Goal: Task Accomplishment & Management: Manage account settings

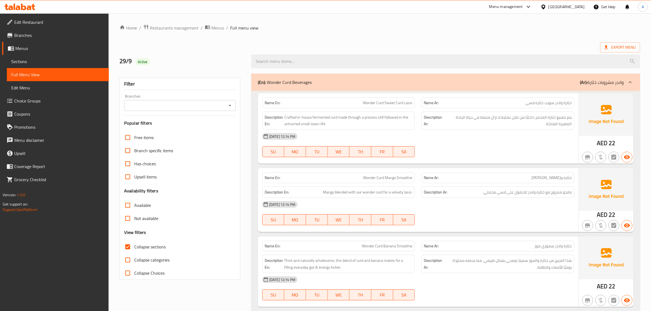
click at [146, 250] on span "Collapse sections" at bounding box center [149, 247] width 31 height 7
click at [134, 250] on input "Collapse sections" at bounding box center [127, 246] width 13 height 13
click at [146, 250] on span "Collapse sections" at bounding box center [149, 247] width 31 height 7
click at [134, 250] on input "Collapse sections" at bounding box center [127, 246] width 13 height 13
checkbox input "true"
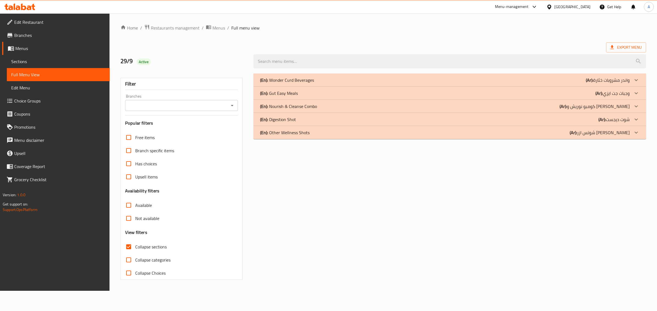
click at [468, 76] on div "(En): Wonder Curd Beverages (Ar): مشروبات خثارة‎ واندر" at bounding box center [449, 80] width 392 height 13
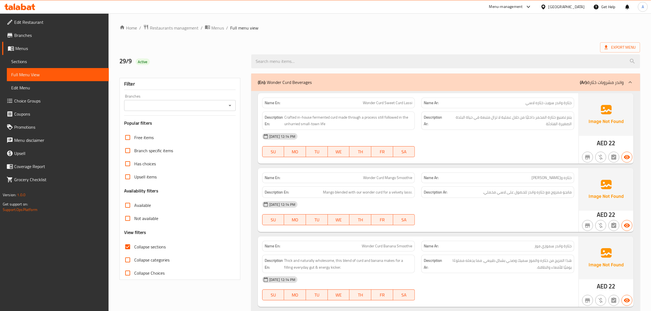
click at [567, 106] on span "خثارة‎ واندر سويت خثاره لاسي" at bounding box center [549, 103] width 46 height 6
click at [553, 110] on div "Description Ar: يتم تصنيع خثارة‎ المخمر داخليًا من خلال عملية لا تزال متبعة في …" at bounding box center [498, 120] width 160 height 25
click at [400, 104] on span "Wonder Curd Sweet Curd Lassi" at bounding box center [388, 103] width 50 height 6
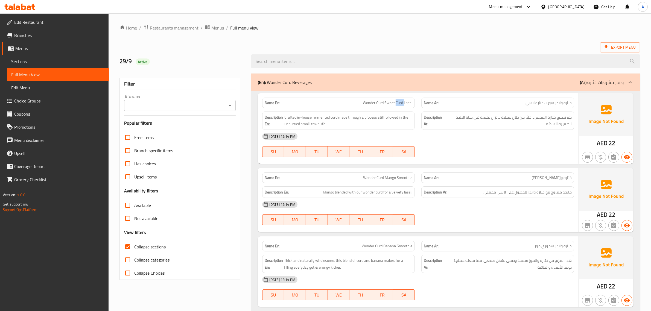
click at [400, 104] on span "Wonder Curd Sweet Curd Lassi" at bounding box center [388, 103] width 50 height 6
click at [402, 111] on div "Description En: Crafted in-house fermented curd made through a process still fo…" at bounding box center [339, 120] width 160 height 25
click at [392, 101] on span "Wonder Curd Sweet Curd Lassi" at bounding box center [388, 103] width 50 height 6
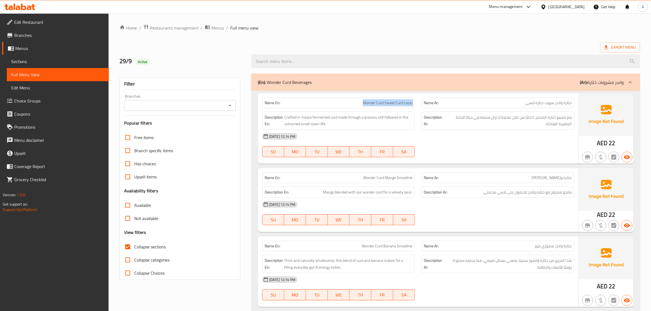
click at [392, 101] on span "Wonder Curd Sweet Curd Lassi" at bounding box center [388, 103] width 50 height 6
copy span "Wonder Curd Sweet Curd Lassi"
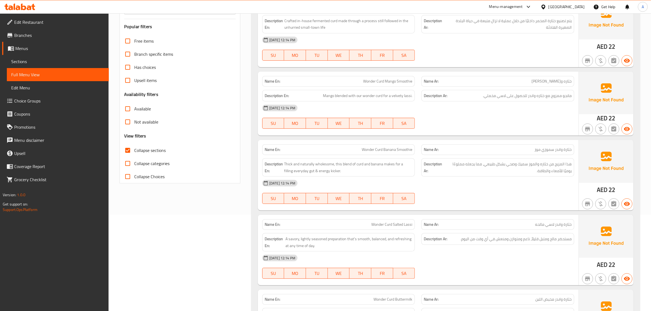
click at [524, 83] on p "Name Ar: خثاره واندر سموزي مانجو" at bounding box center [498, 82] width 148 height 6
click at [566, 99] on span "مانجو ممزوج مع خثاره واندر للحصول على لاسي مخملي." at bounding box center [527, 95] width 89 height 7
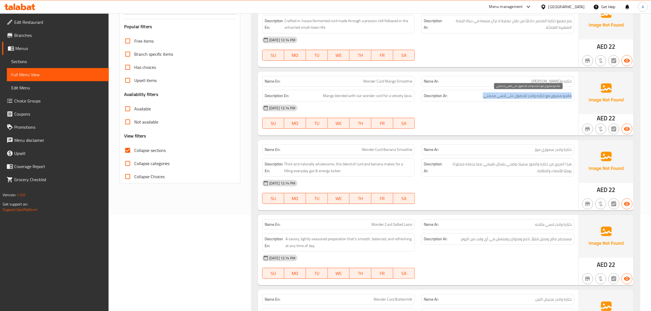
click at [566, 99] on span "مانجو ممزوج مع خثاره واندر للحصول على لاسي مخملي." at bounding box center [527, 95] width 89 height 7
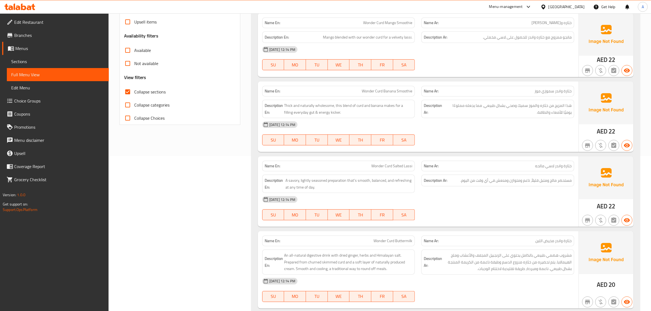
scroll to position [156, 0]
click at [524, 92] on p "Name Ar: خثارة‎ واندر سموزي موز" at bounding box center [498, 91] width 148 height 6
click at [532, 117] on div "Description Ar: هذا المزيج من خثاره والموز سميك وصحي بشكل طبيعي، مما يجعله مملو…" at bounding box center [498, 108] width 153 height 18
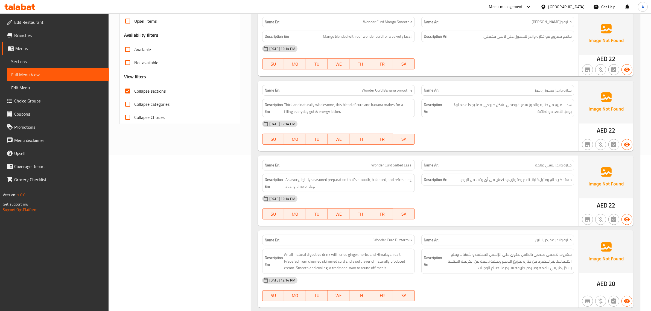
click at [532, 117] on div "Description Ar: هذا المزيج من خثاره والموز سميك وصحي بشكل طبيعي، مما يجعله مملو…" at bounding box center [498, 108] width 153 height 18
click at [578, 108] on div "Description Ar: هذا المزيج من خثاره والموز سميك وصحي بشكل طبيعي، مما يجعله مملو…" at bounding box center [498, 108] width 160 height 25
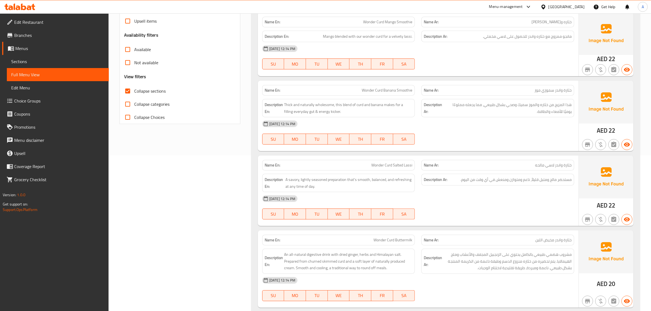
click at [394, 100] on div "Description En: Thick and naturally wholesome, this blend of curd and banana ma…" at bounding box center [338, 108] width 153 height 18
copy span "Thick and naturally wholesome, this blend of curd and banana makes for a fillin…"
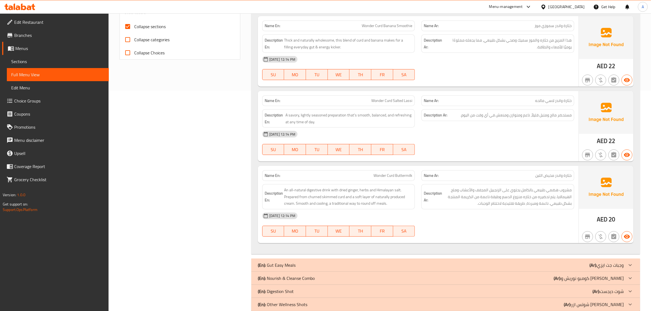
scroll to position [222, 0]
click at [567, 116] on span "مستحضر مالح ومتبل قليلاً، ناعم ومتوازن ومنعش في أي وقت من اليوم." at bounding box center [516, 114] width 111 height 7
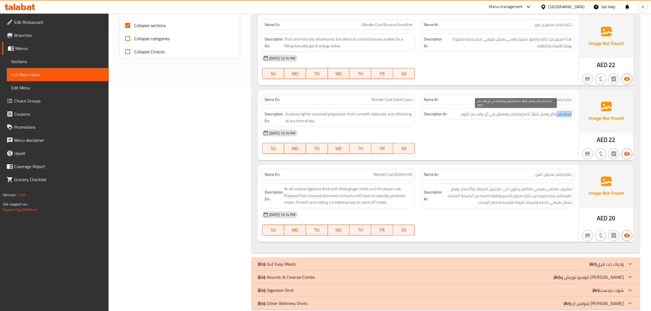
click at [567, 116] on span "مستحضر مالح ومتبل قليلاً، ناعم ومتوازن ومنعش في أي وقت من اليوم." at bounding box center [516, 114] width 111 height 7
click at [531, 107] on div "Description Ar: مستحضر مالح ومتبل قليلاً، ناعم ومتوازن ومنعش في أي وقت من اليوم." at bounding box center [498, 117] width 160 height 25
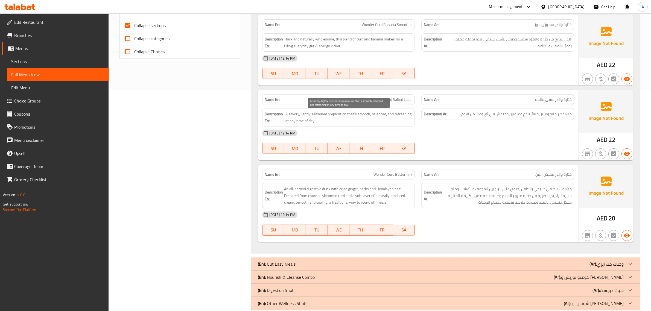
click at [344, 116] on span "A savory, lightly seasoned preparation that's smooth, balanced, and refreshing …" at bounding box center [349, 117] width 127 height 13
copy span "A savory, lightly seasoned preparation that's smooth, balanced, and refreshing …"
click at [409, 108] on div "Description En: A savory, lightly seasoned preparation that's smooth, balanced,…" at bounding box center [339, 117] width 160 height 25
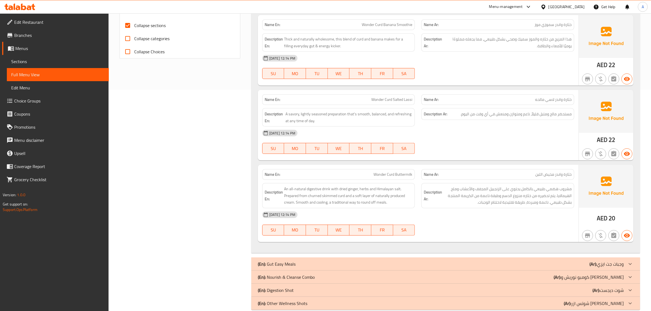
click at [393, 97] on span "Wonder Curd Salted Lassi" at bounding box center [392, 100] width 41 height 6
copy span "Wonder Curd Salted Lassi"
click at [563, 24] on span "خثارة‎ واندر سموزي موز" at bounding box center [553, 25] width 37 height 6
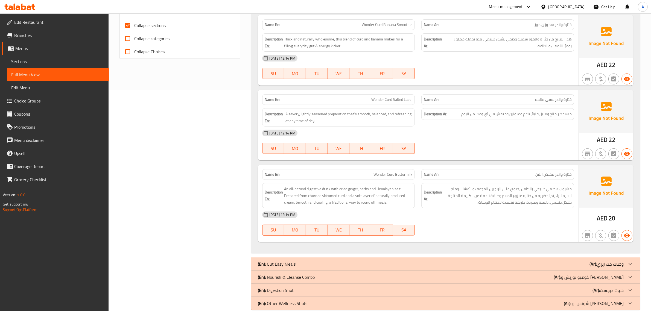
click at [563, 24] on span "خثارة‎ واندر سموزي موز" at bounding box center [553, 25] width 37 height 6
copy span "خثارة‎ واندر سموزي موز"
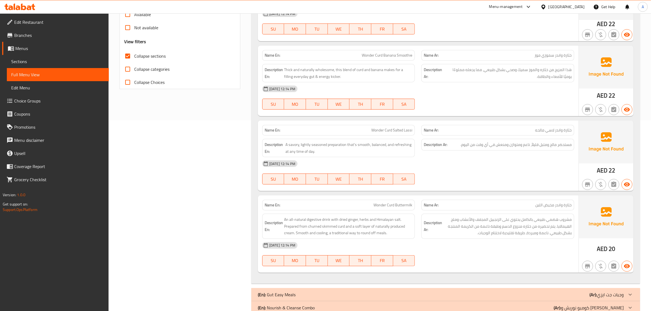
scroll to position [192, 0]
click at [544, 82] on div "[DATE] 12:14 PM" at bounding box center [418, 88] width 319 height 13
click at [525, 70] on span "هذا المزيج من خثاره والموز سميك وصحي بشكل طبيعي، مما يجعله مملوءًا يوميًا للأمع…" at bounding box center [508, 72] width 127 height 13
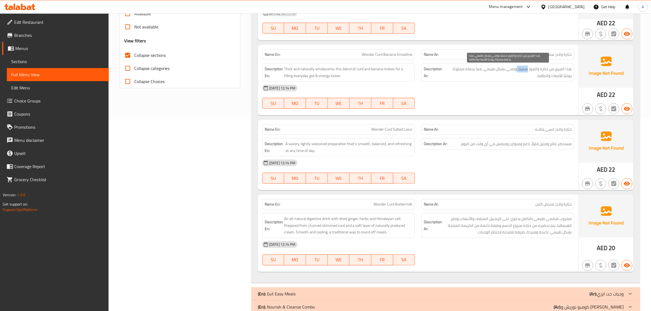
click at [525, 70] on span "هذا المزيج من خثاره والموز سميك وصحي بشكل طبيعي، مما يجعله مملوءًا يوميًا للأمع…" at bounding box center [508, 72] width 127 height 13
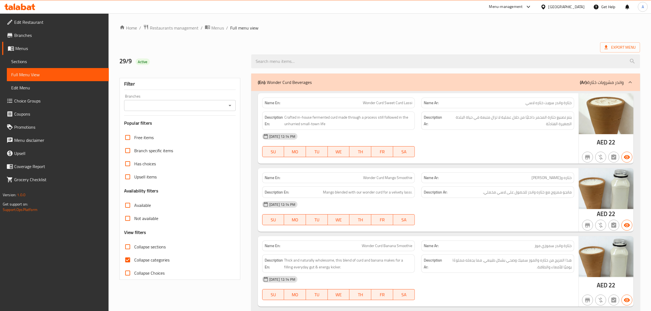
click at [48, 60] on span "Sections" at bounding box center [57, 61] width 93 height 7
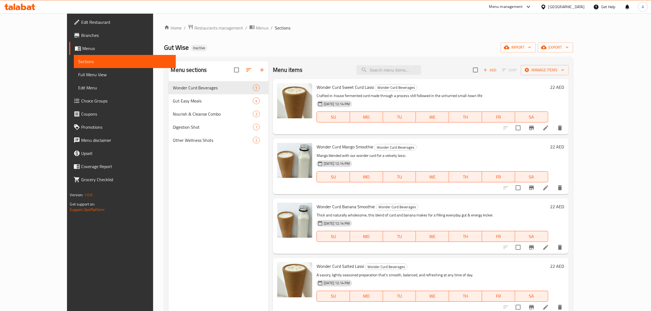
click at [549, 129] on icon at bounding box center [546, 128] width 7 height 7
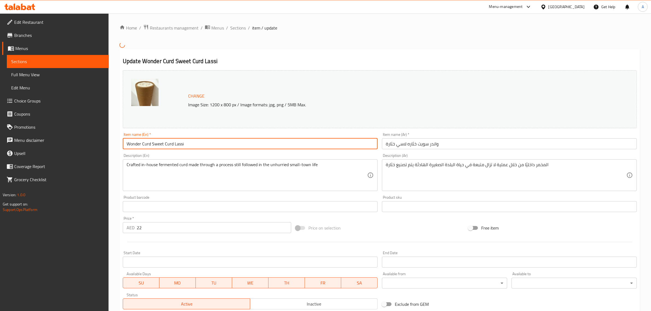
click at [240, 141] on div "Item name (En)   * Wonder Curd Sweet Curd Lassi Item name (En) *" at bounding box center [250, 141] width 255 height 17
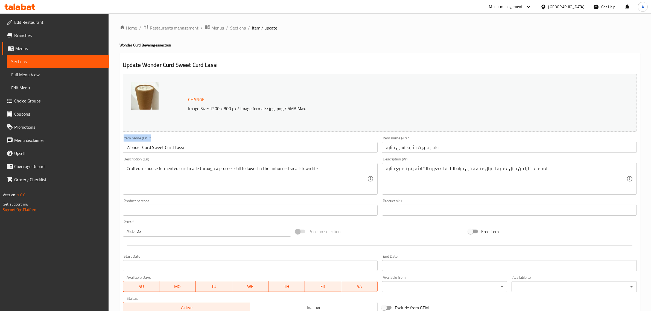
click at [240, 141] on div "Item name (En)   * Wonder Curd Sweet Curd Lassi Item name (En) *" at bounding box center [250, 144] width 255 height 17
copy label "Item name (En)   *"
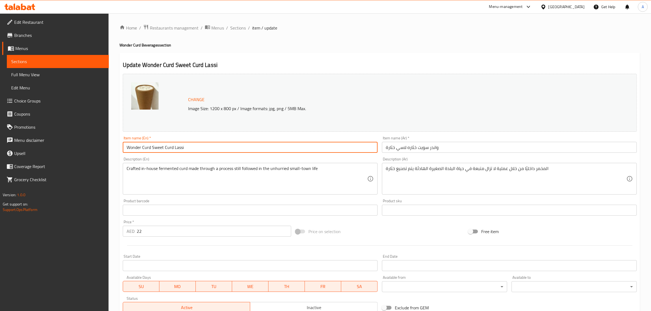
click at [183, 145] on input "Wonder Curd Sweet Curd Lassi" at bounding box center [250, 147] width 255 height 11
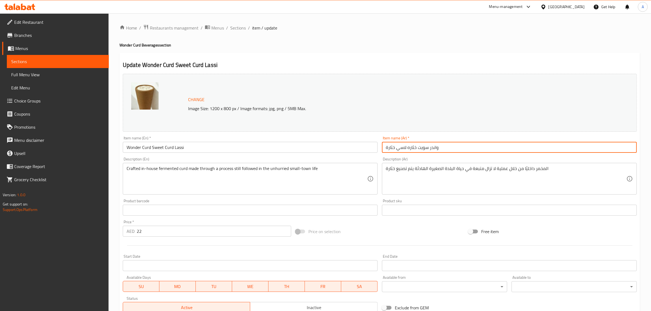
click at [422, 146] on input "خثارة‎ واندر سويت خثاره لاسي" at bounding box center [509, 147] width 255 height 11
paste input "لو"
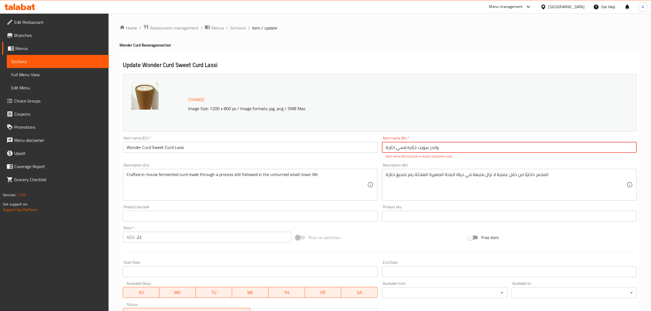
click at [450, 148] on input "خثارة‎ واندر سويت خثاره لاسي" at bounding box center [509, 147] width 255 height 11
paste input "حلو"
click at [433, 149] on input "خثارة‎ واندر سويت خثاره لاسي حلو" at bounding box center [509, 147] width 255 height 11
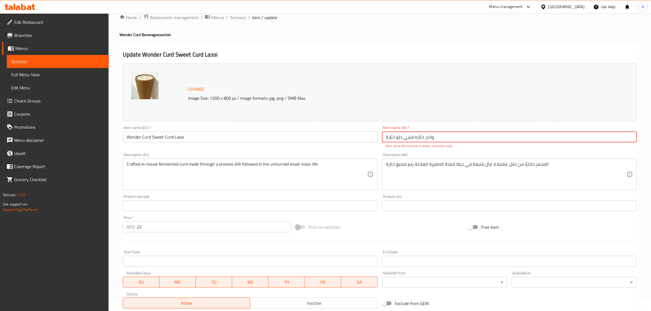
scroll to position [88, 0]
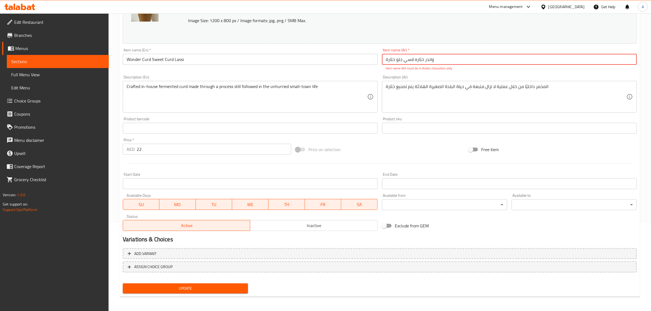
type input "خثارة‎ واندر خثاره لاسي حلو"
click at [297, 96] on textarea "Crafted in-house fermented curd made through a process still followed in the un…" at bounding box center [247, 97] width 241 height 26
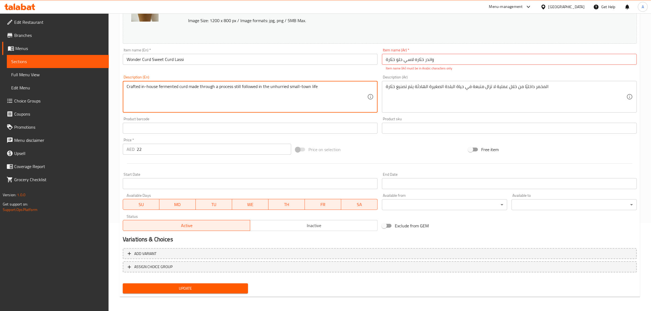
click at [297, 96] on textarea "Crafted in-house fermented curd made through a process still followed in the un…" at bounding box center [247, 97] width 241 height 26
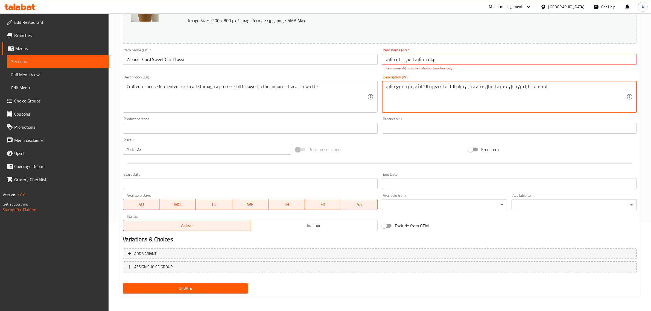
click at [490, 92] on textarea "يتم تصنيع خثارة‎ المخمر داخليًا من خلال عملية لا تزال متبعة في حياة البلدة الصغ…" at bounding box center [506, 97] width 241 height 26
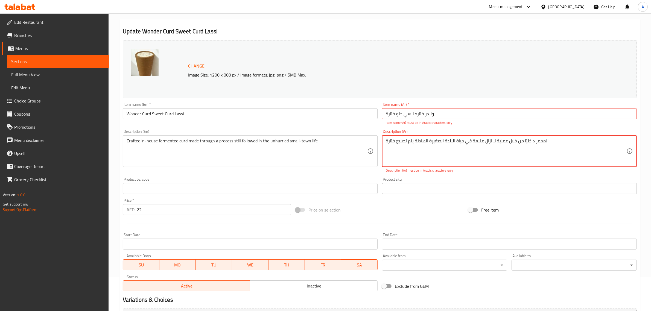
scroll to position [13, 0]
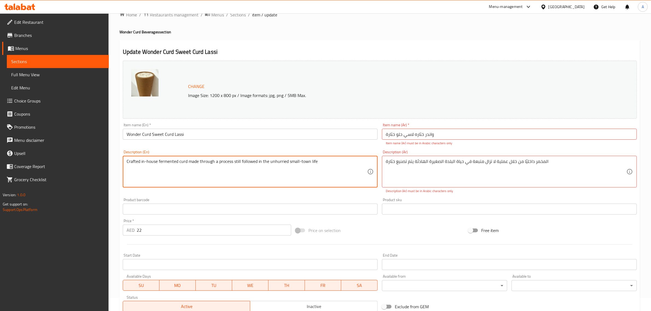
click at [241, 182] on textarea "Crafted in-house fermented curd made through a process still followed in the un…" at bounding box center [247, 172] width 241 height 26
paste textarea "the unhurried small-town life. The cooling & naturally gut friendly drink leave…"
type textarea "Crafted in-house fermented curd made through a process still followed in the un…"
click at [477, 166] on textarea "يتم تصنيع خثارة‎ المخمر داخليًا من خلال عملية لا تزال متبعة في حياة البلدة الصغ…" at bounding box center [506, 172] width 241 height 26
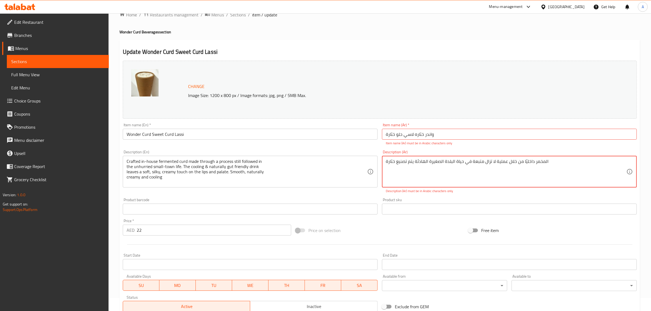
click at [477, 166] on textarea "يتم تصنيع خثارة‎ المخمر داخليًا من خلال عملية لا تزال متبعة في حياة البلدة الصغ…" at bounding box center [506, 172] width 241 height 26
paste textarea "خثارة مُخمّرة مُحضّرة منزليًا، تُصنع من خلال عملية لا تزال مُتبعة في حياة البلد…"
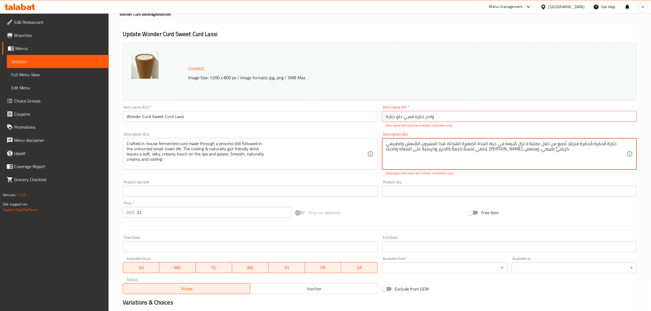
scroll to position [31, 0]
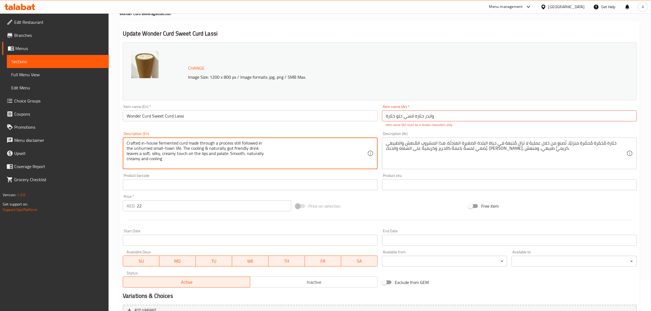
click at [220, 157] on textarea "Crafted in-house fermented curd made through a process still followed in the un…" at bounding box center [247, 154] width 241 height 26
click at [236, 155] on textarea "Crafted in-house fermented curd made through a process still followed in the un…" at bounding box center [247, 154] width 241 height 26
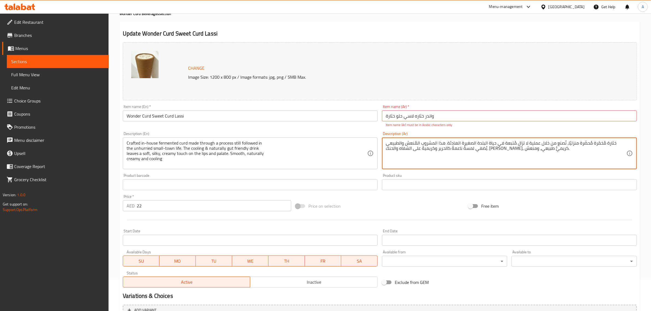
drag, startPoint x: 467, startPoint y: 149, endPoint x: 441, endPoint y: 150, distance: 26.3
click at [446, 148] on textarea "خثارة مُخمّرة مُحضّرة منزليًا، تُصنع من خلال عملية لا تزال مُتبعة في حياة البلد…" at bounding box center [506, 154] width 241 height 26
type textarea "خثارة مُخمّرة مُحضّرة منزليًا، تُصنع من خلال عملية لا تزال مُتبعة في حياة البلد…"
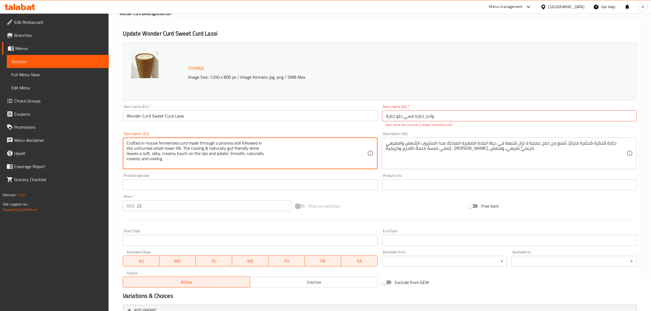
drag, startPoint x: 188, startPoint y: 153, endPoint x: 226, endPoint y: 156, distance: 38.1
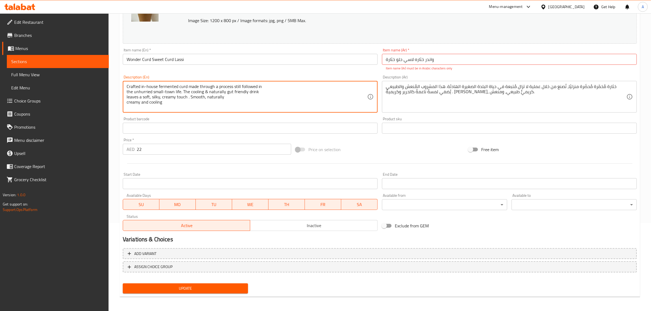
type textarea "Crafted in-house fermented curd made through a process still followed in the un…"
click at [188, 291] on span "Update" at bounding box center [185, 288] width 117 height 7
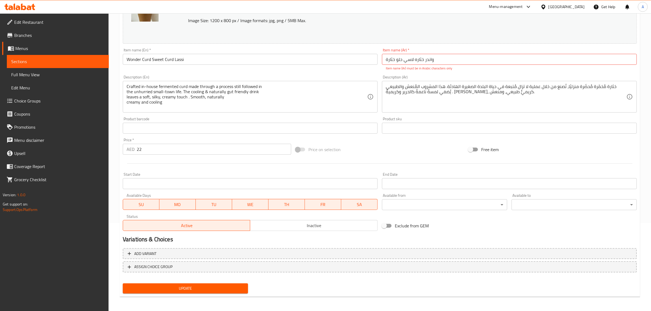
click at [290, 66] on div "Item name (En)   * Wonder Curd Sweet Curd Lassi Item name (En) *" at bounding box center [250, 59] width 259 height 27
click at [490, 69] on p "Item name (Ar) must be in Arabic characters only" at bounding box center [509, 68] width 247 height 5
click at [476, 56] on input "خثارة‎ واندر خثاره لاسي حلو" at bounding box center [509, 59] width 255 height 11
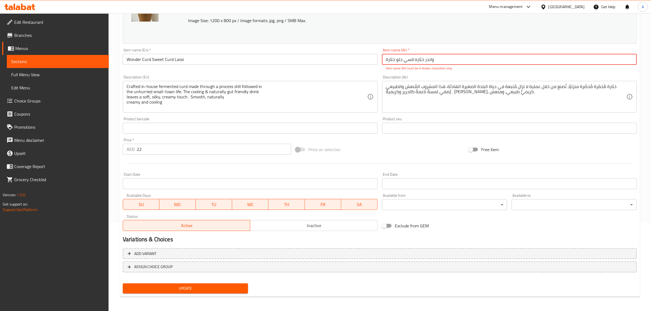
click at [476, 56] on input "خثارة‎ واندر خثاره لاسي حلو" at bounding box center [509, 59] width 255 height 11
click at [325, 70] on div "Item name (En)   * Wonder Curd Sweet Curd Lassi Item name (En) *" at bounding box center [250, 59] width 259 height 27
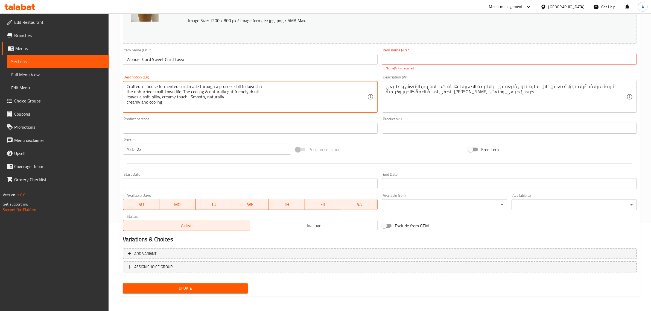
click at [203, 115] on div "Product barcode Product barcode" at bounding box center [250, 125] width 259 height 21
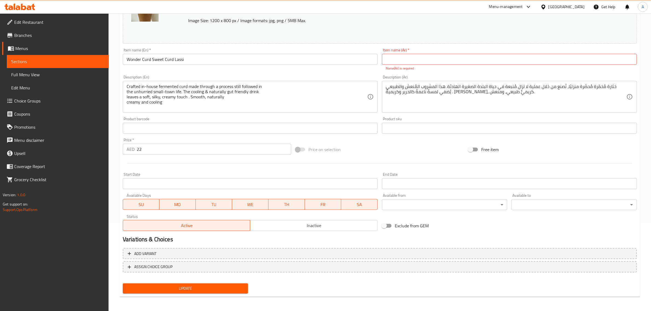
click at [471, 53] on div "Item name (Ar)   * Item name (Ar) * Name(Ar) is required" at bounding box center [509, 59] width 255 height 23
click at [452, 58] on input "text" at bounding box center [509, 59] width 255 height 11
paste input "خثارة‎ واندر خثاره لاسي حلو"
click at [388, 57] on input "خثارة‎ واندر خثاره لاسي حلو" at bounding box center [509, 59] width 255 height 11
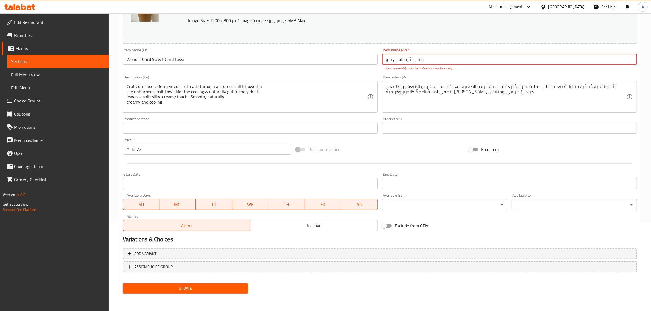
scroll to position [82, 0]
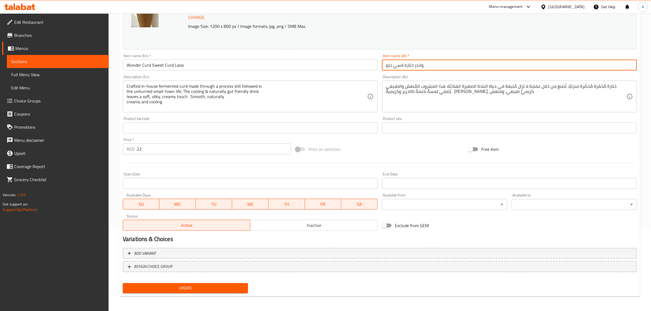
click at [392, 66] on input "واندر خثاره لاسي حلو" at bounding box center [509, 65] width 255 height 11
paste input "ثارة‎"
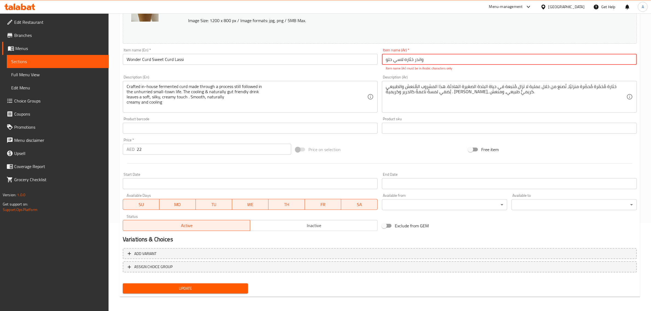
scroll to position [82, 0]
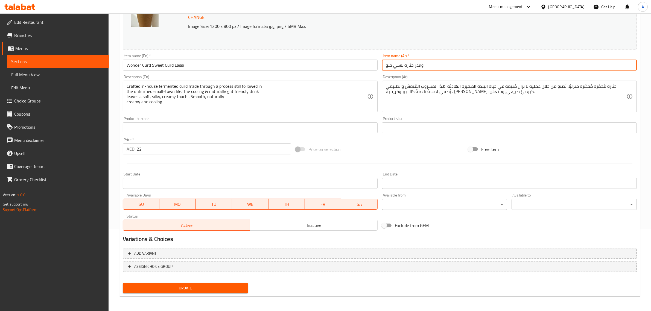
click at [396, 66] on input "واندر خثاره لاسي حلو" at bounding box center [509, 65] width 255 height 11
click at [394, 66] on input "واندر خثاره لاسي حلو" at bounding box center [509, 65] width 255 height 11
paste input "خثارة‎"
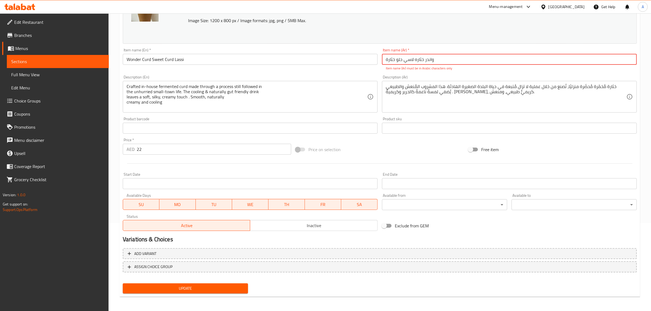
click at [435, 56] on input "خثارة‎ واندر خثاره لاسي حلو" at bounding box center [509, 59] width 255 height 11
click at [175, 287] on span "Update" at bounding box center [185, 288] width 117 height 7
click at [441, 59] on input "خثارة‎ واندر خثاره لاسي حلو" at bounding box center [509, 59] width 255 height 11
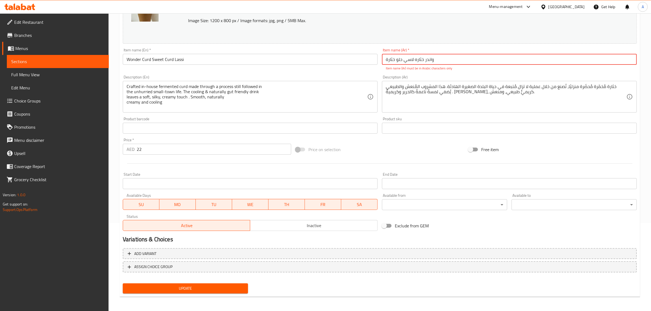
click at [441, 59] on input "خثارة‎ واندر خثاره لاسي حلو" at bounding box center [509, 59] width 255 height 11
type input "س"
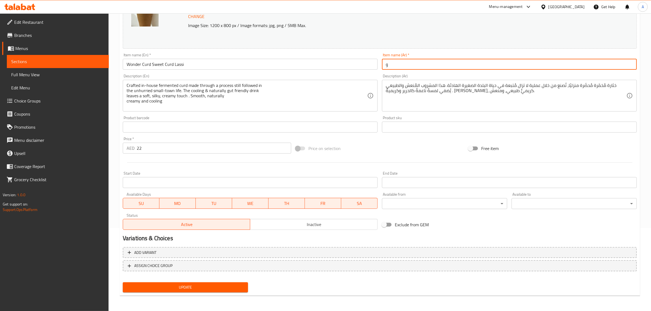
scroll to position [82, 0]
click at [123, 283] on button "Update" at bounding box center [185, 288] width 125 height 10
click at [133, 67] on input "Wonder Curd Sweet Curd Lassi" at bounding box center [250, 65] width 255 height 11
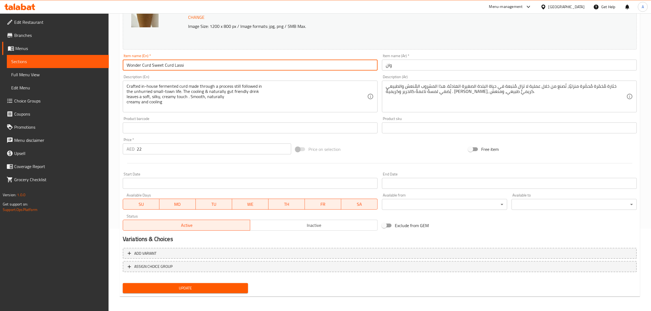
click at [133, 67] on input "Wonder Curd Sweet Curd Lassi" at bounding box center [250, 65] width 255 height 11
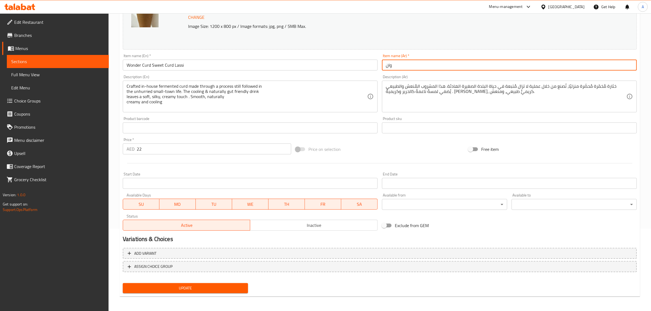
click at [428, 71] on input "وان" at bounding box center [509, 65] width 255 height 11
click at [428, 70] on input "وان" at bounding box center [509, 65] width 255 height 11
paste input "خثارة‎ واندر سموزي موز"
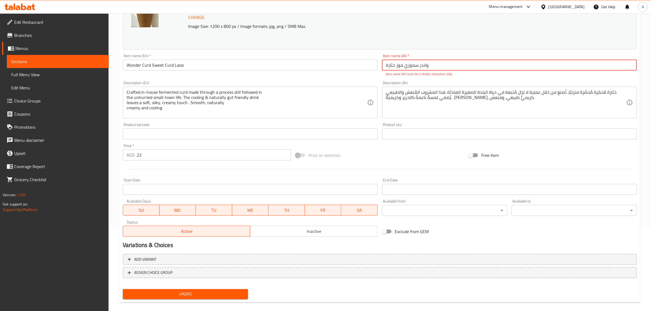
click at [389, 62] on input "خثارة‎ واندر سموزي موز" at bounding box center [509, 65] width 255 height 11
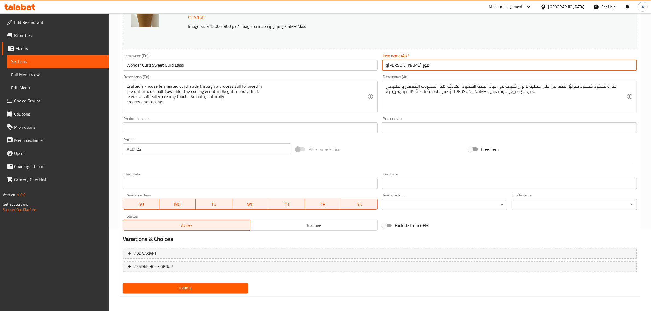
click at [407, 62] on input "واندر سموزي موز" at bounding box center [509, 65] width 255 height 11
paste input "ثارة‎"
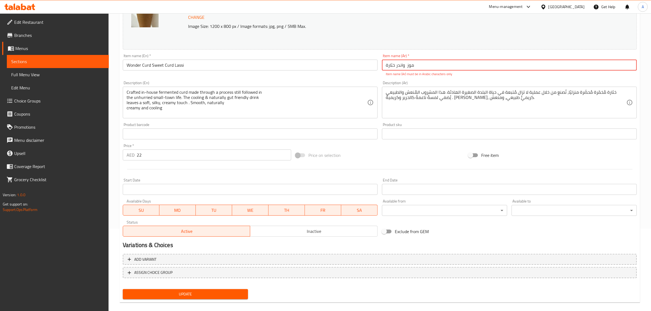
click at [406, 65] on input "واندر خثارة‎ موز" at bounding box center [509, 65] width 255 height 11
click at [409, 65] on input "واندر خثارة‎ موز" at bounding box center [509, 65] width 255 height 11
drag, startPoint x: 408, startPoint y: 69, endPoint x: 508, endPoint y: 67, distance: 100.4
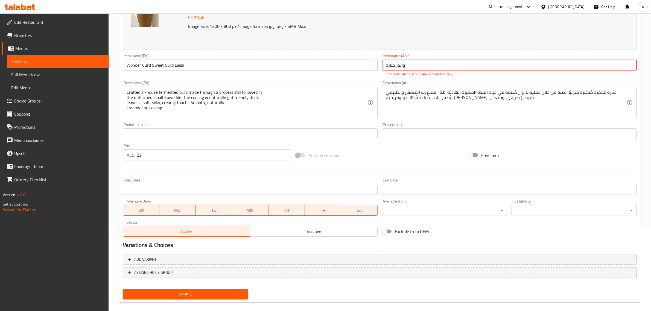
click at [508, 67] on input "واندر خثارة‎" at bounding box center [509, 65] width 255 height 11
type input "واندر خثارة‎"
click at [407, 82] on div "Description (Ar) خثارة مُخمّرة مُحضّرة منزليًا، تُصنع من خلال عملية لا تزال مُت…" at bounding box center [509, 99] width 255 height 37
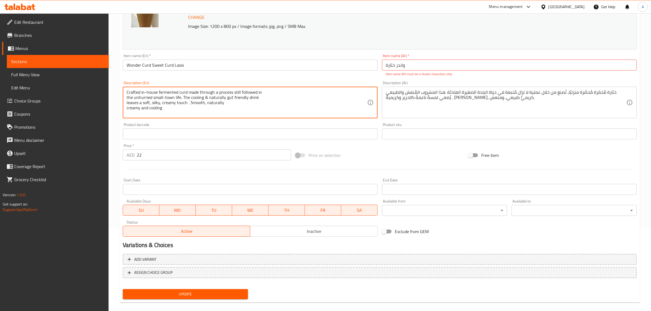
drag, startPoint x: 192, startPoint y: 288, endPoint x: 196, endPoint y: 296, distance: 8.8
click at [192, 288] on div "Update" at bounding box center [186, 294] width 130 height 15
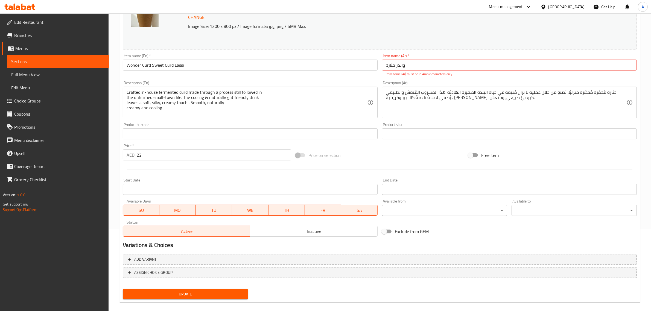
click at [196, 296] on span "Update" at bounding box center [185, 294] width 117 height 7
click at [412, 65] on input "واندر خثارة‎" at bounding box center [509, 65] width 255 height 11
type input "س"
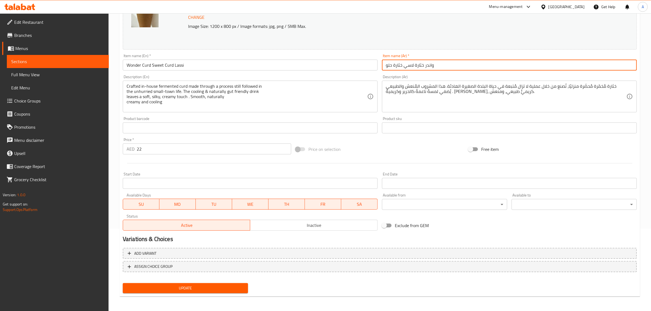
type input "واندر خثارة لاسي خثارة حلو"
click at [166, 295] on div "Update" at bounding box center [186, 288] width 130 height 15
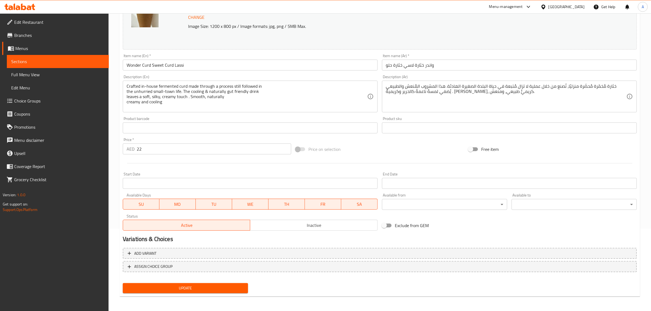
click at [169, 289] on span "Update" at bounding box center [185, 288] width 117 height 7
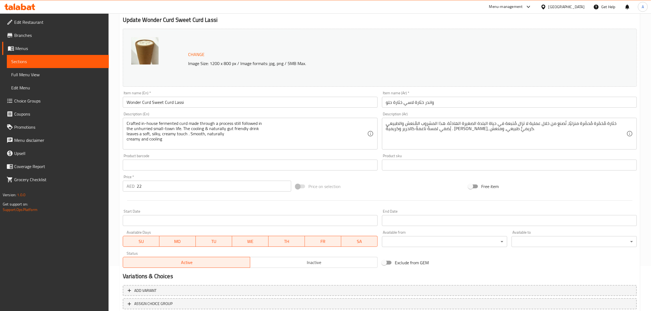
scroll to position [0, 0]
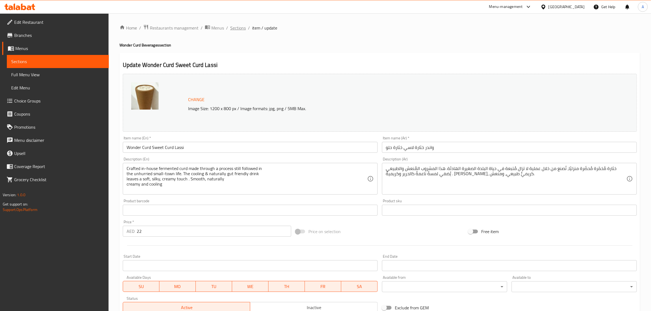
click at [237, 27] on span "Sections" at bounding box center [238, 28] width 16 height 7
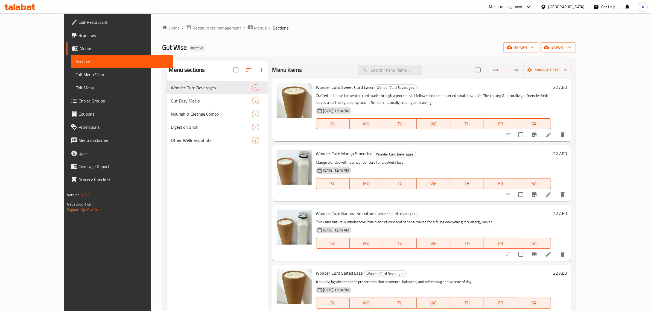
drag, startPoint x: 397, startPoint y: 60, endPoint x: 400, endPoint y: 63, distance: 4.3
click at [399, 60] on div "Menu sections Wonder Curd Beverages 5 Gut Easy Meals 4 Nourish & Cleanse Combo …" at bounding box center [369, 217] width 414 height 320
paste input "Wonder Curd Salted Lassi"
click at [402, 69] on input "search" at bounding box center [390, 70] width 65 height 10
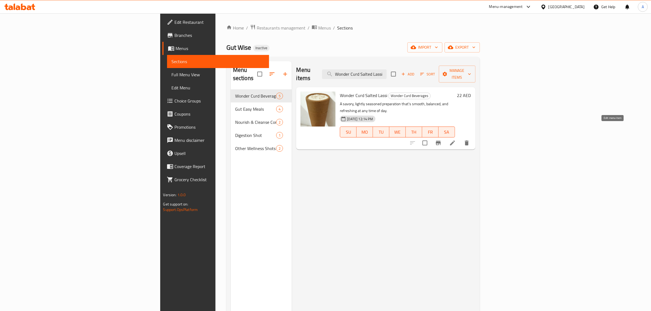
type input "Wonder Curd Salted Lassi"
drag, startPoint x: 614, startPoint y: 133, endPoint x: 554, endPoint y: 150, distance: 61.8
click at [476, 149] on div "Menu items Wonder Curd Salted Lassi Add Sort Manage items Wonder Curd Salted La…" at bounding box center [384, 216] width 184 height 311
click at [175, 103] on span "Choice Groups" at bounding box center [220, 101] width 90 height 7
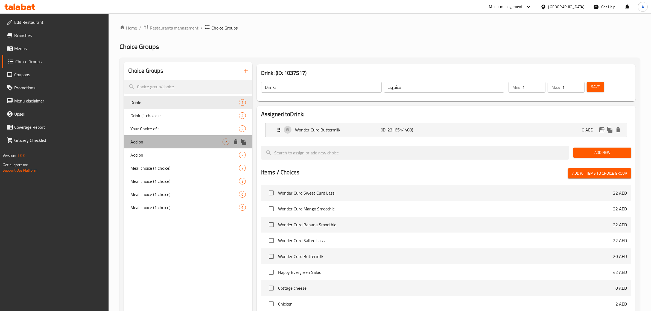
click at [141, 145] on span "Add on" at bounding box center [177, 142] width 92 height 7
type input "Add on"
type input "اضف علي"
type input "0"
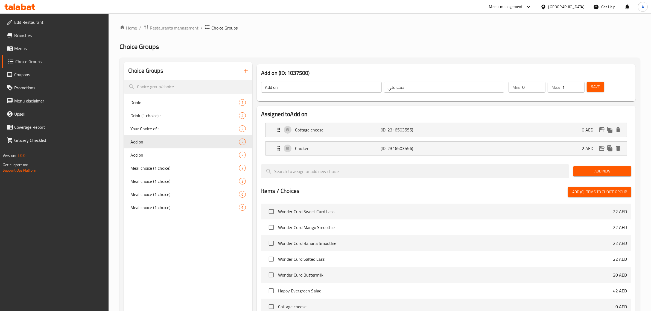
click at [334, 91] on input "Add on" at bounding box center [321, 87] width 121 height 11
click at [395, 88] on input "اضف علي" at bounding box center [444, 87] width 121 height 11
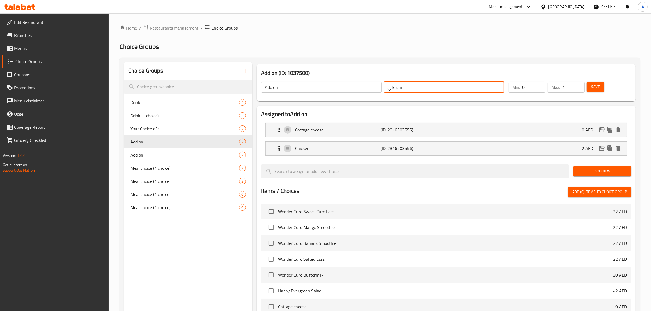
click at [395, 88] on input "اضف علي" at bounding box center [444, 87] width 121 height 11
paste input "ضافات"
type input "إضافات"
type input "0"
click at [579, 88] on input "0" at bounding box center [574, 87] width 22 height 11
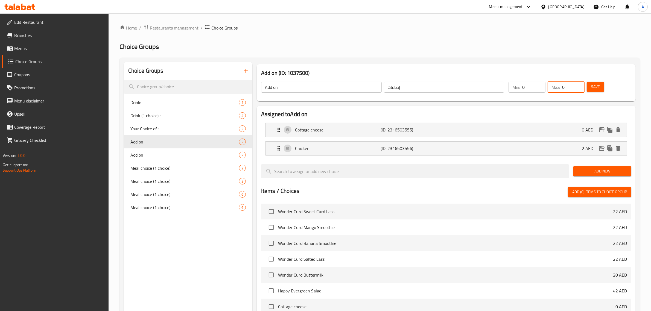
click at [592, 86] on span "Save" at bounding box center [596, 86] width 9 height 7
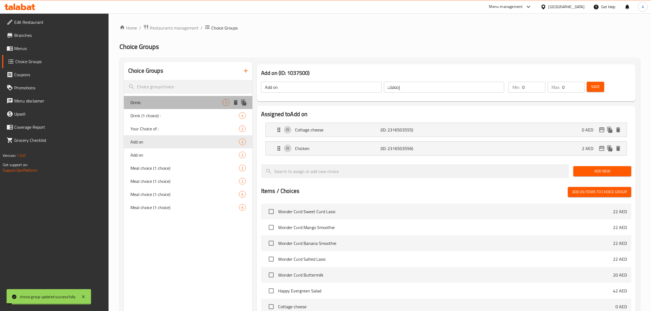
click at [155, 105] on span "Drink:" at bounding box center [177, 102] width 92 height 7
type input "Drink:"
type input "مشروب"
type input "1"
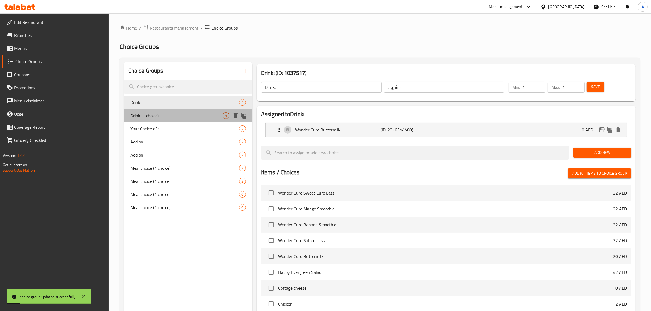
click at [158, 112] on span "Drink (1 choice) :" at bounding box center [177, 115] width 92 height 7
type input "Drink (1 choice) :"
type input "مشروب (اختيار 1)"
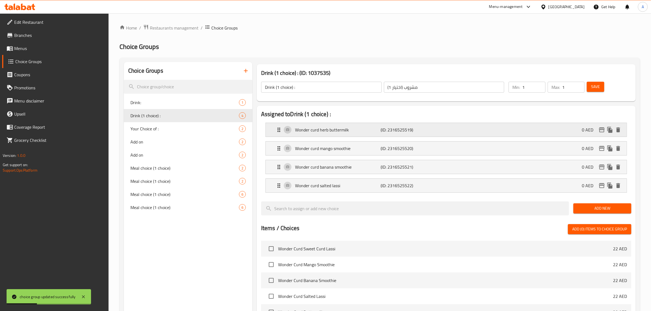
click at [341, 129] on p "Wonder curd herb buttermilk" at bounding box center [338, 130] width 86 height 7
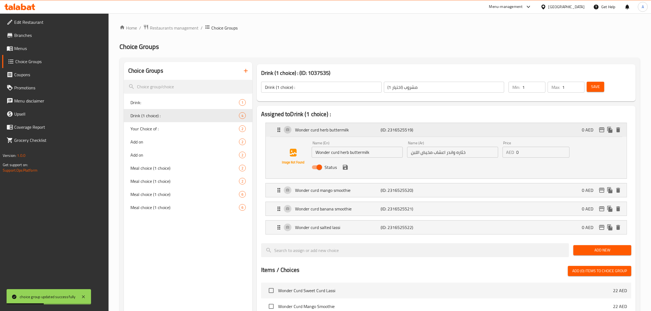
click at [341, 129] on p "Wonder curd herb buttermilk" at bounding box center [338, 130] width 86 height 7
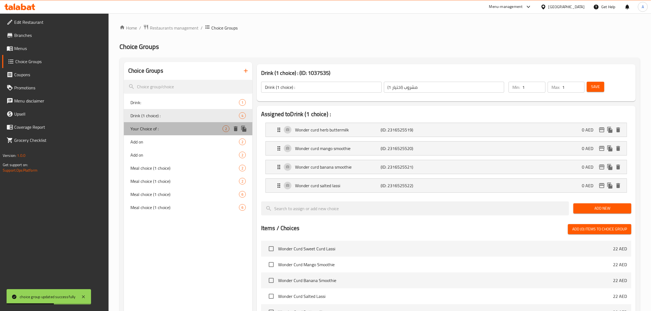
click at [176, 127] on span "Your Choice of :" at bounding box center [177, 129] width 92 height 7
type input "Your Choice of :"
type input "اختيارك من"
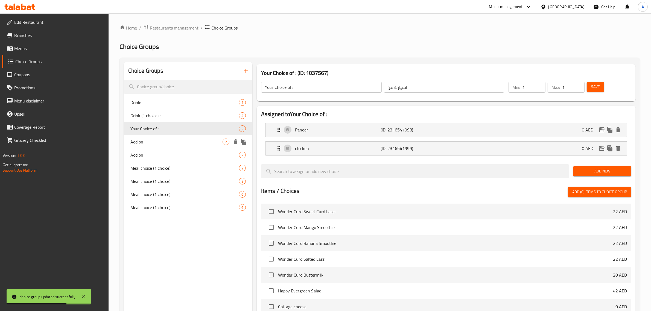
click at [174, 139] on span "Add on" at bounding box center [177, 142] width 92 height 7
type input "Add on"
type input "إضافات"
type input "0"
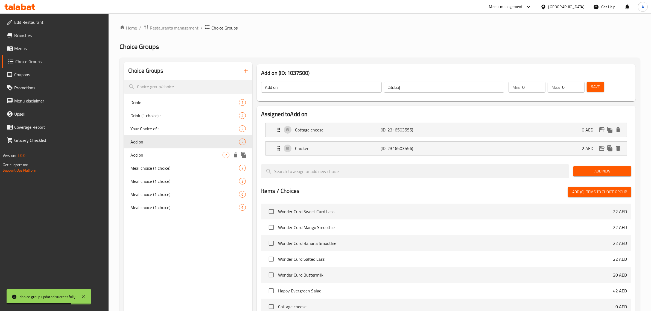
click at [163, 152] on span "Add on" at bounding box center [177, 155] width 92 height 7
type input "اضف علي"
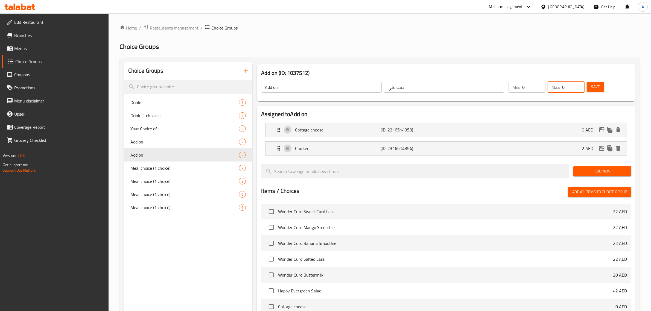
type input "0"
click at [579, 90] on input "0" at bounding box center [574, 87] width 22 height 11
click at [400, 94] on div "Add on ​ اضف علي ​" at bounding box center [383, 88] width 250 height 18
click at [401, 90] on input "اضف علي" at bounding box center [444, 87] width 121 height 11
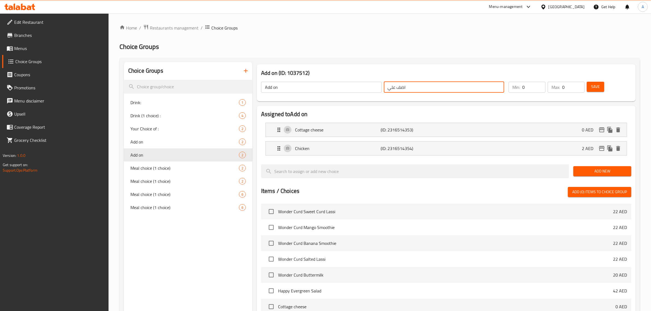
click at [401, 90] on input "اضف علي" at bounding box center [444, 87] width 121 height 11
paste input "ضافات"
click at [347, 131] on p "Cottage cheese" at bounding box center [338, 130] width 86 height 7
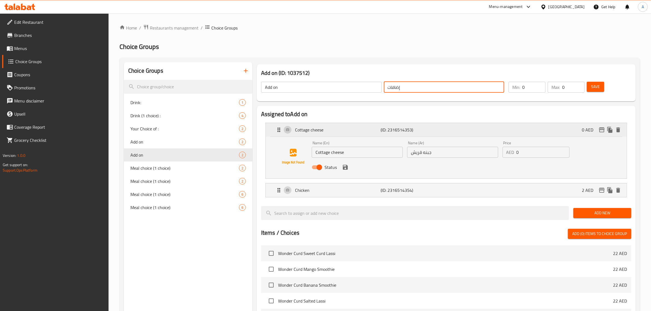
click at [347, 131] on p "Cottage cheese" at bounding box center [338, 130] width 86 height 7
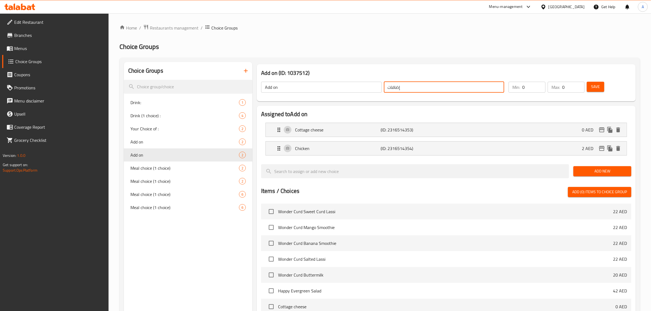
type input "إضافات"
click at [595, 87] on span "Save" at bounding box center [596, 86] width 9 height 7
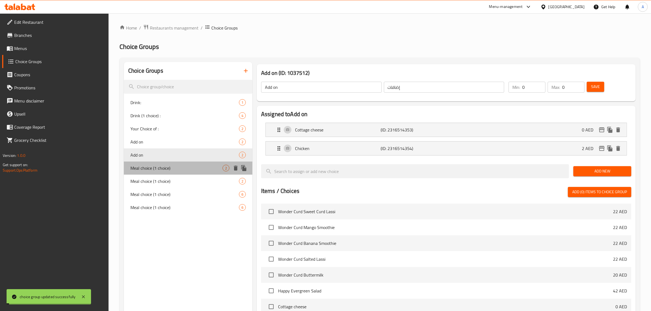
click at [160, 170] on span "Meal choice (1 choice)" at bounding box center [177, 168] width 92 height 7
type input "Meal choice (1 choice)"
type input "اختيار الوجبة (اختيار واحد)"
type input "1"
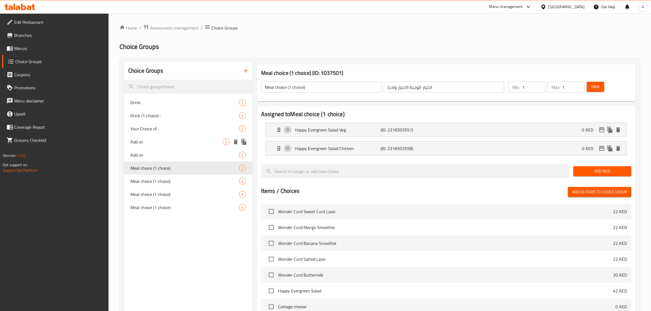
click at [145, 140] on span "Add on" at bounding box center [177, 142] width 92 height 7
type input "Add on"
type input "إضافات"
type input "0"
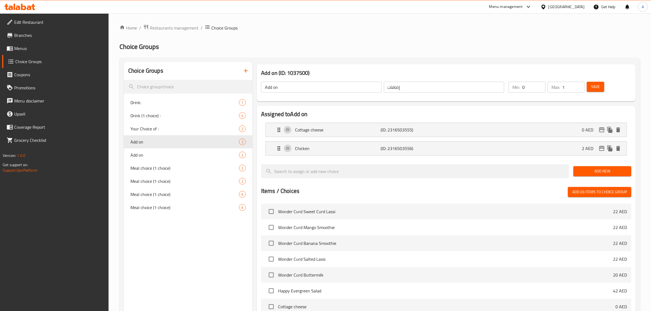
click at [579, 85] on input "1" at bounding box center [574, 87] width 22 height 11
click at [596, 89] on span "Save" at bounding box center [596, 86] width 9 height 7
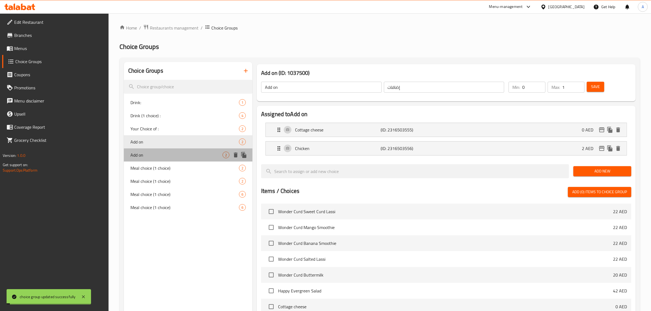
click at [190, 154] on span "Add on" at bounding box center [177, 155] width 92 height 7
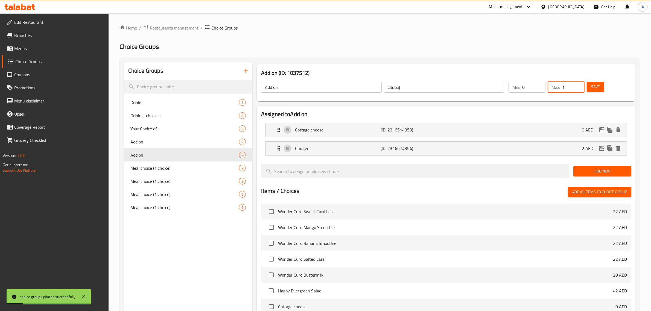
type input "1"
click at [579, 83] on input "1" at bounding box center [574, 87] width 22 height 11
click at [591, 82] on button "Save" at bounding box center [596, 87] width 18 height 10
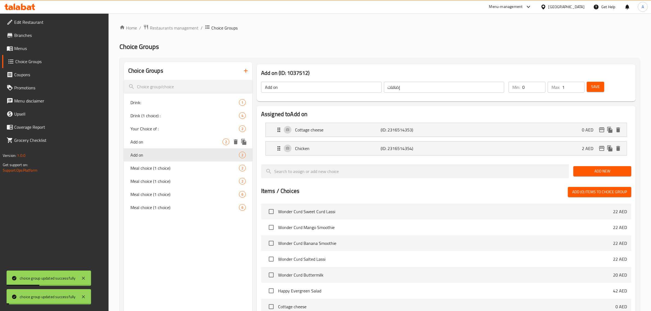
click at [143, 141] on span "Add on" at bounding box center [177, 142] width 92 height 7
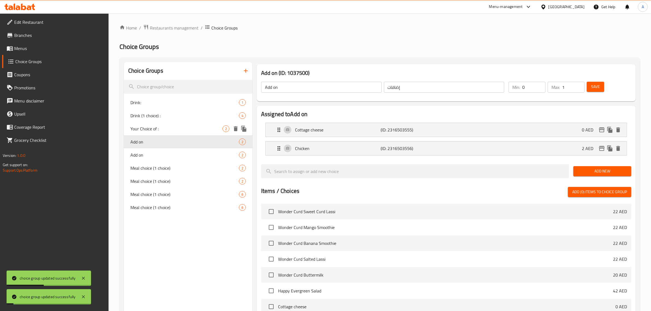
click at [154, 128] on span "Your Choice of :" at bounding box center [177, 129] width 92 height 7
type input "Your Choice of :"
type input "اختيارك من"
type input "1"
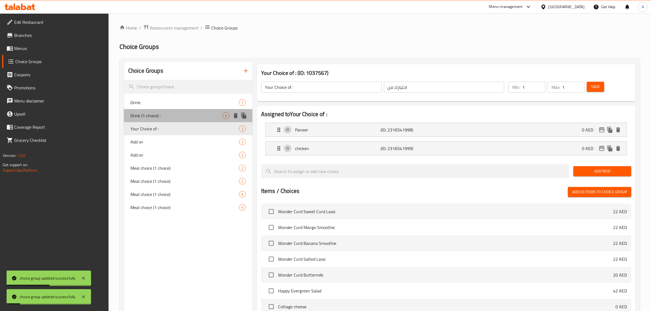
click at [158, 113] on span "Drink (1 choice) :" at bounding box center [177, 115] width 92 height 7
type input "Drink (1 choice) :"
type input "مشروب (اختيار 1)"
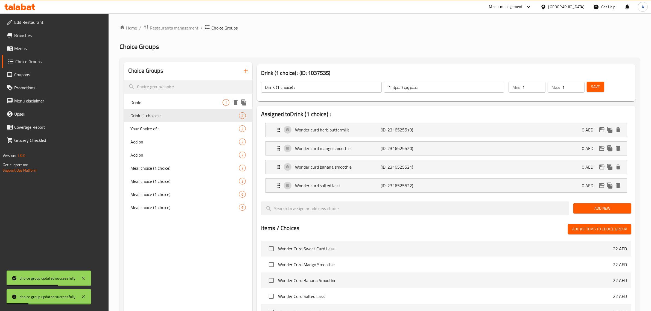
click at [156, 102] on span "Drink:" at bounding box center [177, 102] width 92 height 7
type input "Drink:"
type input "مشروب"
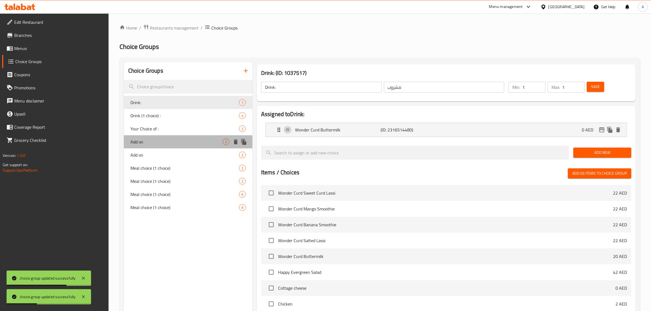
click at [152, 142] on span "Add on" at bounding box center [177, 142] width 92 height 7
type input "Add on"
type input "إضافات"
type input "0"
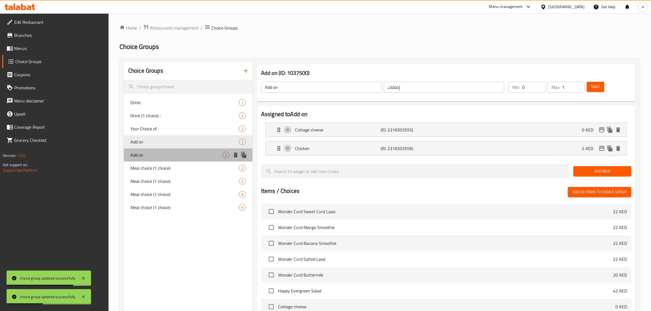
click at [144, 155] on span "Add on" at bounding box center [177, 155] width 92 height 7
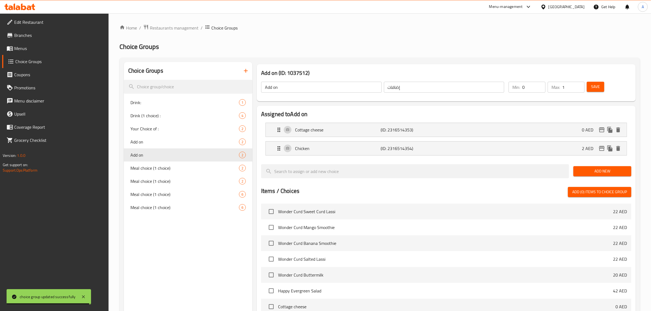
click at [50, 51] on span "Menus" at bounding box center [59, 48] width 90 height 7
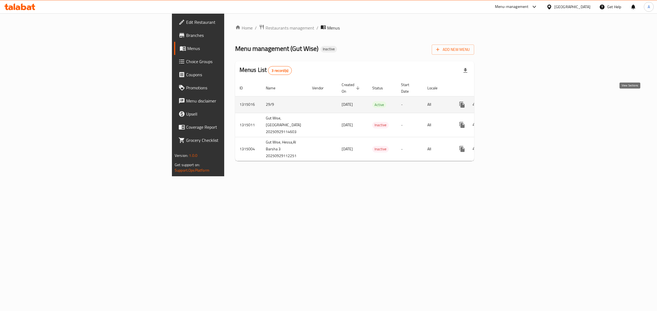
click at [505, 102] on icon "enhanced table" at bounding box center [501, 105] width 7 height 7
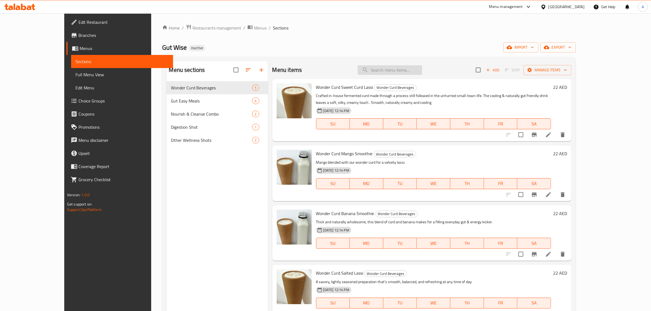
click at [407, 74] on input "search" at bounding box center [390, 70] width 65 height 10
paste input "Signature Low Cal Caesar Salad"
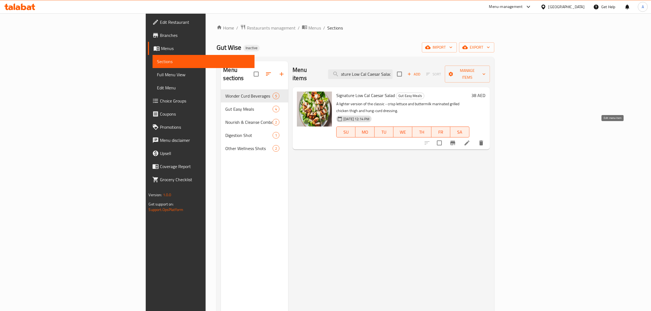
type input "Signature Low Cal Caesar Salad"
click at [471, 140] on icon at bounding box center [467, 143] width 7 height 7
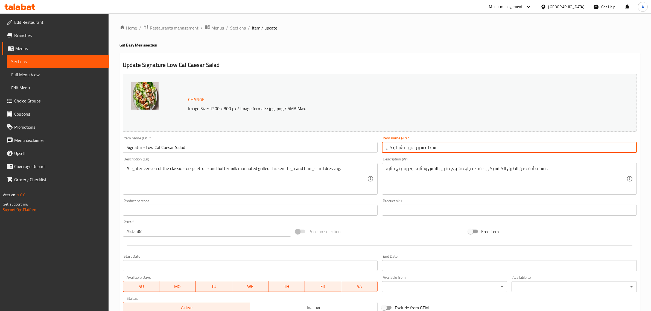
drag, startPoint x: 397, startPoint y: 147, endPoint x: 366, endPoint y: 150, distance: 31.1
click at [366, 150] on div "Change Image Size: 1200 x 800 px / Image formats: jpg, png / 5MB Max. Item name…" at bounding box center [380, 194] width 519 height 244
paste input "نخفضة السعرات الحرارية"
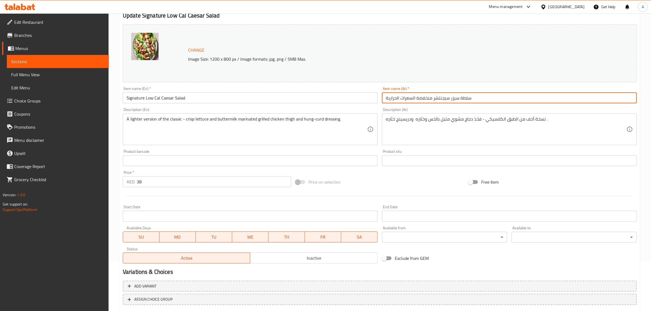
scroll to position [82, 0]
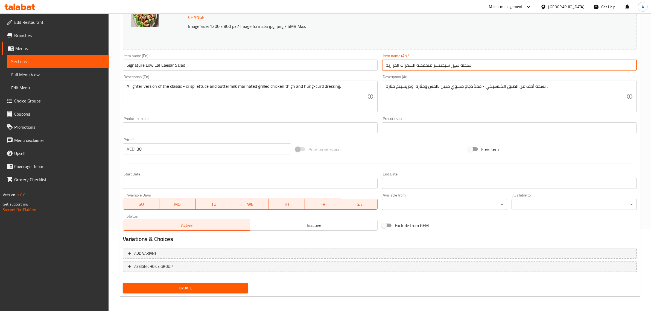
type input "سلطة سيزر سيجنتشر منخفضة السعرات الحرارية"
click at [191, 284] on button "Update" at bounding box center [185, 288] width 125 height 10
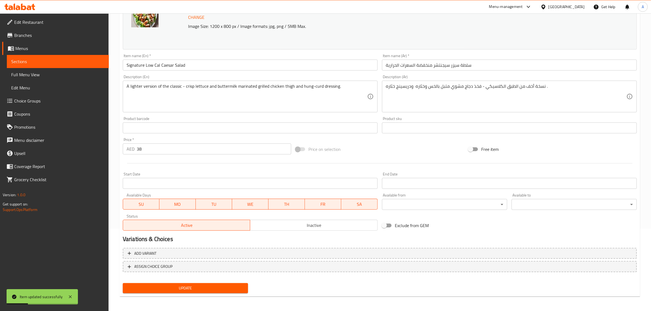
click at [257, 110] on div "A lighter version of the classic - crisp lettuce and buttermilk marinated grill…" at bounding box center [250, 97] width 255 height 32
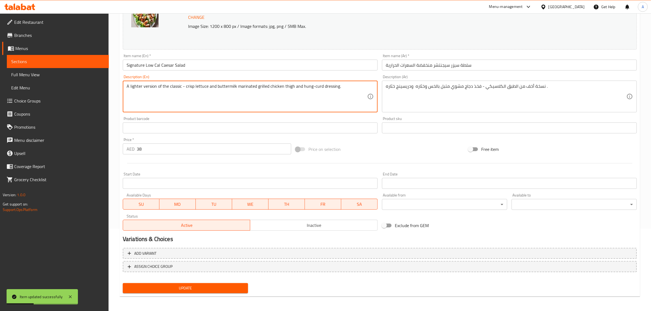
click at [262, 86] on textarea "A lighter version of the classic - crisp lettuce and buttermilk marinated grill…" at bounding box center [247, 97] width 241 height 26
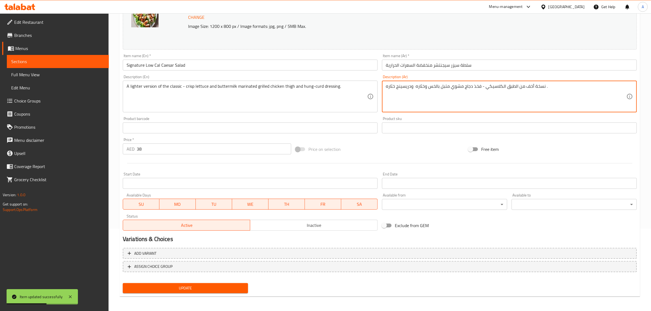
click at [487, 104] on textarea "نسخة أخف من الطبق الكلاسيكي - فخذ دجاج مشوي متبل بالخس وخثاره ودريسينج خثاره ." at bounding box center [506, 97] width 241 height 26
paste textarea "نسخة الكلاسيكية - خس مقرمش وفخذ دجاج مشوي متبل باللبن الرائب وصلصة اللبن الرائب."
click at [541, 87] on textarea "نسخة أخف من النسخة الكلاسيكية - خس مقرمش وفخذ دجاج مشوي متبل باللبن الرائب وصلص…" at bounding box center [506, 97] width 241 height 26
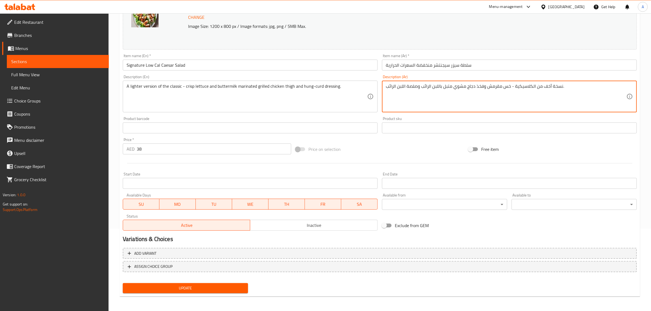
drag, startPoint x: 423, startPoint y: 88, endPoint x: 441, endPoint y: 87, distance: 18.6
click at [441, 87] on textarea "نسخة أخف من الكلاسيكية - خس مقرمش وفخذ دجاج مشوي متبل باللبن الرائب وصلصة اللبن…" at bounding box center [506, 97] width 241 height 26
paste textarea "وخثاره"
click at [431, 87] on textarea "نسخة أخف من الكلاسيكية - خس مقرمش وفخذ دجاج مشوي متبل وخثاره وصلصة اللبن الرائب." at bounding box center [506, 97] width 241 height 26
drag, startPoint x: 430, startPoint y: 87, endPoint x: 422, endPoint y: 85, distance: 8.9
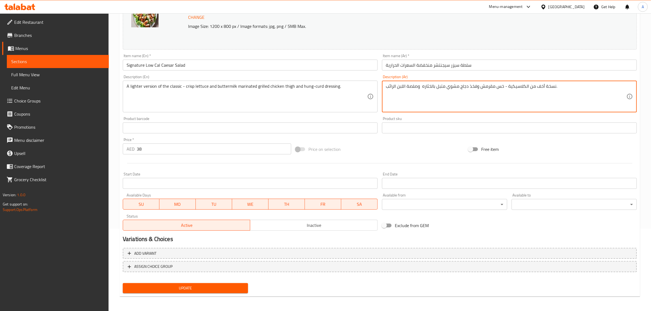
click at [422, 85] on textarea "نسخة أخف من الكلاسيكية - خس مقرمش وفخذ دجاج مشوي متبل بالخثاره وصلصة اللبن الرا…" at bounding box center [506, 97] width 241 height 26
drag, startPoint x: 407, startPoint y: 86, endPoint x: 375, endPoint y: 85, distance: 31.5
click at [377, 85] on div "Change Image Size: 1200 x 800 px / Image formats: jpg, png / 5MB Max. Item name…" at bounding box center [380, 111] width 519 height 244
paste textarea "خثاره"
click at [500, 86] on textarea "نسخة أخف من الكلاسيكية - خس مقرمش وفخذ دجاج مشوي متبل بالخثاره وصلصة خثاره هانح." at bounding box center [506, 97] width 241 height 26
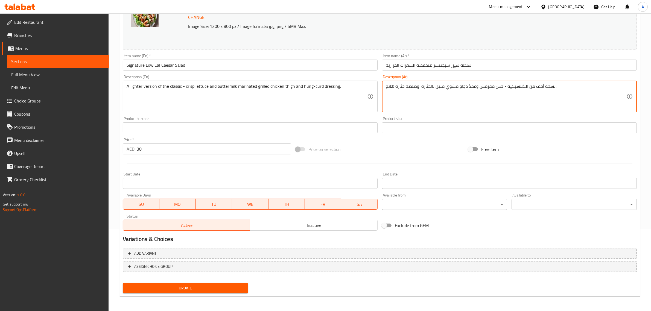
click at [500, 86] on textarea "نسخة أخف من الكلاسيكية - خس مقرمش وفخذ دجاج مشوي متبل بالخثاره وصلصة خثاره هانح." at bounding box center [506, 97] width 241 height 26
click at [609, 86] on textarea "نسخة أخف من الكلاسيكية - خس مقرمش وفخذ دجاج مشوي متبل بالخثاره وصلصة خثاره هانح." at bounding box center [506, 97] width 241 height 26
type textarea "نسخة أخف من الكلاسيكية - خس مقرمش وفخذ دجاج مشوي متبل بالخثاره وصلصة خثاره هانج"
click at [221, 275] on nav at bounding box center [380, 277] width 514 height 4
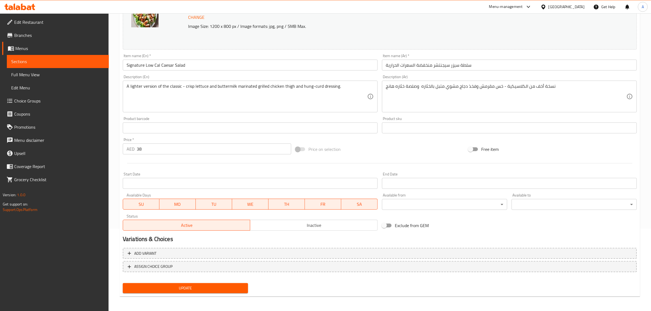
click at [213, 277] on nav at bounding box center [380, 277] width 514 height 4
click at [205, 284] on button "Update" at bounding box center [185, 288] width 125 height 10
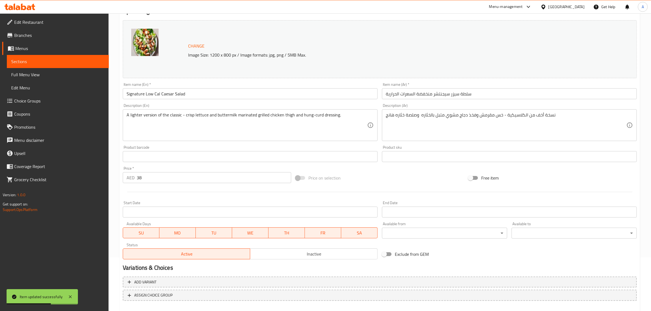
scroll to position [0, 0]
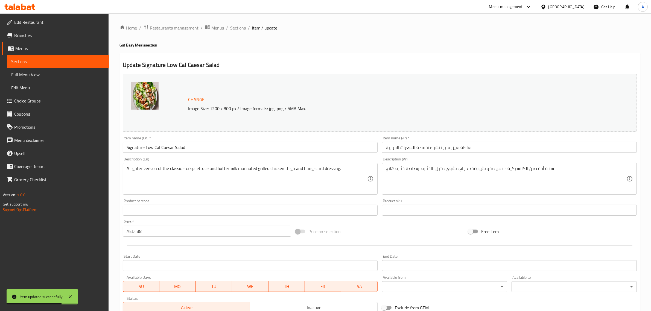
click at [233, 25] on span "Sections" at bounding box center [238, 28] width 16 height 7
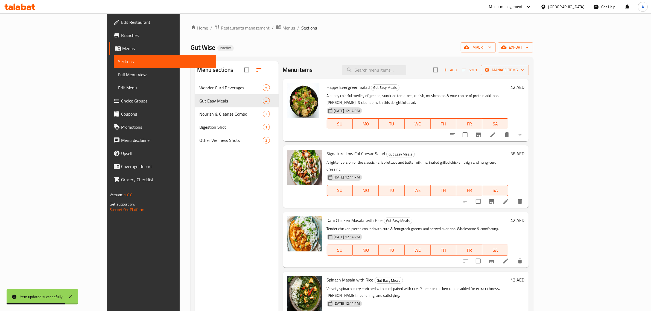
click at [427, 80] on div "Happy Evergreen Salad Gut Easy Meals A happy colorful medley of greens, sundrie…" at bounding box center [406, 110] width 246 height 62
click at [407, 73] on input "search" at bounding box center [374, 70] width 65 height 10
paste input "Dahi Chicken Masala with Rice"
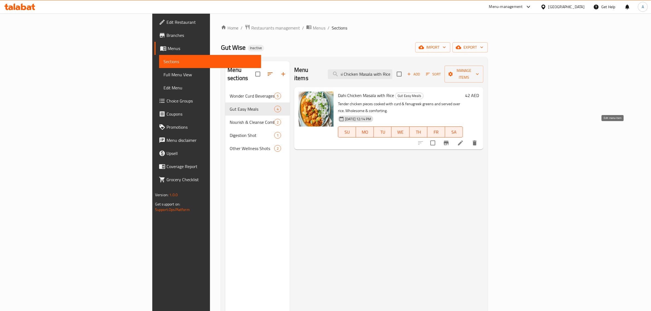
type input "Dahi Chicken Masala with Rice"
click at [463, 141] on icon at bounding box center [460, 143] width 5 height 5
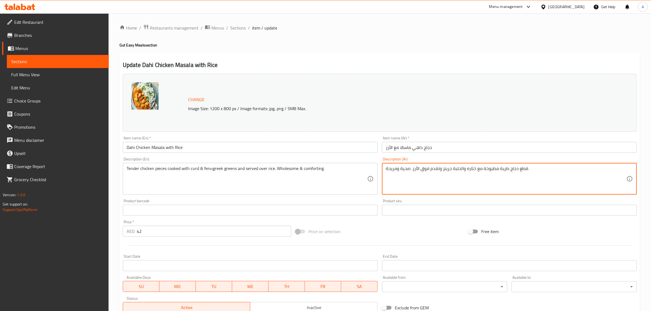
click at [468, 173] on textarea "قطع دجاج طرية مطبوخة مع خثاره والحلبة جرينز وتقدم فوق الأرز. صحية ومريحة." at bounding box center [506, 179] width 241 height 26
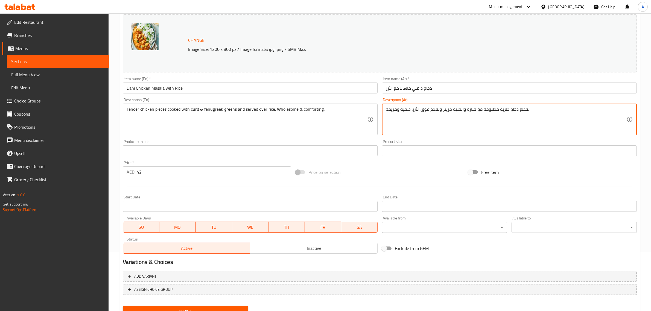
scroll to position [82, 0]
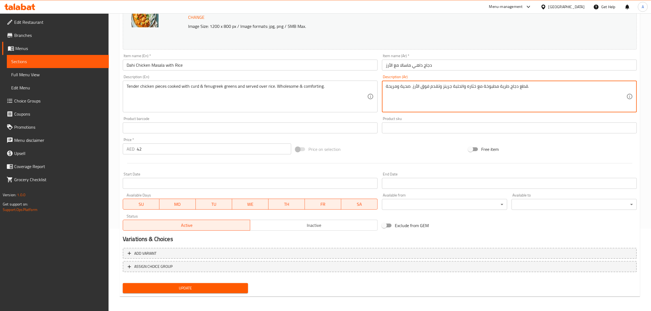
type textarea "قطع دجاج طرية مطبوخة مع خثاره والحلبة جرينز وتقدم فوق الأرز. صحية ومريحة."
click at [155, 278] on nav at bounding box center [380, 277] width 514 height 4
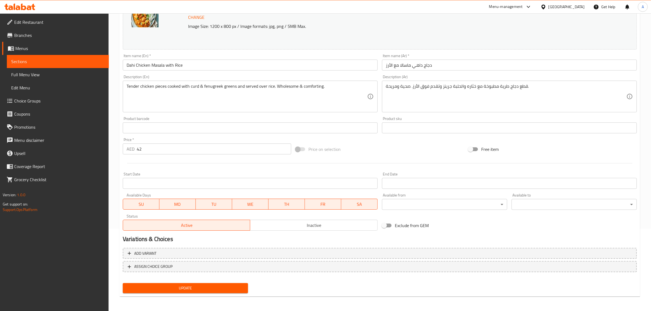
click at [163, 286] on span "Update" at bounding box center [185, 288] width 117 height 7
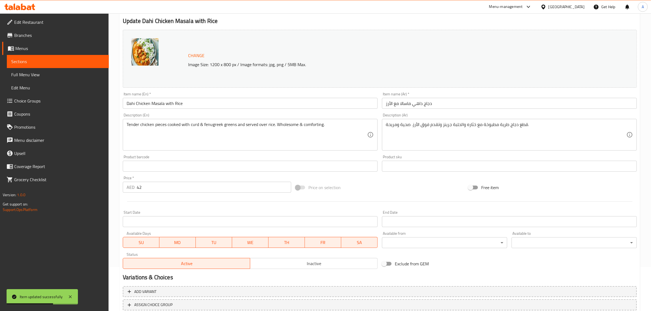
scroll to position [14, 0]
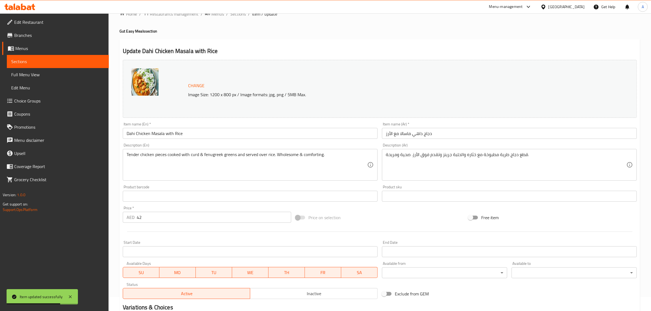
click at [246, 14] on ol "Home / Restaurants management / Menus / Sections / item / update" at bounding box center [380, 13] width 521 height 7
click at [244, 14] on div at bounding box center [325, 13] width 651 height 0
click at [240, 13] on div "Menu-management United Arab Emirates Get Help A" at bounding box center [325, 6] width 651 height 13
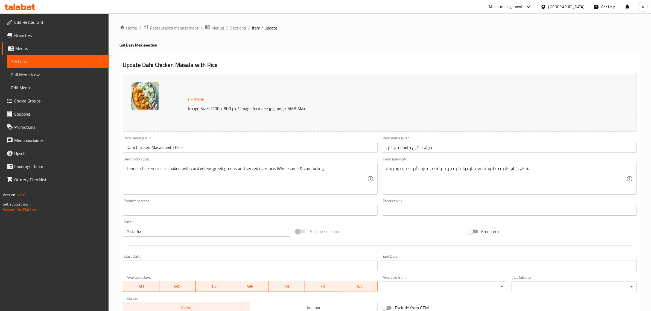
click at [242, 27] on span "Sections" at bounding box center [238, 28] width 16 height 7
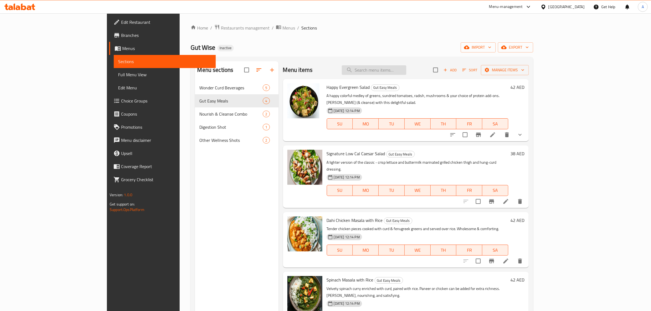
click at [407, 69] on input "search" at bounding box center [374, 70] width 65 height 10
paste input "Spinach Masala with Rice"
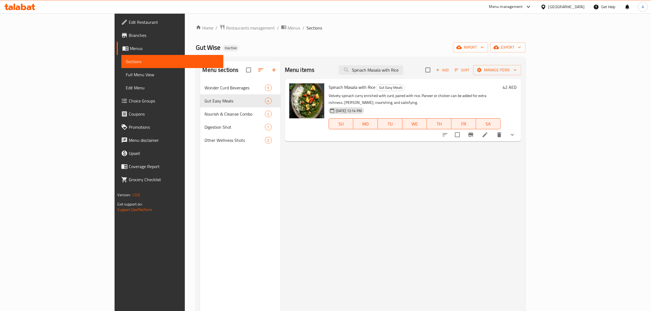
type input "Spinach Masala with Rice"
click at [488, 132] on icon at bounding box center [485, 134] width 5 height 5
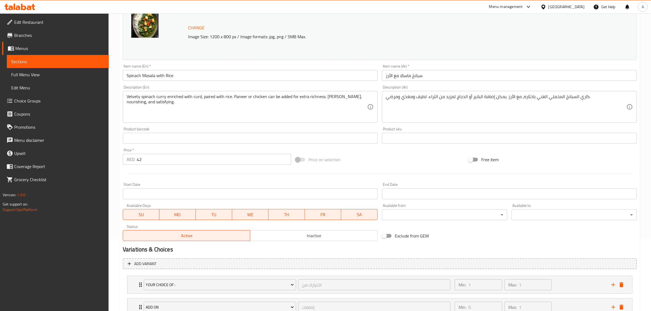
scroll to position [114, 0]
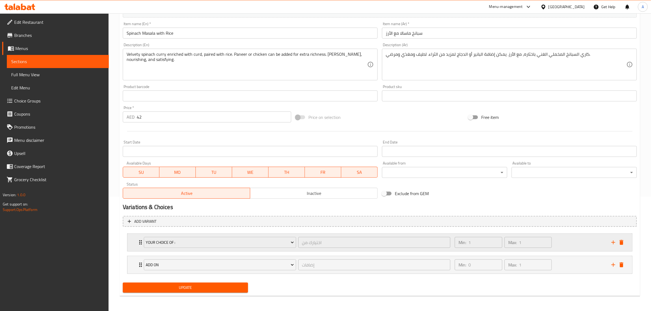
click at [585, 237] on div "Min: 1 ​ Max: 1 ​" at bounding box center [530, 243] width 157 height 18
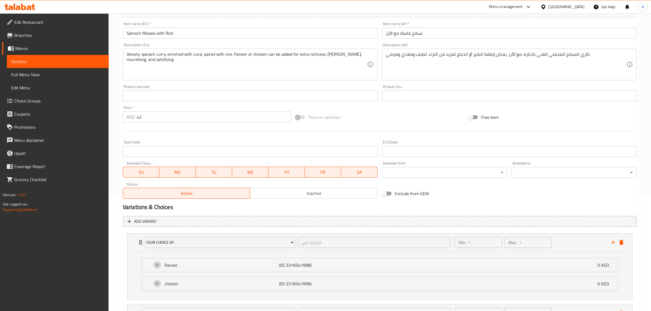
scroll to position [163, 0]
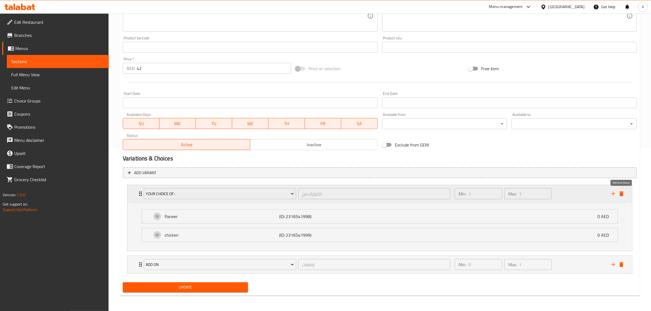
click at [623, 195] on icon "delete" at bounding box center [622, 194] width 4 height 5
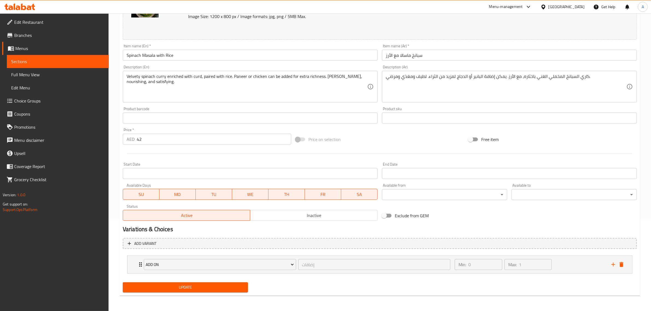
scroll to position [92, 0]
click at [556, 266] on div "Min: 0 ​ Max: 1 ​" at bounding box center [530, 265] width 157 height 18
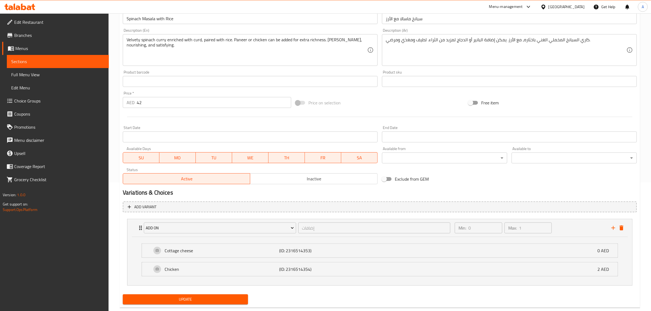
scroll to position [140, 0]
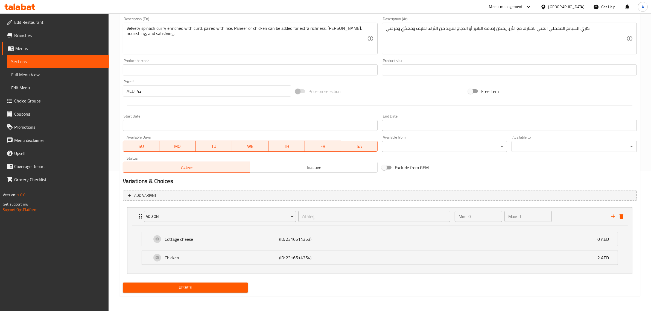
click at [179, 285] on span "Update" at bounding box center [185, 288] width 117 height 7
drag, startPoint x: 28, startPoint y: 62, endPoint x: 36, endPoint y: 67, distance: 9.6
click at [28, 62] on span "Sections" at bounding box center [57, 61] width 93 height 7
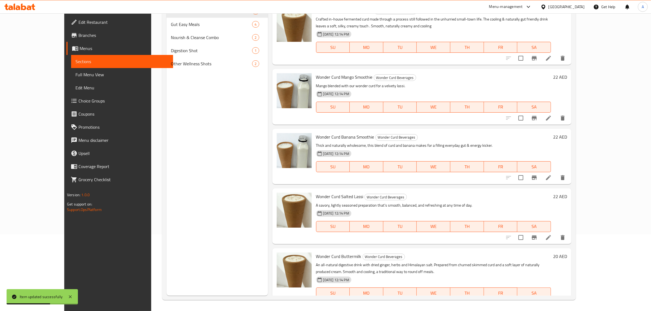
scroll to position [56, 0]
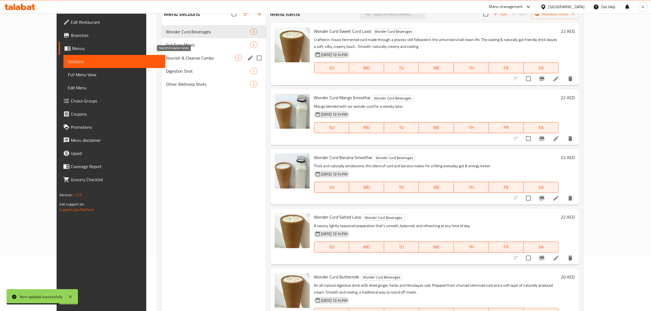
click at [181, 58] on span "Nourish & Cleanse Combo" at bounding box center [200, 58] width 69 height 7
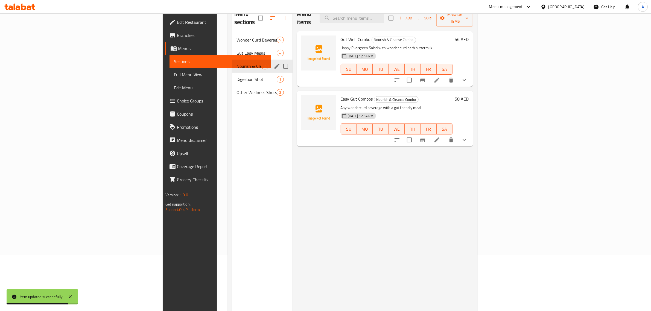
click at [280, 60] on input "Menu sections" at bounding box center [285, 65] width 11 height 11
checkbox input "true"
click at [274, 63] on icon "edit" at bounding box center [277, 66] width 7 height 7
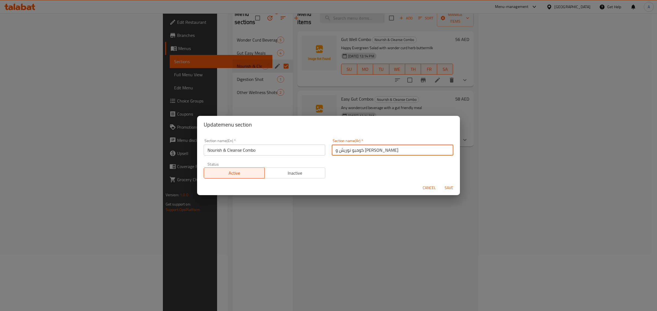
click at [355, 151] on input "كومبو نوريش و كلينس" at bounding box center [392, 150] width 121 height 11
drag, startPoint x: 337, startPoint y: 150, endPoint x: 328, endPoint y: 150, distance: 8.8
click at [328, 150] on div "Section name(Ar)   * كومبو نوريش و كلينس Section name(Ar) *" at bounding box center [392, 147] width 128 height 23
click at [355, 150] on input "كومبو نوريش و [PERSON_NAME]" at bounding box center [392, 150] width 121 height 11
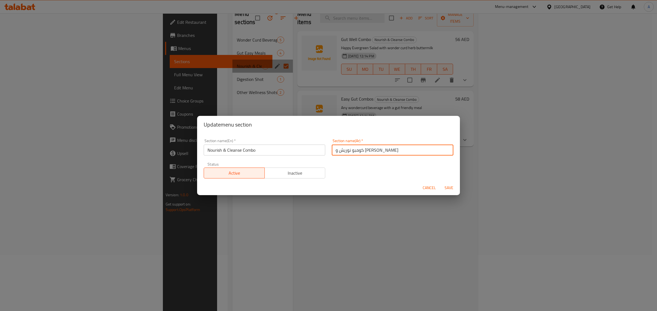
click at [355, 150] on input "كومبو نوريش و [PERSON_NAME]" at bounding box center [392, 150] width 121 height 11
type input "كومبو نوريش و [PERSON_NAME]"
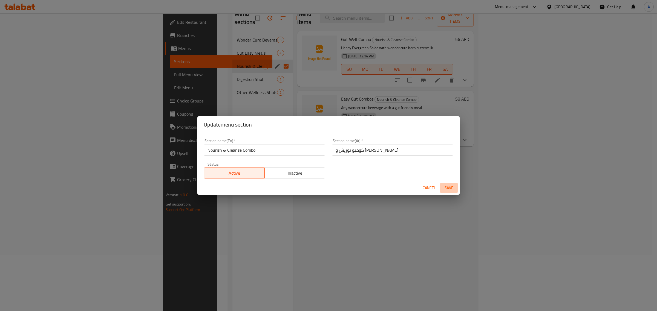
click at [453, 188] on span "Save" at bounding box center [448, 188] width 13 height 7
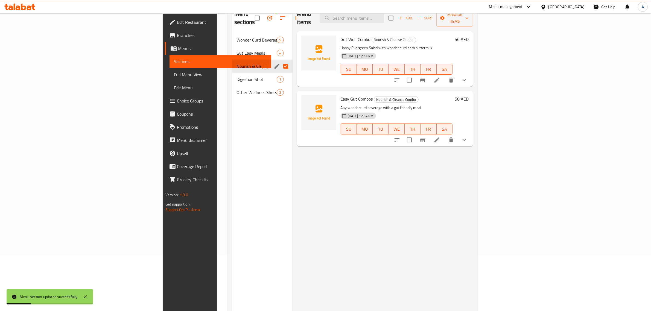
scroll to position [29, 0]
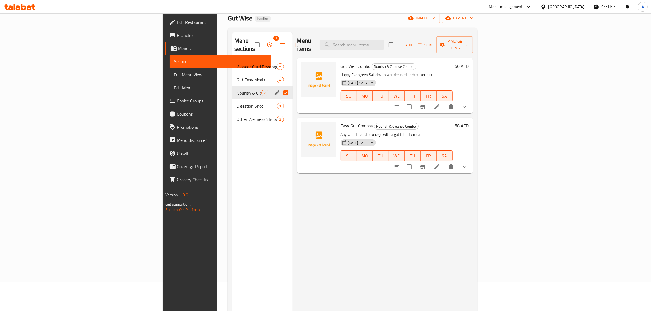
click at [177, 103] on span "Choice Groups" at bounding box center [222, 101] width 90 height 7
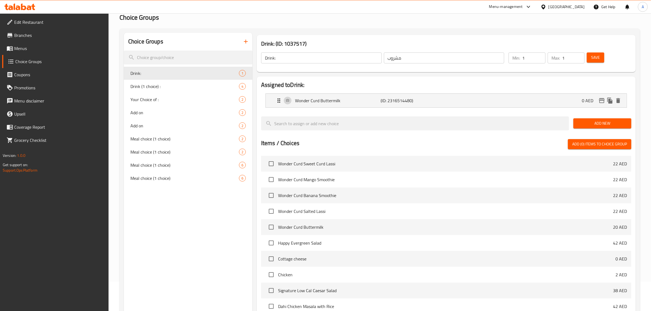
click at [382, 94] on div "Wonder Curd Buttermilk (ID: 2316514480) 0 AED" at bounding box center [448, 101] width 345 height 14
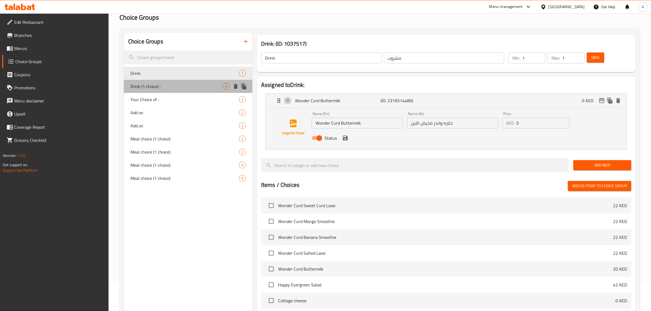
click at [170, 86] on span "Drink (1 choice) :" at bounding box center [177, 86] width 92 height 7
type input "Drink (1 choice) :"
type input "مشروب (اختيار 1)"
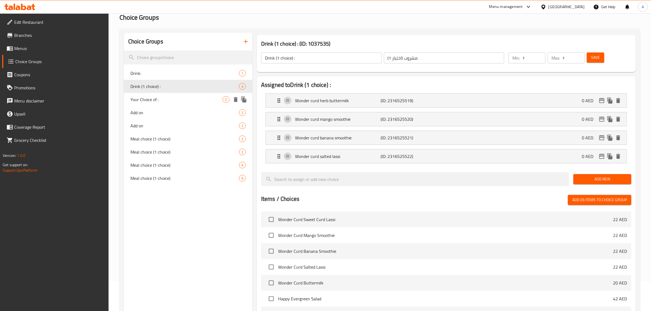
click at [183, 96] on span "Your Choice of :" at bounding box center [177, 99] width 92 height 7
type input "Your Choice of :"
type input "اختيارك من"
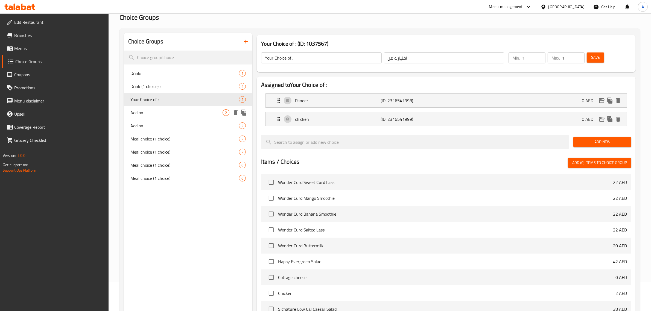
click at [184, 114] on span "Add on" at bounding box center [177, 112] width 92 height 7
type input "Add on"
type input "إضافات"
type input "0"
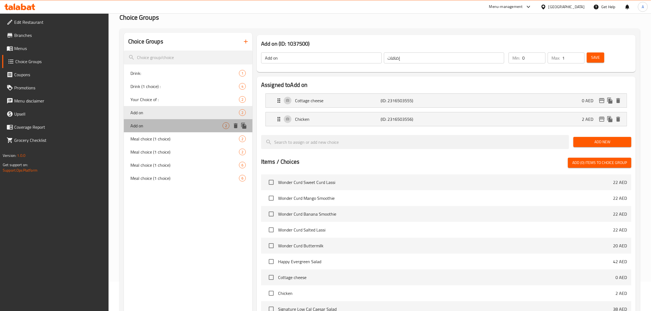
click at [182, 127] on span "Add on" at bounding box center [177, 126] width 92 height 7
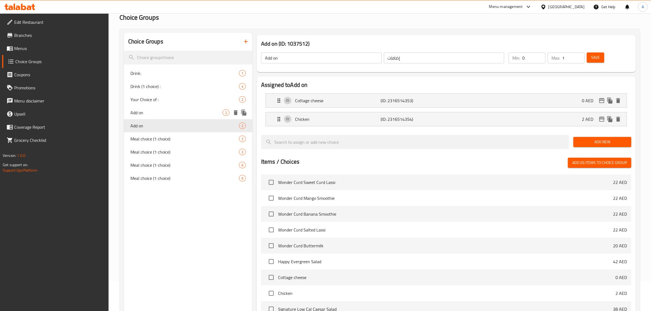
click at [178, 107] on div "Add on 2" at bounding box center [188, 112] width 129 height 13
click at [170, 100] on span "Your Choice of :" at bounding box center [177, 99] width 92 height 7
type input "Your Choice of :"
type input "اختيارك من"
type input "1"
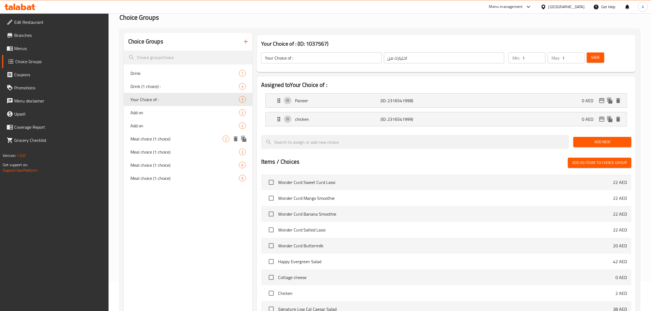
click at [152, 137] on span "Meal choice (1 choice)" at bounding box center [177, 139] width 92 height 7
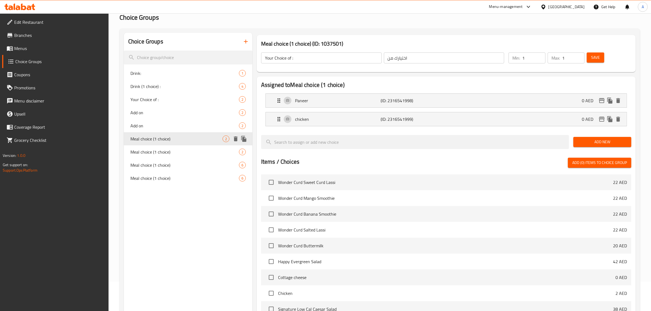
type input "Meal choice (1 choice)"
type input "اختيار الوجبة (اختيار واحد)"
click at [365, 95] on div "Happy Evergreen Salad Veg (ID: 2316503557) 0 AED" at bounding box center [448, 101] width 345 height 14
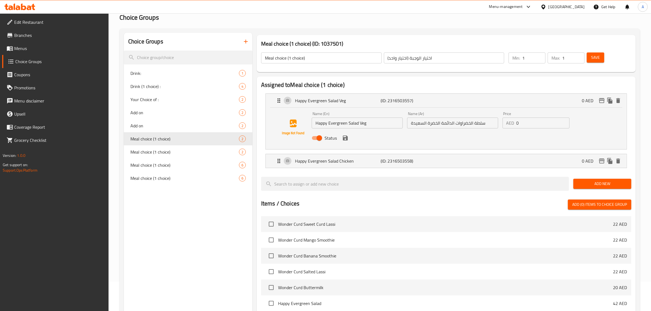
click at [356, 125] on input "Happy Evergreen Salad Veg" at bounding box center [357, 123] width 91 height 11
drag, startPoint x: 453, startPoint y: 122, endPoint x: 405, endPoint y: 124, distance: 48.2
click at [405, 124] on div "Name (Ar) سلطة الخضراوات الدائمة الخضرة السعيدة Name (Ar)" at bounding box center [452, 120] width 95 height 21
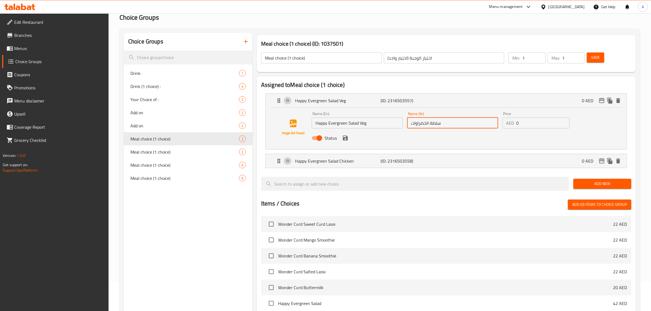
paste input "هابي ايفرجرين"
click at [444, 128] on input "سلطة الخضراوات هابي ايفرجرين" at bounding box center [452, 123] width 91 height 11
click at [344, 141] on icon "save" at bounding box center [345, 138] width 7 height 7
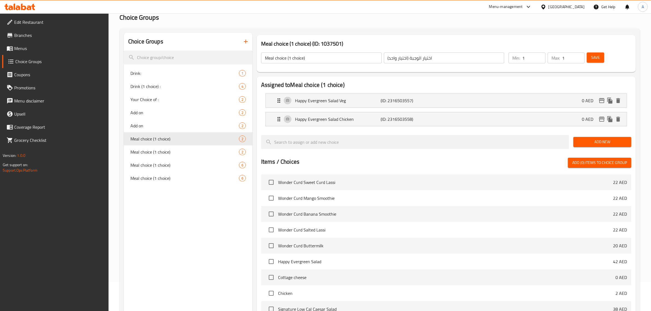
type input "سلطة الخضراوات هابي ايفرجرين"
click at [366, 125] on div "Happy Evergreen Salad Chicken (ID: 2316503558) 0 AED" at bounding box center [448, 119] width 345 height 14
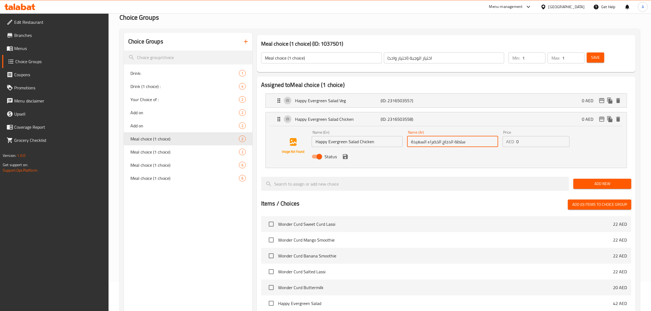
drag, startPoint x: 440, startPoint y: 141, endPoint x: 386, endPoint y: 144, distance: 54.5
click at [386, 144] on div "Name (En) Happy Evergreen Salad Chicken Name (En) Name (Ar) سلطة الدجاج الخضراء…" at bounding box center [453, 146] width 286 height 36
paste input "سلطة الخضراوات هابي ايفرجرين"
click at [448, 143] on input "سلطة الدجاج سلطة الخضراوات هابي ايفرجرين" at bounding box center [452, 141] width 91 height 11
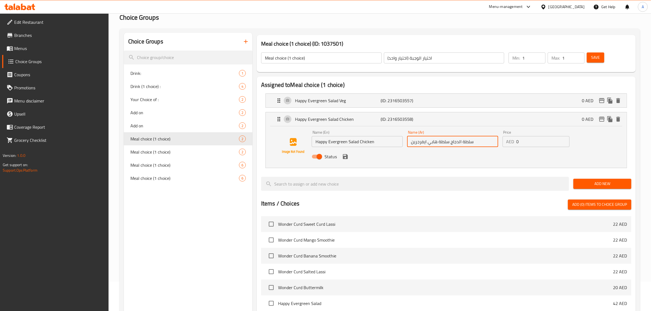
click at [447, 142] on input "سلطة الدجاج سلطة هابي ايفرجرين" at bounding box center [452, 141] width 91 height 11
click at [347, 157] on icon "save" at bounding box center [345, 156] width 5 height 5
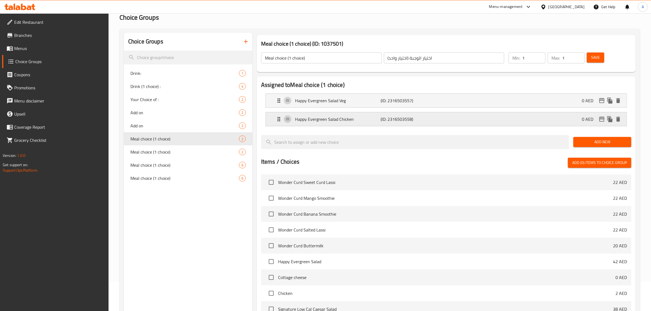
type input "سلطة الدجاج هابي ايفرجرين"
click at [593, 59] on span "Save" at bounding box center [596, 57] width 9 height 7
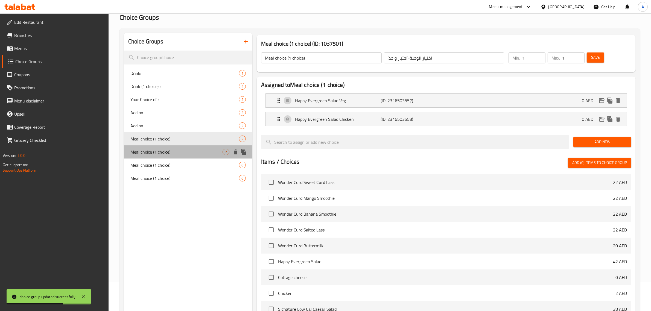
click at [202, 150] on span "Meal choice (1 choice)" at bounding box center [177, 152] width 92 height 7
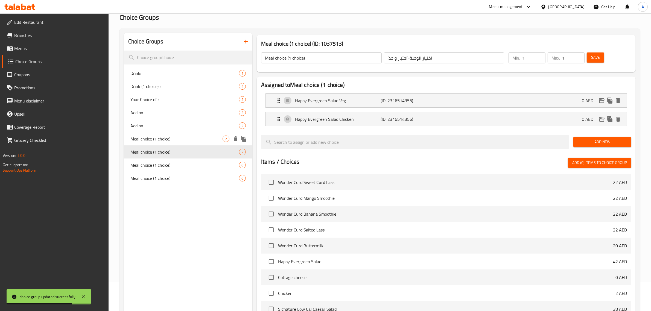
click at [180, 140] on span "Meal choice (1 choice)" at bounding box center [177, 139] width 92 height 7
click at [190, 151] on span "Meal choice (1 choice)" at bounding box center [177, 152] width 92 height 7
click at [200, 144] on div "Meal choice (1 choice) 2" at bounding box center [188, 138] width 129 height 13
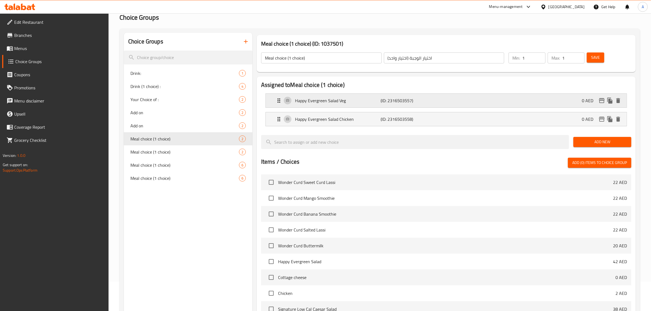
click at [374, 102] on p "Happy Evergreen Salad Veg" at bounding box center [338, 100] width 86 height 7
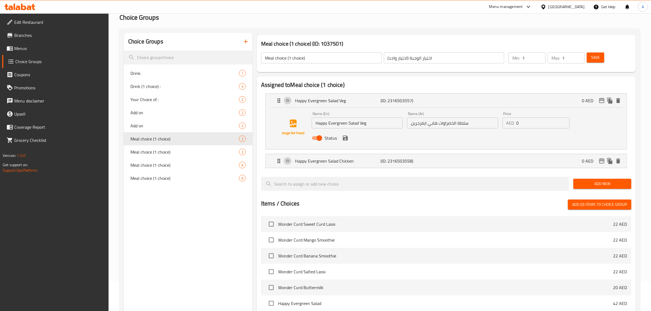
click at [449, 128] on input "سلطة الخضراوات هابي ايفرجرين" at bounding box center [452, 123] width 91 height 11
click at [156, 150] on span "Meal choice (1 choice)" at bounding box center [177, 152] width 92 height 7
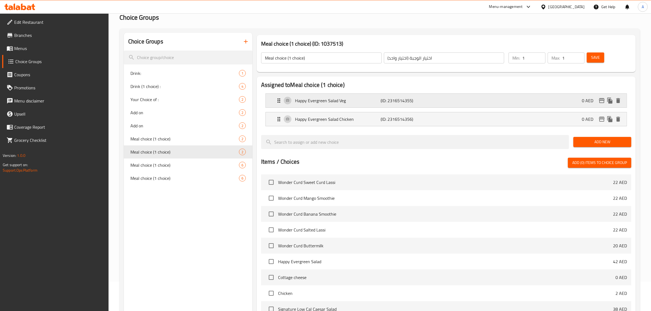
click at [414, 101] on p "(ID: 2316514355)" at bounding box center [409, 100] width 57 height 7
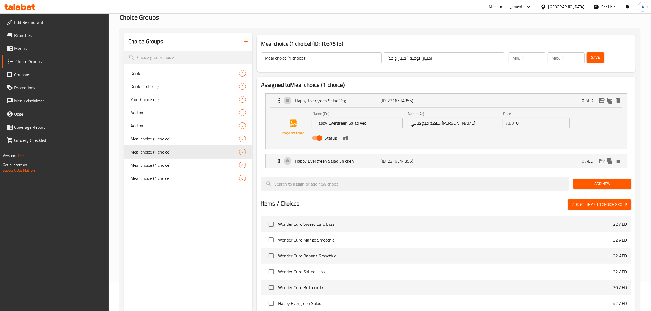
click at [444, 121] on input "سلطة فيج هابي افري جرين" at bounding box center [452, 123] width 91 height 11
paste input "الخضراوات هابي ايفر"
click at [345, 140] on icon "save" at bounding box center [345, 138] width 5 height 5
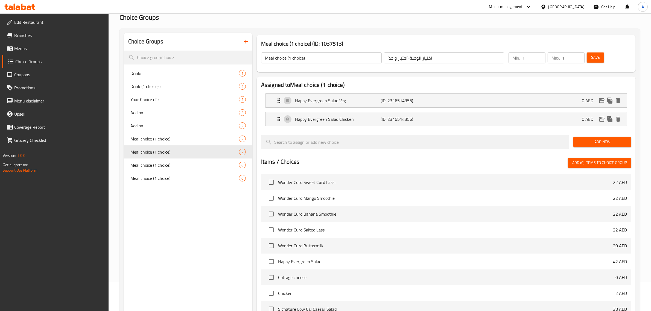
type input "سلطة الخضراوات هابي ايفرجرين"
click at [598, 54] on span "Save" at bounding box center [596, 57] width 9 height 7
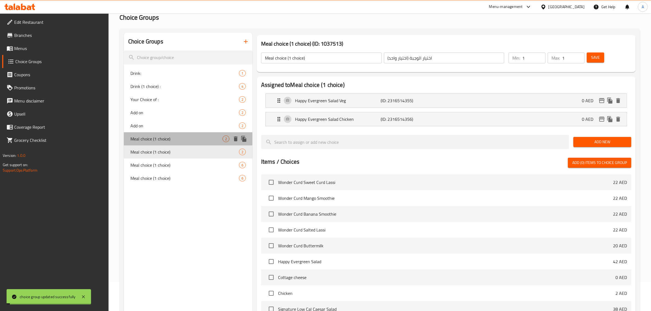
click at [167, 139] on span "Meal choice (1 choice)" at bounding box center [177, 139] width 92 height 7
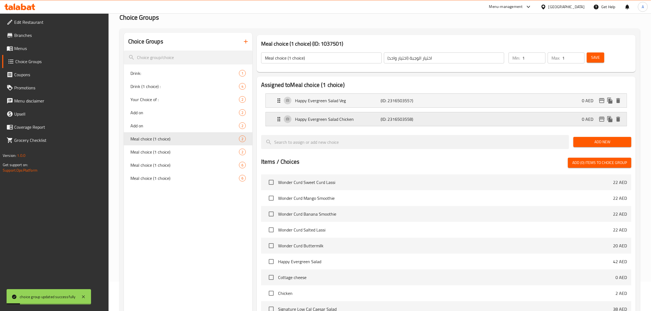
click at [378, 115] on div "Happy Evergreen Salad Chicken (ID: 2316503558) 0 AED" at bounding box center [448, 119] width 345 height 14
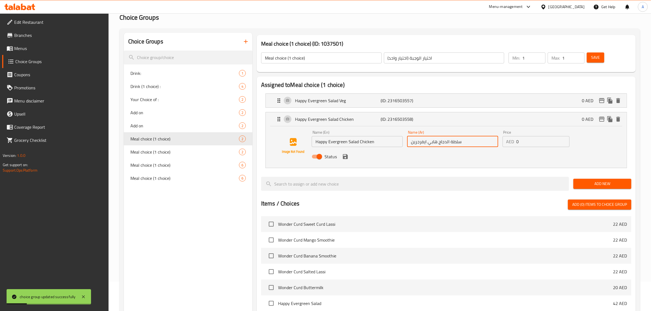
click at [446, 141] on input "سلطة الدجاج هابي ايفرجرين" at bounding box center [452, 141] width 91 height 11
click at [183, 150] on span "Meal choice (1 choice)" at bounding box center [177, 152] width 92 height 7
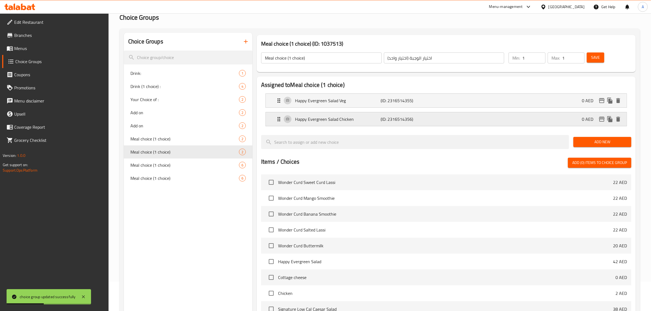
click at [400, 123] on p "(ID: 2316514356)" at bounding box center [409, 119] width 57 height 7
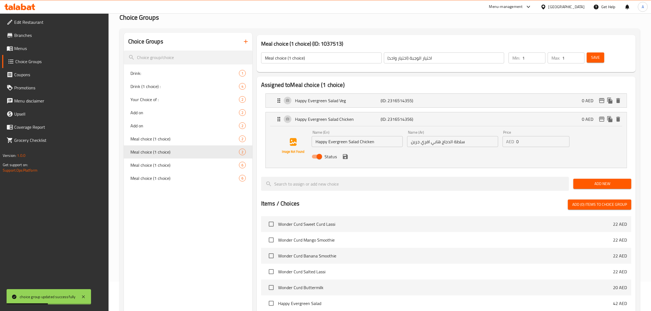
click at [445, 149] on div "Status" at bounding box center [453, 156] width 286 height 15
click at [445, 147] on input "سلطة الدجاج هابي افري جرين" at bounding box center [452, 141] width 91 height 11
paste input "فر"
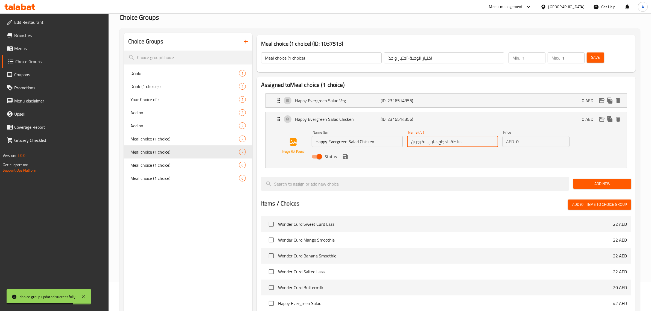
click at [347, 157] on icon "save" at bounding box center [345, 156] width 5 height 5
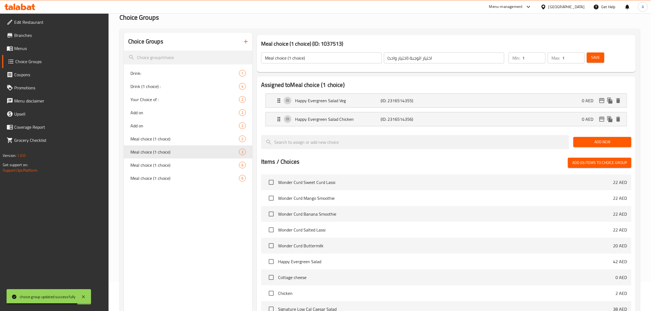
type input "سلطة الدجاج هابي ايفرجرين"
click at [596, 53] on button "Save" at bounding box center [596, 58] width 18 height 10
click at [169, 163] on span "Meal choice (1 choice)" at bounding box center [177, 165] width 92 height 7
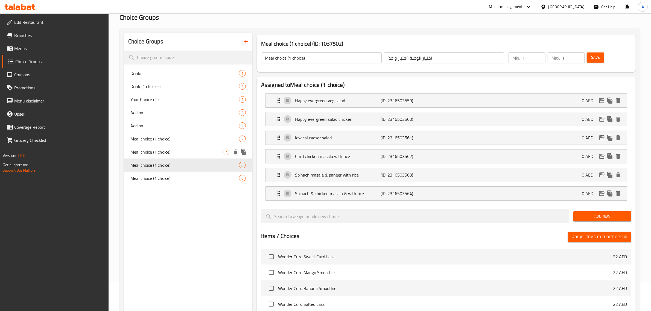
click at [166, 152] on span "Meal choice (1 choice)" at bounding box center [177, 152] width 92 height 7
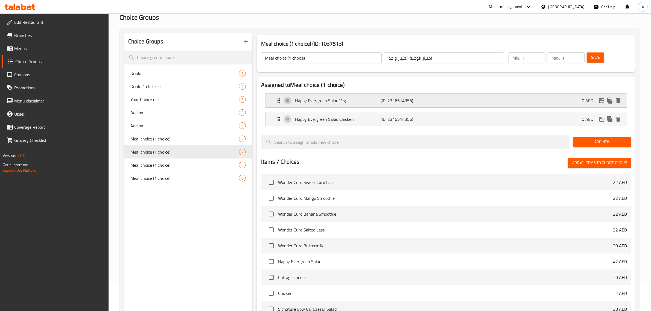
click at [347, 106] on div "Happy Evergreen Salad Veg (ID: 2316514355) 0 AED" at bounding box center [448, 101] width 345 height 14
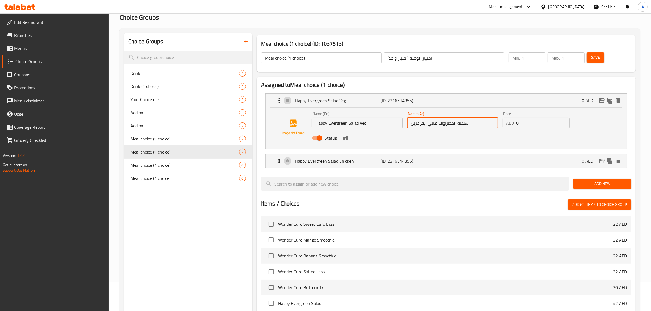
click at [434, 123] on input "سلطة الخضراوات هابي ايفرجرين" at bounding box center [452, 123] width 91 height 11
click at [166, 162] on span "Meal choice (1 choice)" at bounding box center [177, 165] width 92 height 7
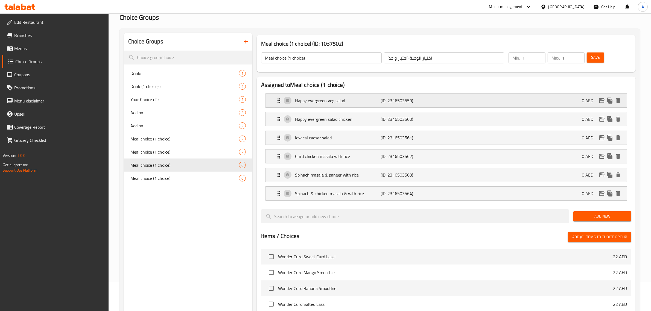
click at [373, 97] on div "Happy evergreen veg salad (ID: 2316503559) 0 AED" at bounding box center [448, 101] width 345 height 14
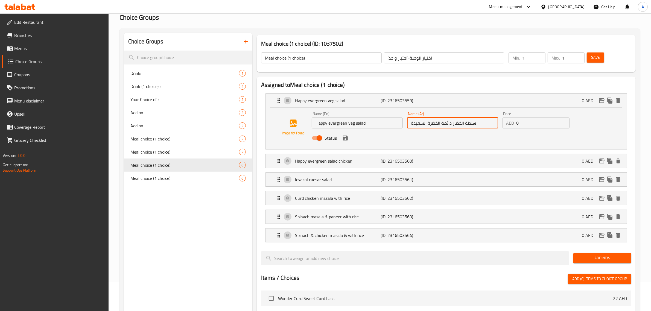
click at [464, 125] on input "سلطة الخضار دائمة الخضرة السعيدة" at bounding box center [452, 123] width 91 height 11
paste input "اوات هابي ايفرجرين"
click at [345, 136] on icon "save" at bounding box center [345, 138] width 7 height 7
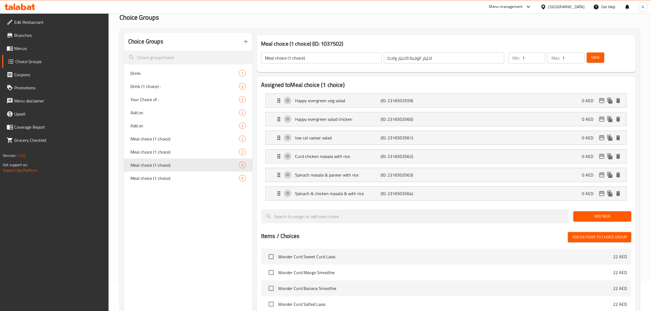
type input "سلطة الخضراوات هابي ايفرجرين"
click at [594, 55] on span "Save" at bounding box center [596, 57] width 9 height 7
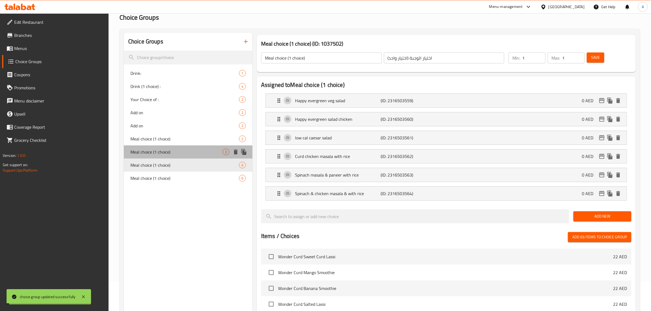
click at [168, 149] on span "Meal choice (1 choice)" at bounding box center [177, 152] width 92 height 7
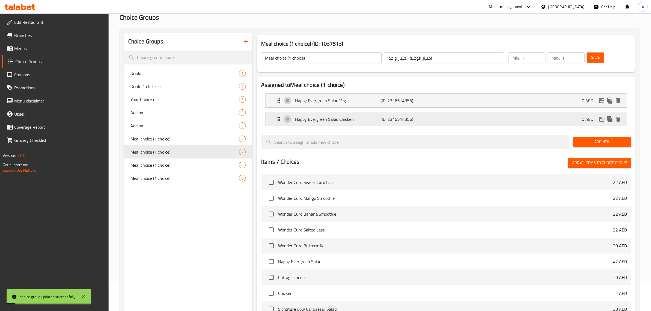
click at [347, 119] on p "Happy Evergreen Salad Chicken" at bounding box center [338, 119] width 86 height 7
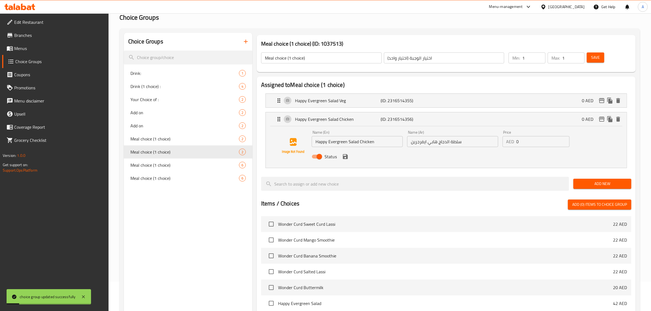
click at [429, 142] on input "سلطة الدجاج هابي ايفرجرين" at bounding box center [452, 141] width 91 height 11
click at [166, 165] on span "Meal choice (1 choice)" at bounding box center [177, 165] width 92 height 7
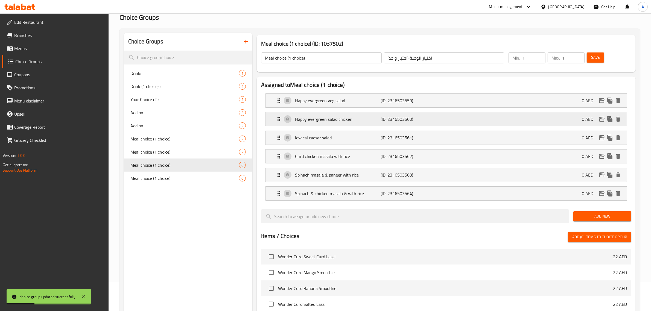
click at [424, 114] on div "Happy evergreen salad chicken (ID: 2316503560) 0 AED" at bounding box center [448, 119] width 345 height 14
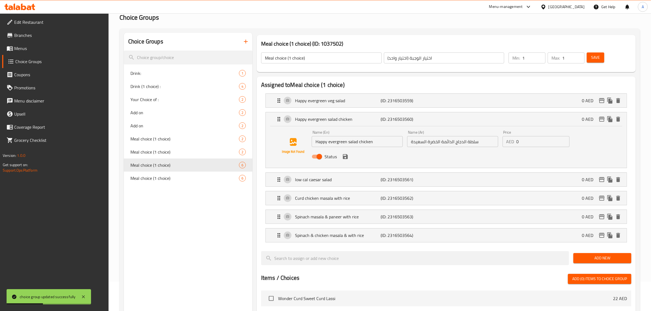
click at [451, 143] on input "سلطة الدجاج الدائمة الخضرة السعيدة" at bounding box center [452, 141] width 91 height 11
paste input "هابي ايفرجرين"
click at [346, 155] on icon "save" at bounding box center [345, 156] width 5 height 5
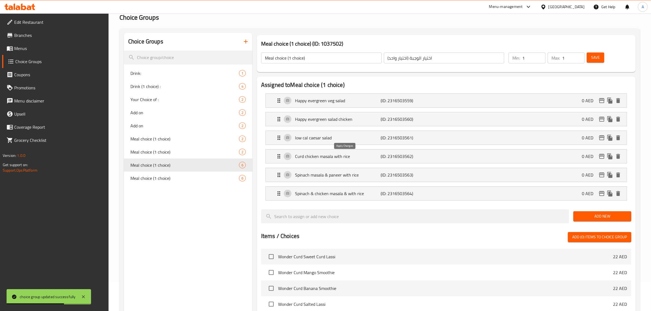
type input "سلطة الدجاج هابي ايفرجرين"
click at [593, 58] on span "Save" at bounding box center [596, 57] width 9 height 7
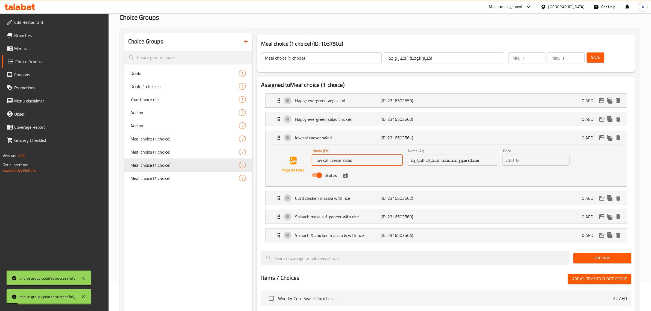
click at [352, 159] on input "low cal caesar salad" at bounding box center [357, 160] width 91 height 11
click at [454, 166] on div "Name (Ar) سلطة سيزر منخفضة السعرات الحرارية Name (Ar)" at bounding box center [452, 157] width 95 height 21
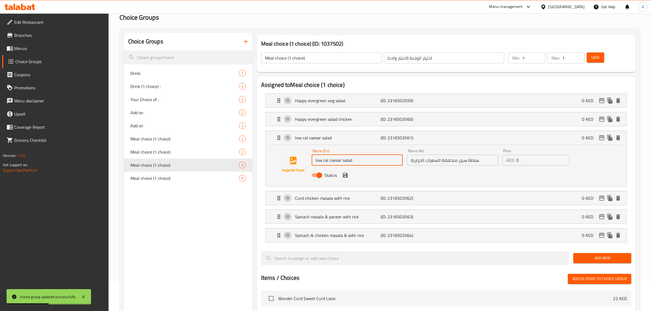
click at [454, 166] on div "Name (Ar) سلطة سيزر منخفضة السعرات الحرارية Name (Ar)" at bounding box center [452, 157] width 95 height 21
click at [454, 163] on input "سلطة سيزر منخفضة السعرات الحرارية" at bounding box center [452, 160] width 91 height 11
paste input "سيجنتشر"
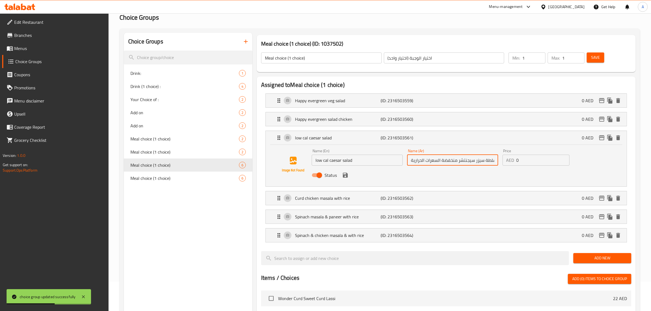
scroll to position [0, 2]
click at [464, 161] on input "سلطة سيزر سيجنتشر منخفضة السعرات الحرارية" at bounding box center [452, 160] width 91 height 11
type input "سلطة سيزر منخفضة السعرات الحرارية"
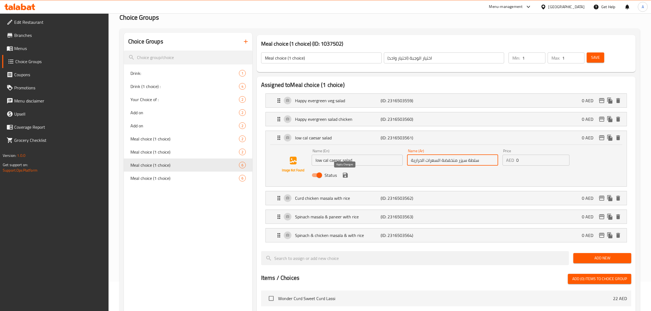
click at [347, 175] on icon "save" at bounding box center [345, 175] width 5 height 5
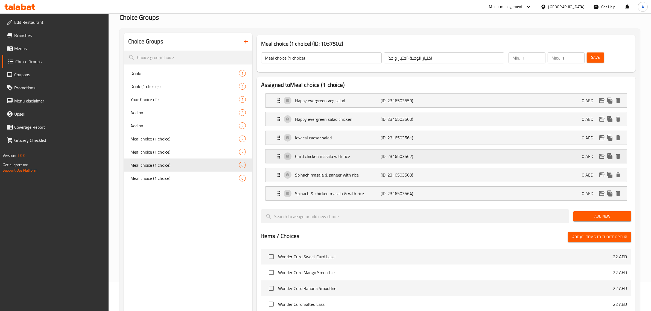
click at [356, 156] on p "Curd chicken masala with rice" at bounding box center [338, 156] width 86 height 7
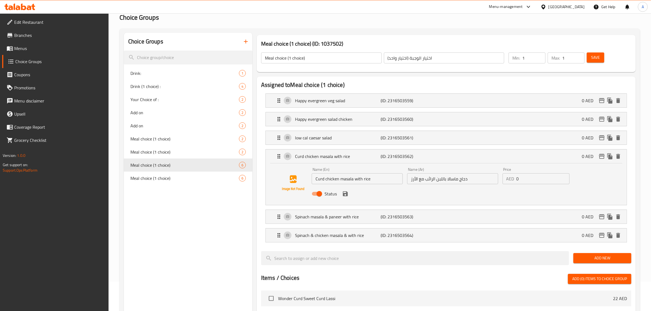
click at [347, 181] on input "Curd chicken masala with rice" at bounding box center [357, 178] width 91 height 11
click at [431, 178] on input "دجاج ماسالا باللبن الرائب مع الأرز" at bounding box center [452, 178] width 91 height 11
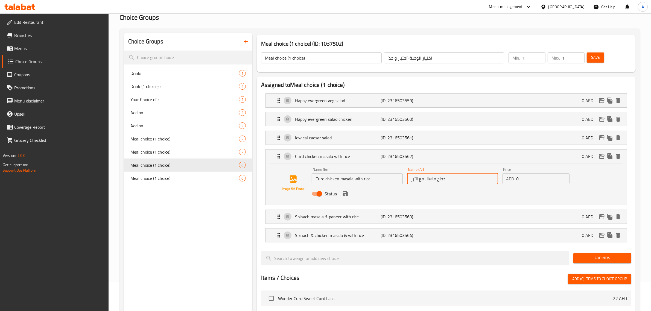
paste input "خثاره"
click at [345, 192] on icon "save" at bounding box center [345, 194] width 5 height 5
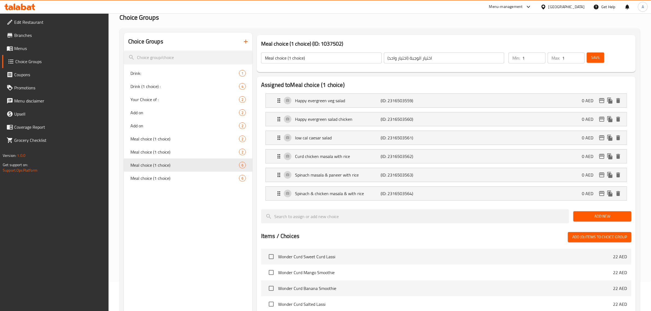
type input "دجاج ماسالا خثاره مع الأرز"
click at [352, 179] on div "Spinach masala & paneer with rice (ID: 2316503563) 0 AED" at bounding box center [448, 175] width 345 height 14
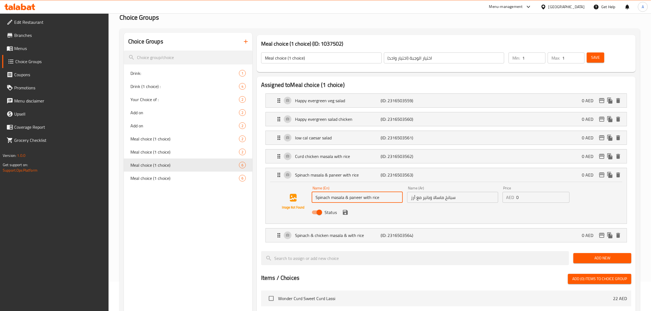
click at [353, 197] on input "Spinach masala & paneer with rice" at bounding box center [357, 197] width 91 height 11
click at [430, 234] on p "(ID: 2316503564)" at bounding box center [409, 235] width 57 height 7
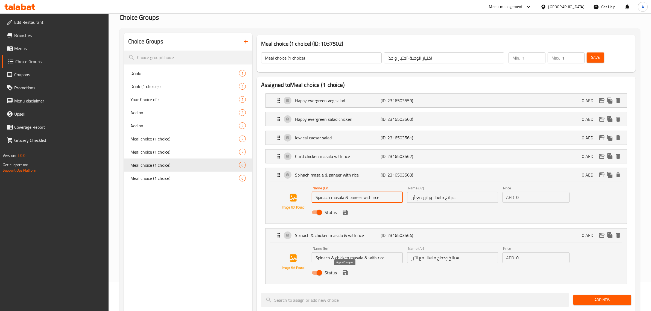
click at [344, 276] on icon "save" at bounding box center [345, 273] width 5 height 5
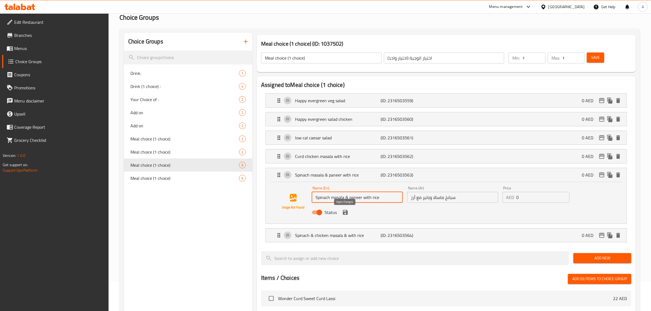
click at [346, 216] on icon "save" at bounding box center [345, 212] width 7 height 7
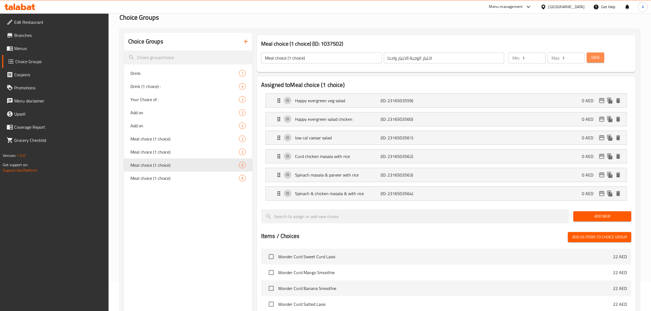
click at [601, 54] on button "Save" at bounding box center [596, 58] width 18 height 10
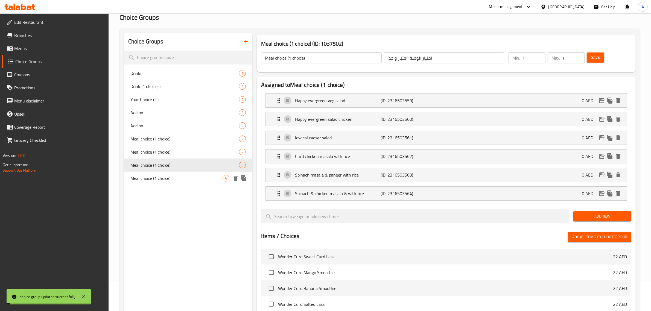
click at [155, 179] on span "Meal choice (1 choice)" at bounding box center [177, 178] width 92 height 7
click at [345, 96] on div "Happy evergreen veg salad (ID: 2316514357) 0 AED" at bounding box center [448, 101] width 345 height 14
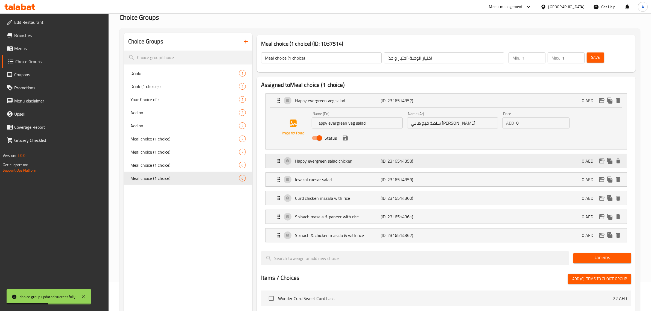
click at [412, 160] on p "(ID: 2316514358)" at bounding box center [409, 161] width 57 height 7
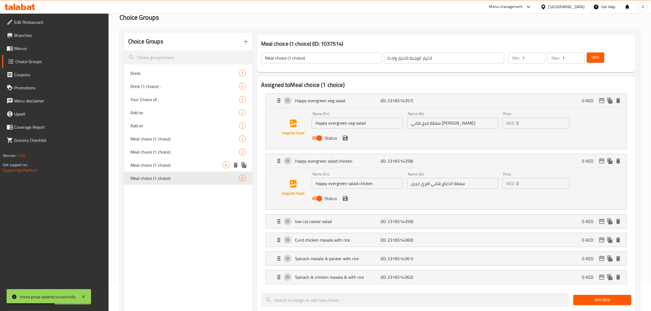
click at [173, 159] on div "Meal choice (1 choice) 6" at bounding box center [188, 165] width 129 height 13
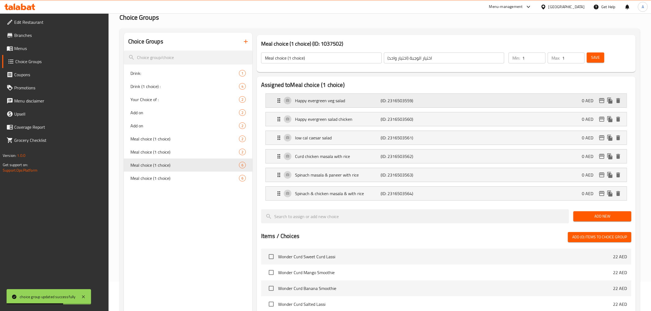
click at [390, 101] on p "(ID: 2316503559)" at bounding box center [409, 100] width 57 height 7
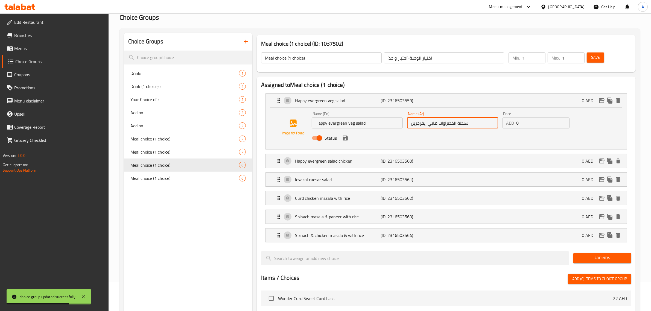
click at [425, 126] on input "سلطة الخضراوات هابي ايفرجرين" at bounding box center [452, 123] width 91 height 11
click at [150, 176] on span "Meal choice (1 choice)" at bounding box center [177, 178] width 92 height 7
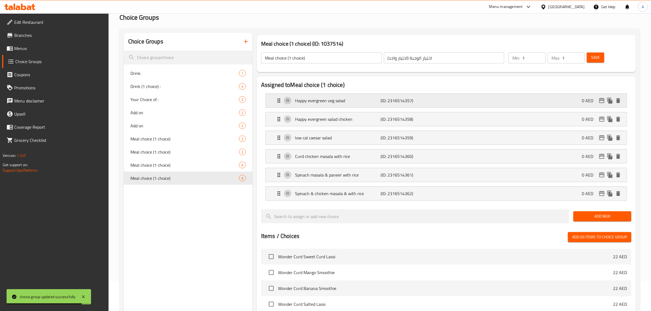
click at [447, 100] on div "Happy evergreen veg salad (ID: 2316514357) 0 AED" at bounding box center [448, 101] width 345 height 14
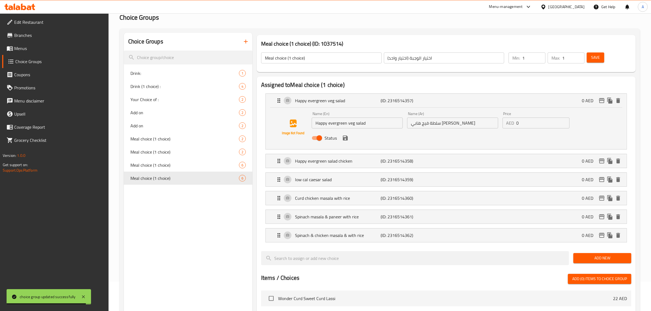
click at [455, 122] on input "سلطة فيج هابي افري جرين" at bounding box center [452, 123] width 91 height 11
paste input "الخضراوات هابي ايفر"
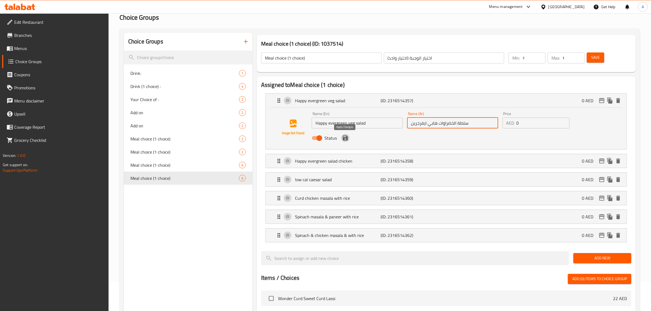
click at [346, 135] on icon "save" at bounding box center [345, 138] width 7 height 7
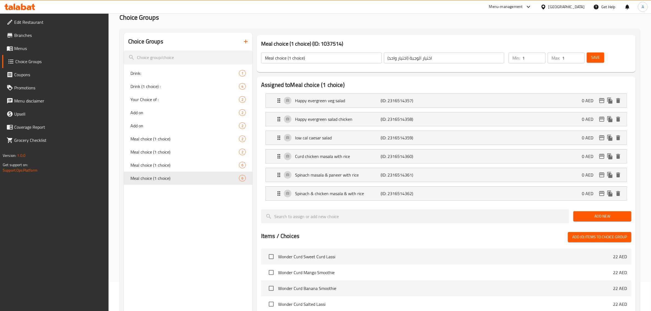
type input "سلطة الخضراوات هابي ايفرجرين"
click at [594, 53] on button "Save" at bounding box center [596, 58] width 18 height 10
click at [324, 122] on p "Happy evergreen salad chicken" at bounding box center [338, 119] width 86 height 7
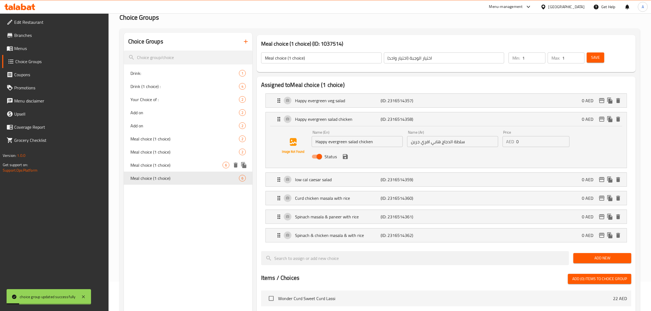
click at [196, 165] on span "Meal choice (1 choice)" at bounding box center [177, 165] width 92 height 7
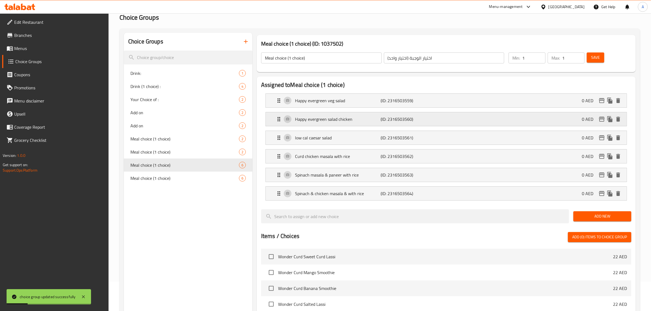
click at [355, 124] on div "Happy evergreen salad chicken (ID: 2316503560) 0 AED" at bounding box center [448, 119] width 345 height 14
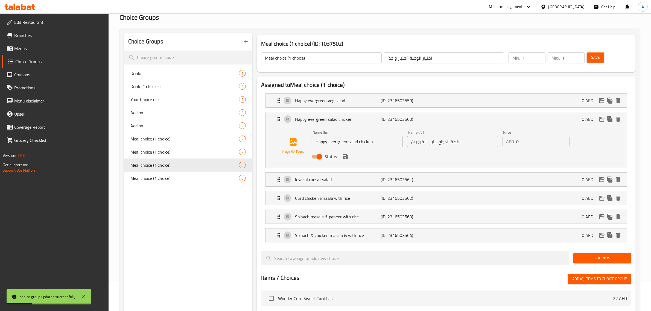
click at [449, 143] on input "سلطة الدجاج هابي ايفرجرين" at bounding box center [452, 141] width 91 height 11
click at [181, 169] on div "Meal choice (1 choice) 6" at bounding box center [188, 165] width 129 height 13
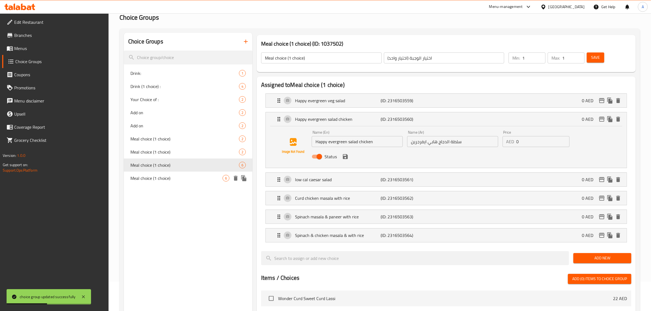
click at [166, 176] on span "Meal choice (1 choice)" at bounding box center [177, 178] width 92 height 7
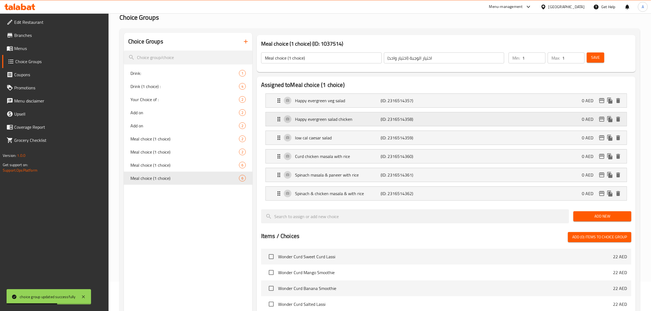
click at [365, 118] on p "Happy evergreen salad chicken" at bounding box center [338, 119] width 86 height 7
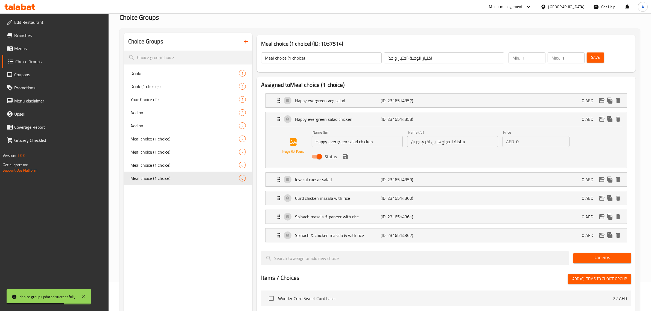
click at [441, 145] on input "سلطة الدجاج هابي افري جرين" at bounding box center [452, 141] width 91 height 11
paste input "فر"
click at [348, 158] on icon "save" at bounding box center [345, 156] width 7 height 7
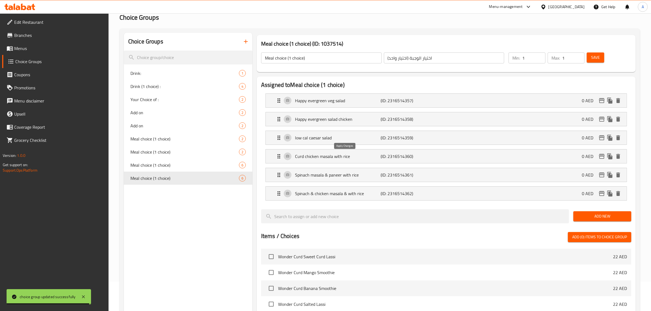
type input "سلطة الدجاج هابي ايفرجرين"
click at [596, 55] on span "Save" at bounding box center [596, 57] width 9 height 7
click at [171, 167] on span "Meal choice (1 choice)" at bounding box center [177, 165] width 92 height 7
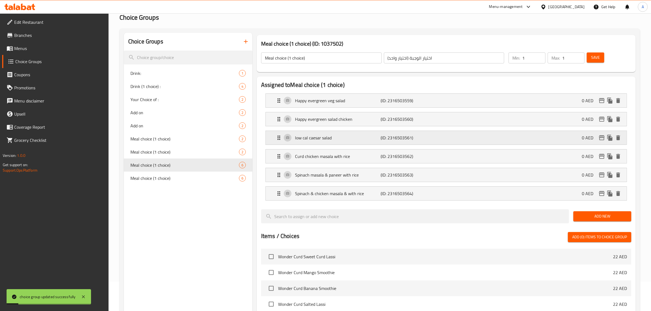
click at [343, 140] on p "low cal caesar salad" at bounding box center [338, 138] width 86 height 7
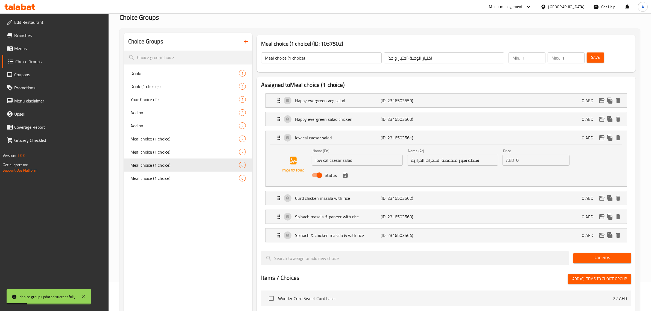
click at [448, 163] on input "سلطة سيزر منخفضة السعرات الحرارية" at bounding box center [452, 160] width 91 height 11
click at [169, 185] on div "Meal choice (1 choice) 6" at bounding box center [188, 178] width 129 height 13
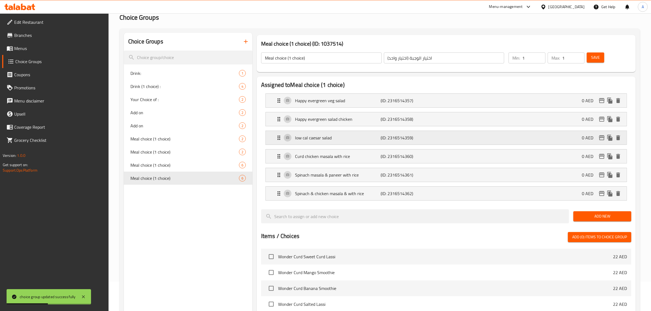
click at [358, 137] on p "low cal caesar salad" at bounding box center [338, 138] width 86 height 7
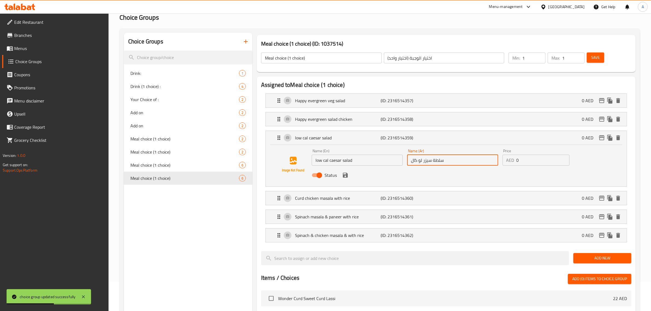
click at [442, 160] on input "سلطة سيزر لو كال" at bounding box center [452, 160] width 91 height 11
paste input "نخفضة السعرات الحرارية"
click at [345, 175] on icon "save" at bounding box center [345, 175] width 5 height 5
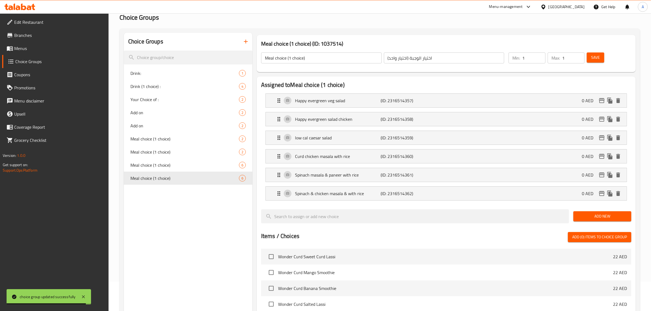
type input "سلطة سيزر منخفضة السعرات الحرارية"
click at [596, 56] on span "Save" at bounding box center [596, 57] width 9 height 7
click at [181, 166] on span "Meal choice (1 choice)" at bounding box center [177, 165] width 92 height 7
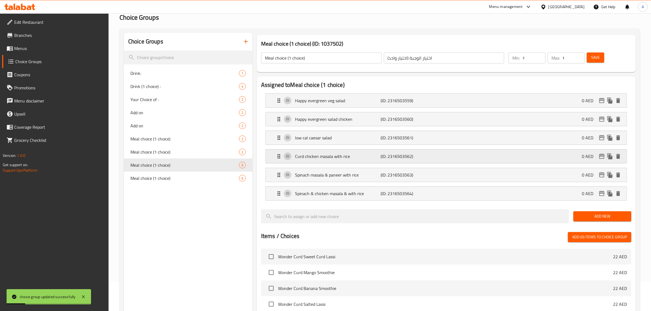
click at [323, 157] on p "Curd chicken masala with rice" at bounding box center [338, 156] width 86 height 7
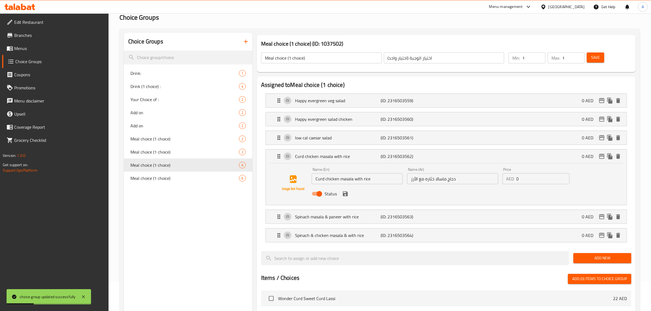
click at [439, 178] on input "دجاج ماسالا خثاره مع الأرز" at bounding box center [452, 178] width 91 height 11
click at [159, 172] on div "Meal choice (1 choice) 6" at bounding box center [188, 178] width 129 height 13
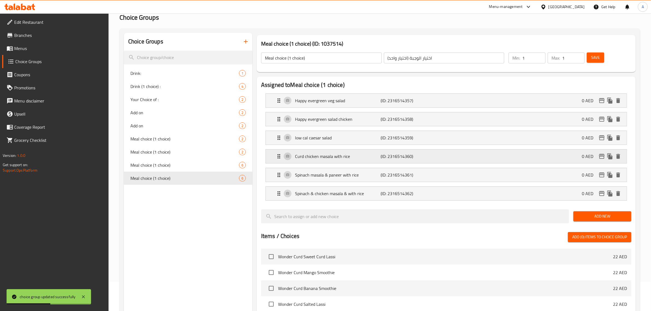
click at [402, 157] on p "(ID: 2316514360)" at bounding box center [409, 156] width 57 height 7
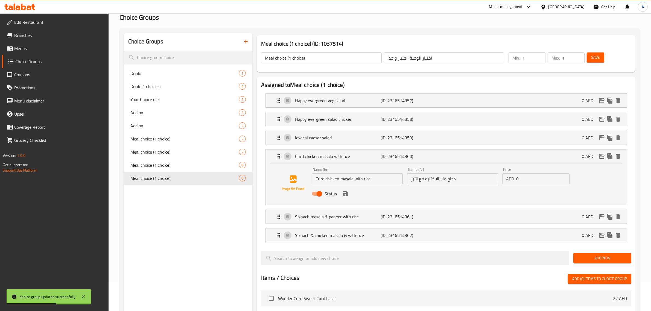
click at [467, 180] on input "دجاج ماسالا خثاره مع الأرز" at bounding box center [452, 178] width 91 height 11
click at [345, 197] on icon "save" at bounding box center [345, 194] width 7 height 7
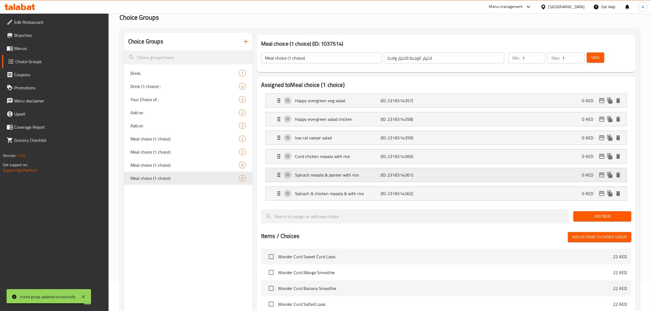
click at [409, 176] on p "(ID: 2316514361)" at bounding box center [409, 175] width 57 height 7
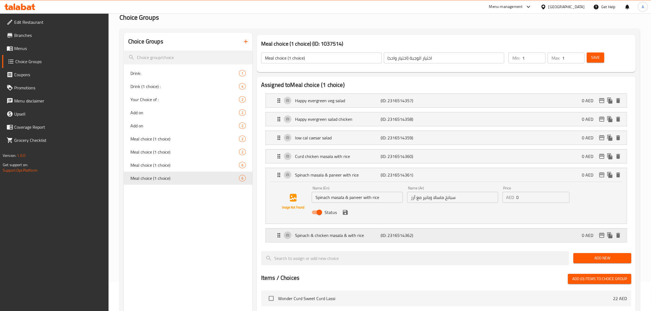
click at [428, 233] on p "(ID: 2316514362)" at bounding box center [409, 235] width 57 height 7
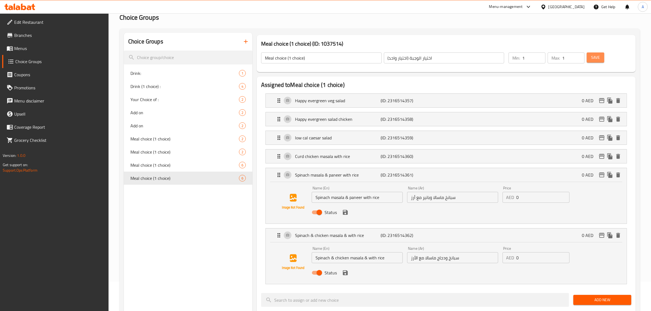
click at [603, 57] on button "Save" at bounding box center [596, 58] width 18 height 10
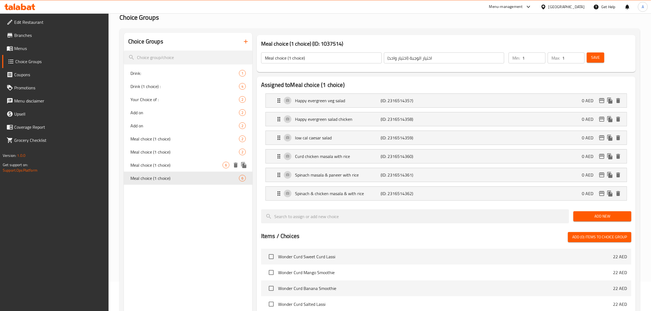
click at [168, 162] on span "Meal choice (1 choice)" at bounding box center [177, 165] width 92 height 7
click at [158, 177] on span "Meal choice (1 choice)" at bounding box center [177, 178] width 92 height 7
click at [177, 170] on div "Meal choice (1 choice) 6" at bounding box center [188, 165] width 129 height 13
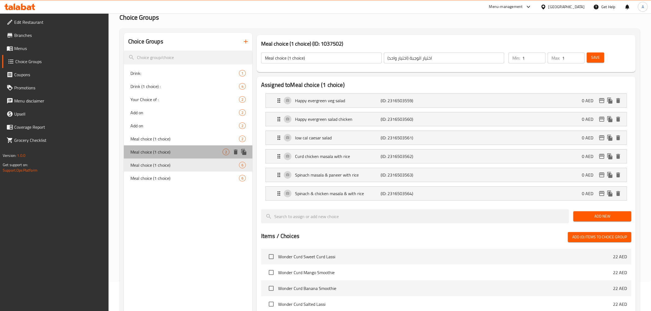
click at [175, 152] on span "Meal choice (1 choice)" at bounding box center [177, 152] width 92 height 7
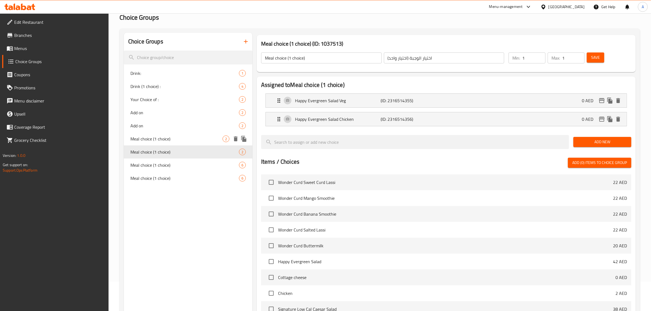
click at [167, 136] on span "Meal choice (1 choice)" at bounding box center [177, 139] width 92 height 7
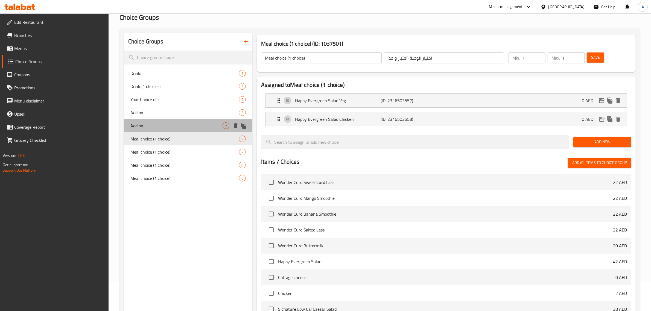
click at [159, 129] on span "Add on" at bounding box center [177, 126] width 92 height 7
type input "Add on"
type input "إضافات"
type input "0"
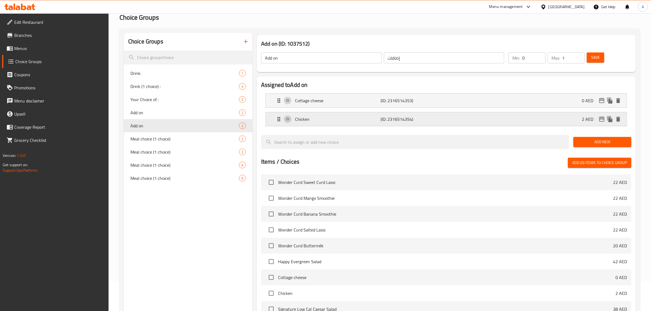
click at [367, 118] on p "Chicken" at bounding box center [338, 119] width 86 height 7
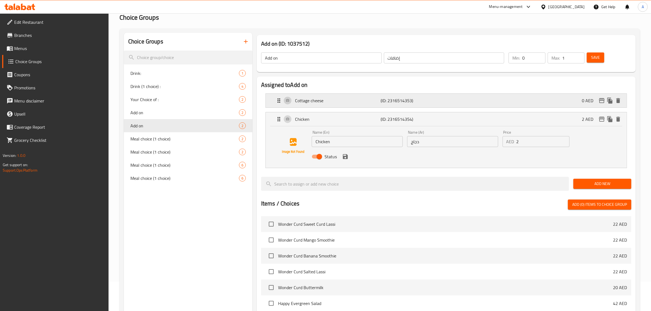
click at [383, 94] on div "Cottage cheese (ID: 2316514353) 0 AED" at bounding box center [448, 101] width 345 height 14
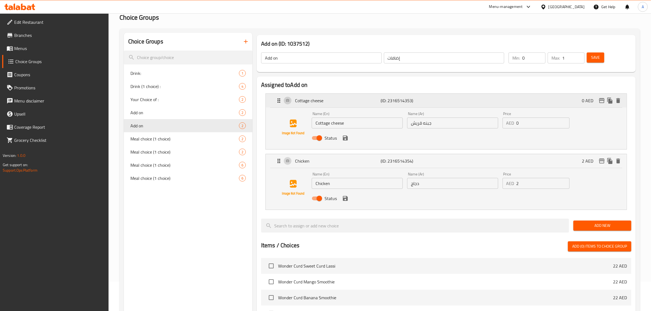
click at [383, 94] on div "Cottage cheese (ID: 2316514353) 0 AED" at bounding box center [448, 101] width 345 height 14
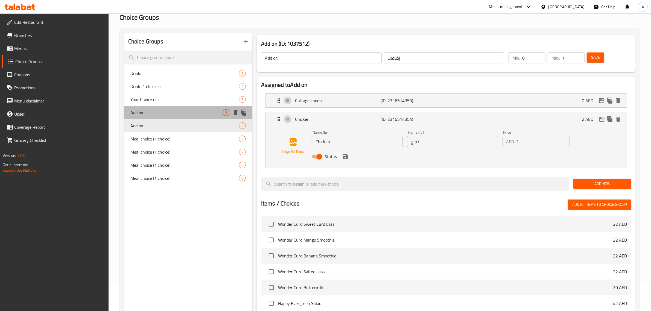
click at [178, 111] on span "Add on" at bounding box center [177, 112] width 92 height 7
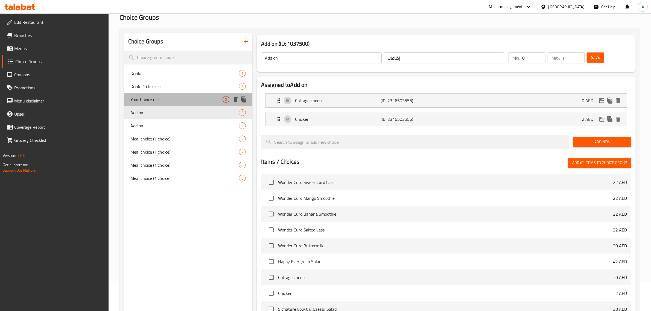
click at [178, 97] on span "Your Choice of :" at bounding box center [177, 99] width 92 height 7
type input "Your Choice of :"
type input "اختيارك من"
type input "1"
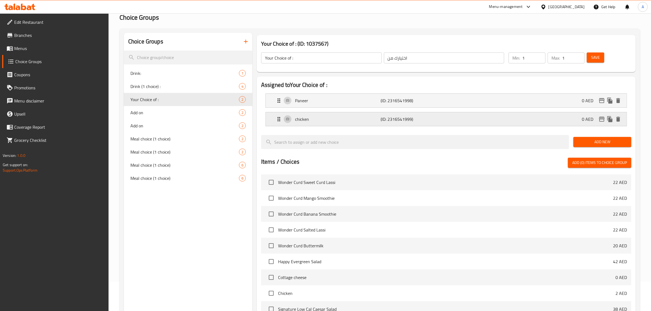
click at [331, 118] on p "chicken" at bounding box center [338, 119] width 86 height 7
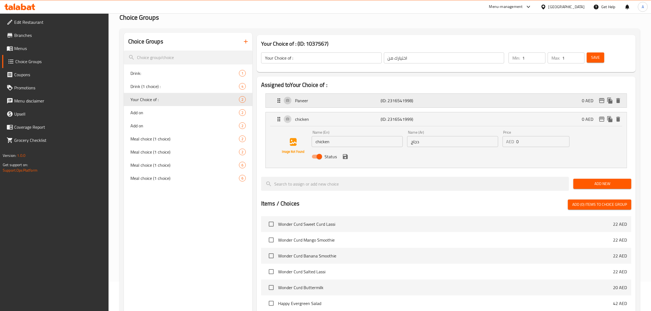
click at [343, 97] on p "Paneer" at bounding box center [338, 100] width 86 height 7
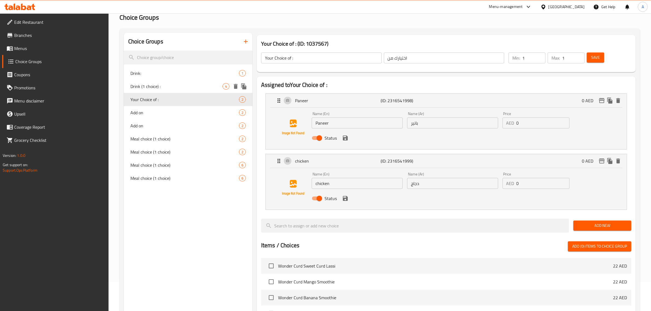
click at [171, 89] on span "Drink (1 choice) :" at bounding box center [177, 86] width 92 height 7
type input "Drink (1 choice) :"
type input "مشروب (اختيار 1)"
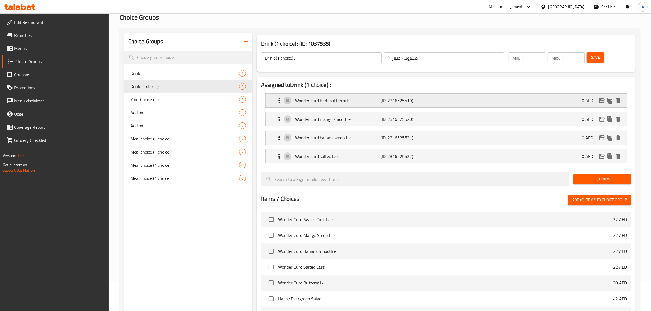
click at [382, 104] on p "(ID: 2316525519)" at bounding box center [409, 100] width 57 height 7
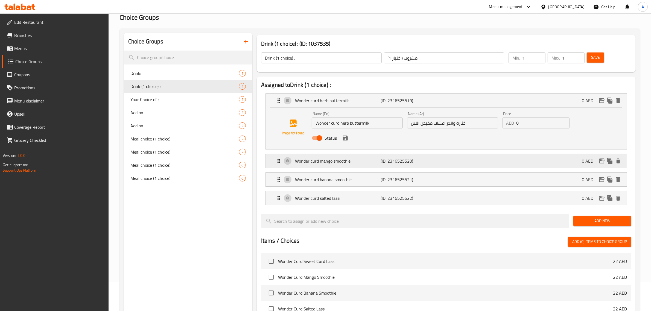
click at [430, 158] on p "(ID: 2316525520)" at bounding box center [409, 161] width 57 height 7
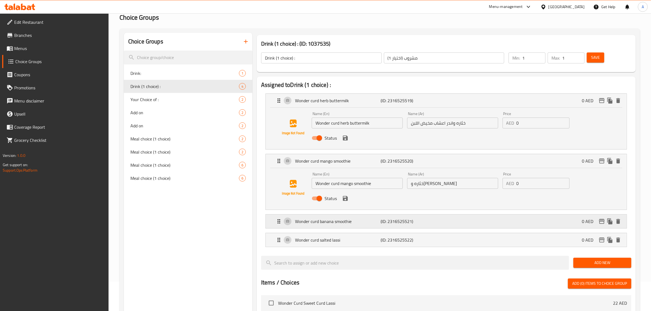
click at [421, 217] on div "Wonder curd banana smoothie (ID: 2316525521) 0 AED" at bounding box center [448, 222] width 345 height 14
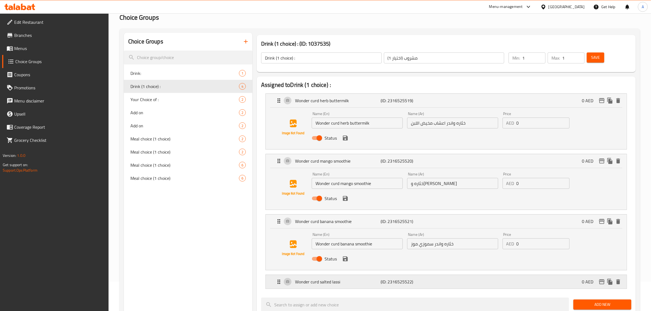
click at [433, 281] on p "(ID: 2316525522)" at bounding box center [409, 282] width 57 height 7
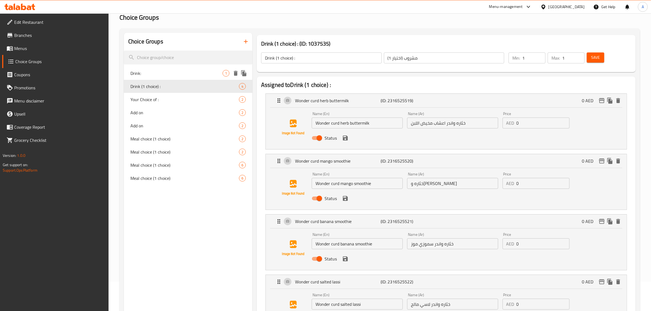
click at [167, 76] on span "Drink:" at bounding box center [177, 73] width 92 height 7
type input "Drink:"
type input "مشروب"
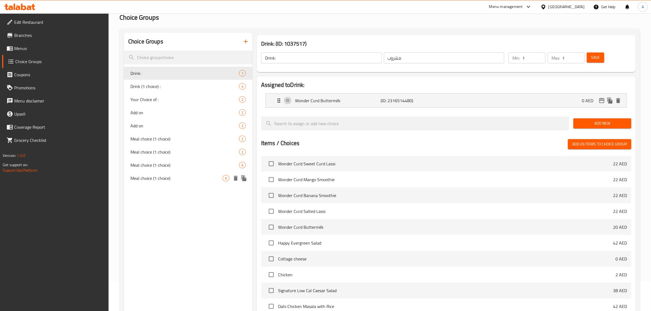
click at [156, 181] on span "Meal choice (1 choice)" at bounding box center [177, 178] width 92 height 7
type input "Meal choice (1 choice)"
type input "اختيار الوجبة (اختيار واحد)"
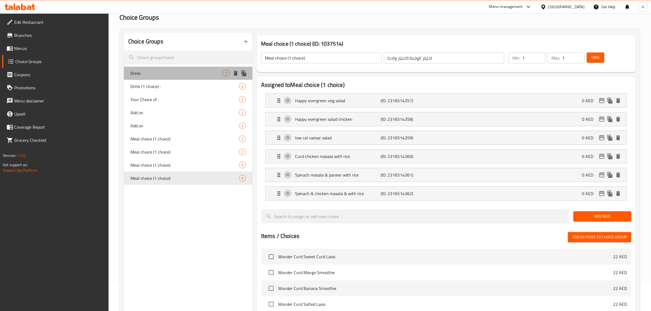
click at [196, 76] on span "Drink:" at bounding box center [177, 73] width 92 height 7
type input "Drink:"
type input "مشروب"
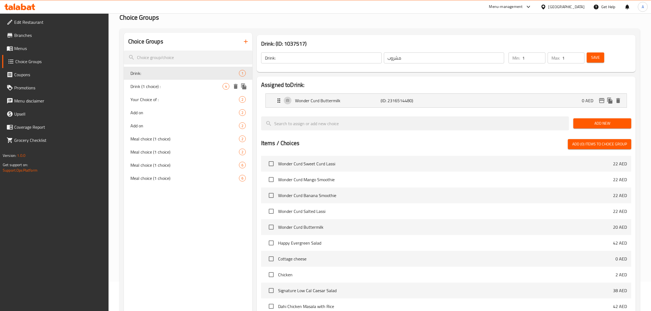
click at [186, 88] on span "Drink (1 choice) :" at bounding box center [177, 86] width 92 height 7
type input "Drink (1 choice) :"
type input "مشروب (اختيار 1)"
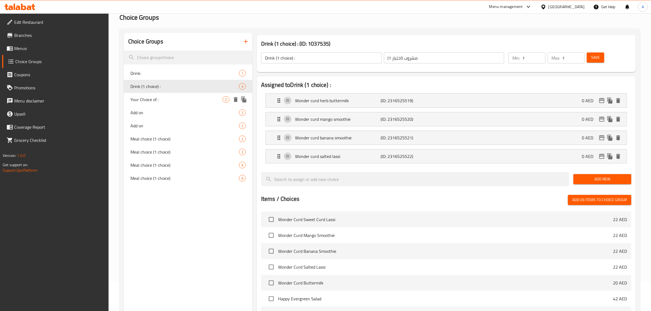
click at [172, 100] on span "Your Choice of :" at bounding box center [177, 99] width 92 height 7
type input "Your Choice of :"
type input "اختيارك من"
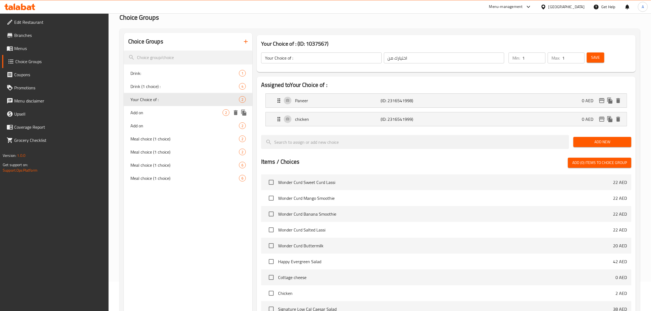
click at [176, 109] on span "Add on" at bounding box center [177, 112] width 92 height 7
type input "Add on"
type input "إضافات"
type input "0"
click at [48, 30] on link "Branches" at bounding box center [55, 35] width 107 height 13
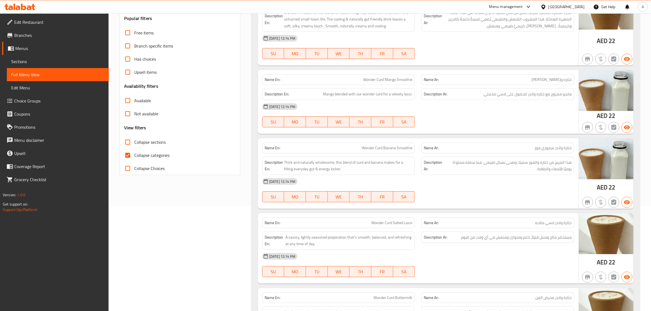
scroll to position [120, 0]
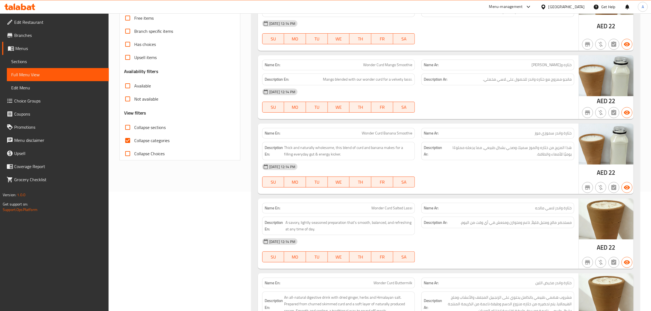
click at [545, 89] on div "[DATE] 12:14 PM" at bounding box center [418, 91] width 319 height 13
click at [538, 77] on span "مانجو ممزوج مع خثاره واندر للحصول على لاسي مخملي." at bounding box center [527, 79] width 89 height 7
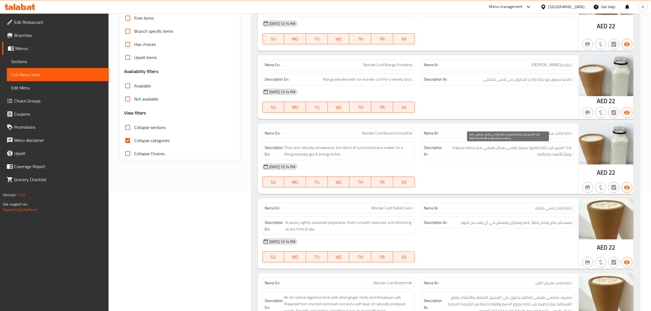
drag, startPoint x: 523, startPoint y: 155, endPoint x: 523, endPoint y: 151, distance: 4.1
click at [523, 151] on span "هذا المزيج من خثاره والموز سميك وصحي بشكل طبيعي، مما يجعله مملوءًا يوميًا للأمع…" at bounding box center [508, 150] width 127 height 13
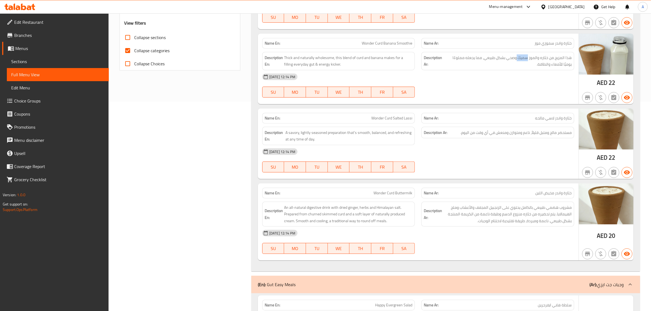
scroll to position [211, 0]
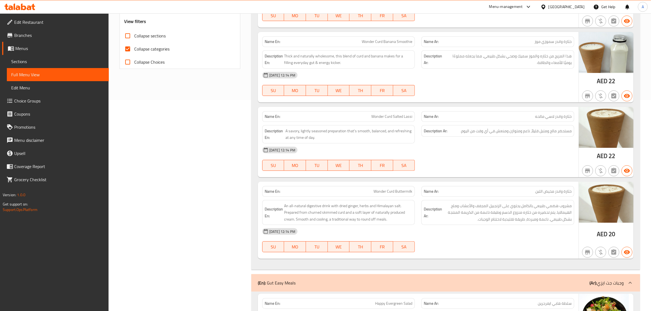
click at [538, 37] on div "Name Ar: خثارة‎ واندر سموزي موز" at bounding box center [498, 41] width 153 height 11
click at [532, 56] on span "هذا المزيج من خثاره والموز سميك وصحي بشكل طبيعي، مما يجعله مملوءًا يوميًا للأمع…" at bounding box center [508, 59] width 127 height 13
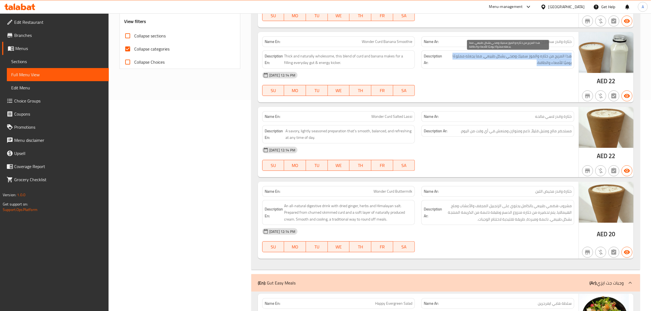
click at [532, 56] on span "هذا المزيج من خثاره والموز سميك وصحي بشكل طبيعي، مما يجعله مملوءًا يوميًا للأمع…" at bounding box center [508, 59] width 127 height 13
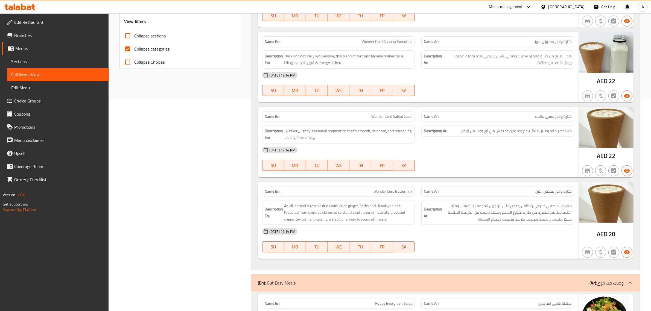
click at [375, 31] on div "Name En: Wonder Curd Sweet Curd Lassi Name Ar: واندر خثارة لاسي خثارة حلو Descr…" at bounding box center [445, 75] width 389 height 390
copy span "Wonder Curd Banana Smoothie"
click at [516, 77] on div "[DATE] 12:14 PM" at bounding box center [418, 75] width 319 height 13
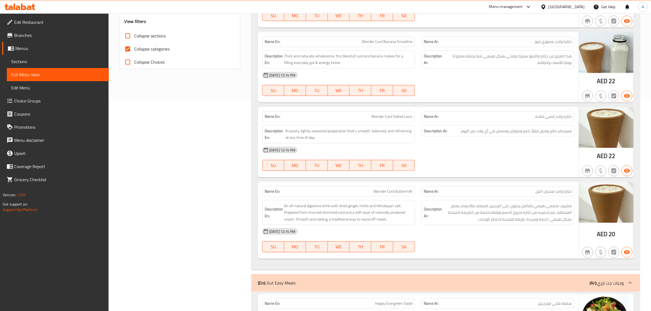
click at [516, 77] on div "[DATE] 12:14 PM" at bounding box center [418, 75] width 319 height 13
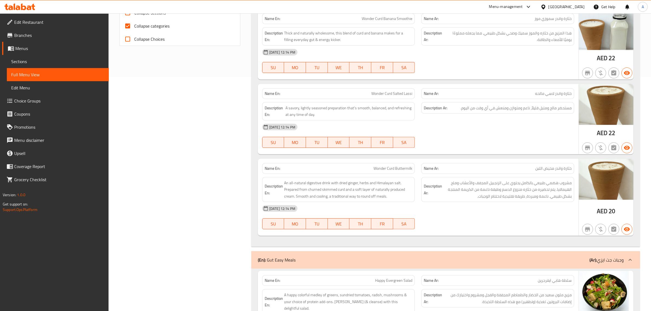
scroll to position [241, 0]
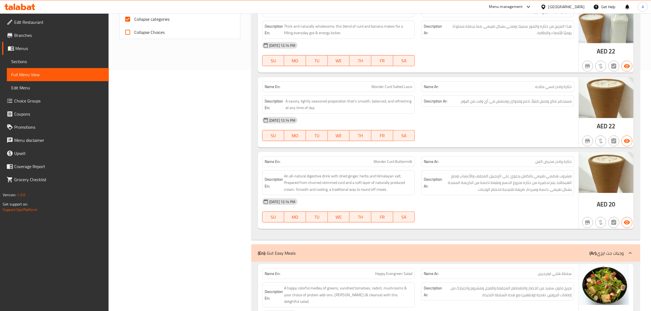
click at [390, 94] on div "Description En: A savory, lightly seasoned preparation that's smooth, balanced,…" at bounding box center [339, 104] width 160 height 25
click at [403, 87] on span "Wonder Curd Salted Lassi" at bounding box center [392, 87] width 41 height 6
click at [403, 86] on span "Wonder Curd Salted Lassi" at bounding box center [392, 87] width 41 height 6
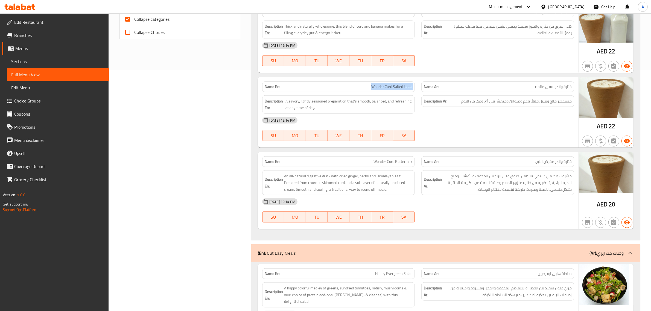
click at [403, 86] on span "Wonder Curd Salted Lassi" at bounding box center [392, 87] width 41 height 6
copy span "Wonder Curd Salted Lassi"
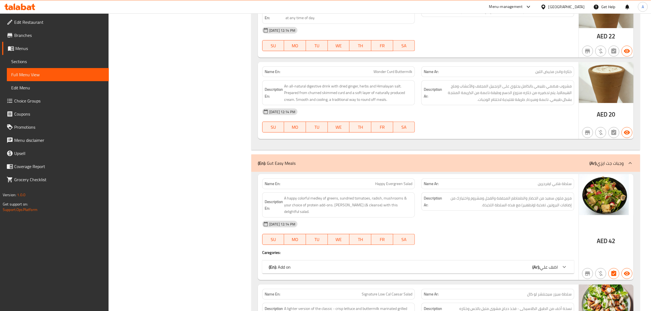
scroll to position [337, 0]
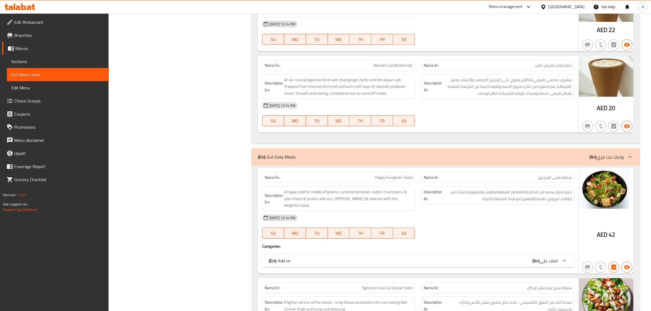
click at [553, 71] on div "Name Ar: خثارة‎ واندر مخيض اللبن" at bounding box center [498, 65] width 153 height 11
click at [543, 89] on span "مشروب هضمي طبيعي بالكامل يحتوي على الزنجبيل المجفف والأعشاب وملح الهيمالايا. يت…" at bounding box center [508, 87] width 129 height 20
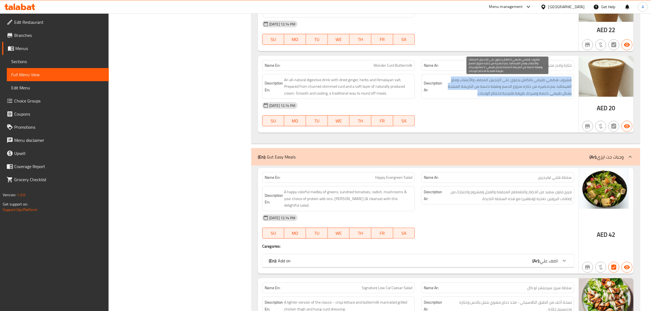
click at [543, 89] on span "مشروب هضمي طبيعي بالكامل يحتوي على الزنجبيل المجفف والأعشاب وملح الهيمالايا. يت…" at bounding box center [508, 87] width 129 height 20
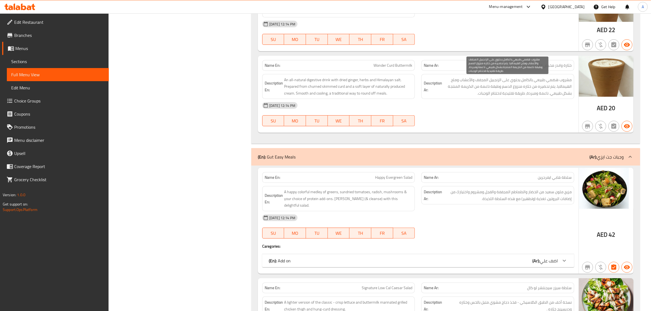
click at [528, 84] on span "مشروب هضمي طبيعي بالكامل يحتوي على الزنجبيل المجفف والأعشاب وملح الهيمالايا. يت…" at bounding box center [508, 87] width 129 height 20
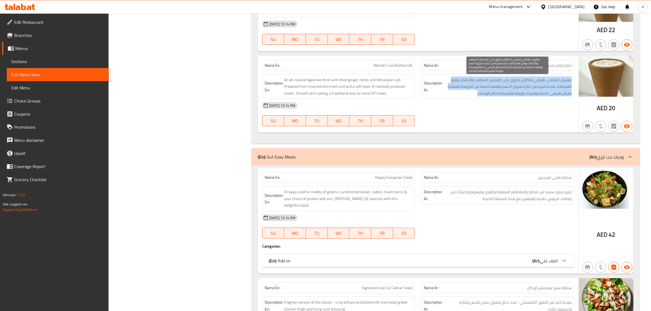
click at [528, 84] on span "مشروب هضمي طبيعي بالكامل يحتوي على الزنجبيل المجفف والأعشاب وملح الهيمالايا. يت…" at bounding box center [508, 87] width 129 height 20
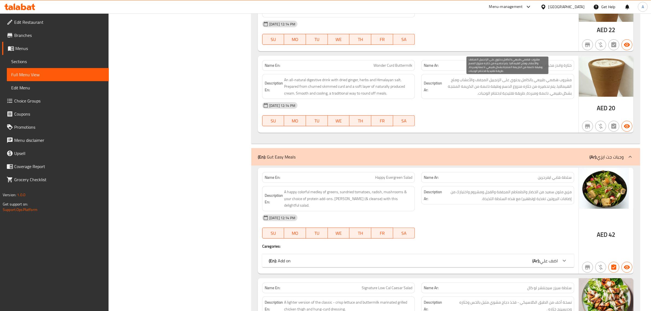
click at [350, 92] on span "An all-natural digestive drink with dried ginger, herbs and Himalayan salt. Pre…" at bounding box center [348, 87] width 129 height 20
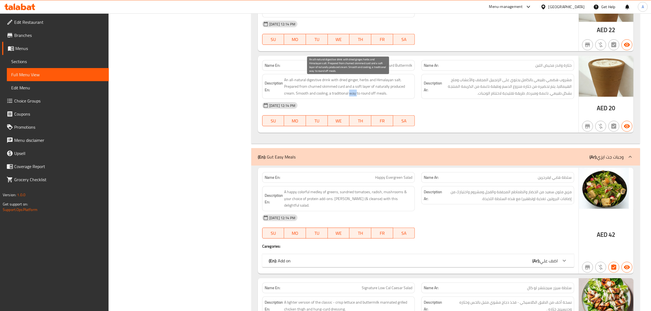
click at [350, 92] on span "An all-natural digestive drink with dried ginger, herbs and Himalayan salt. Pre…" at bounding box center [348, 87] width 129 height 20
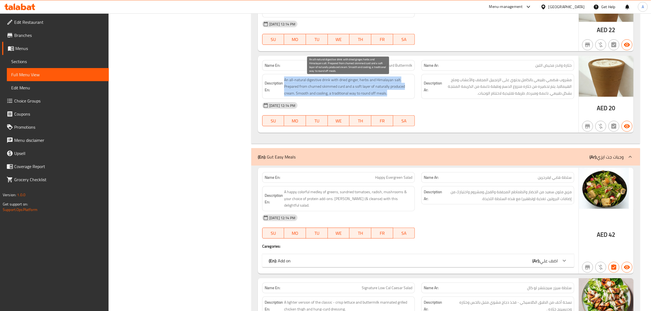
click at [350, 92] on span "An all-natural digestive drink with dried ginger, herbs and Himalayan salt. Pre…" at bounding box center [348, 87] width 129 height 20
copy span "An all-natural digestive drink with dried ginger, herbs and Himalayan salt. Pre…"
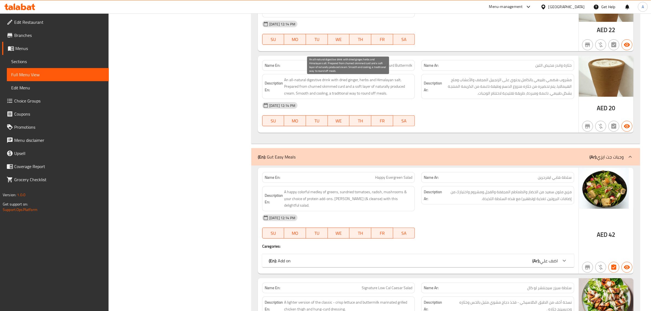
click at [318, 88] on span "An all-natural digestive drink with dried ginger, herbs and Himalayan salt. Pre…" at bounding box center [348, 87] width 129 height 20
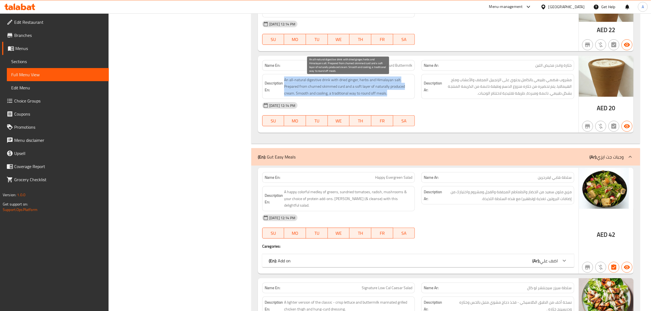
click at [318, 88] on span "An all-natural digestive drink with dried ginger, herbs and Himalayan salt. Pre…" at bounding box center [348, 87] width 129 height 20
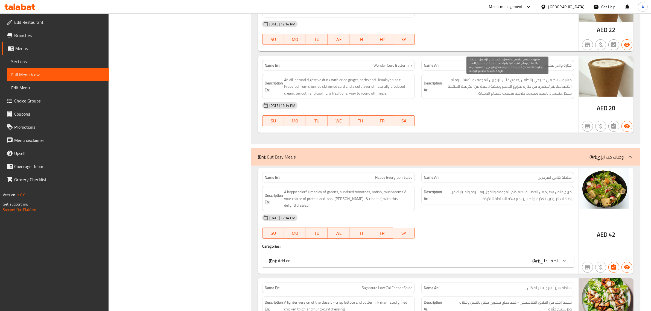
click at [494, 85] on span "مشروب هضمي طبيعي بالكامل يحتوي على الزنجبيل المجفف والأعشاب وملح الهيمالايا. يت…" at bounding box center [508, 87] width 129 height 20
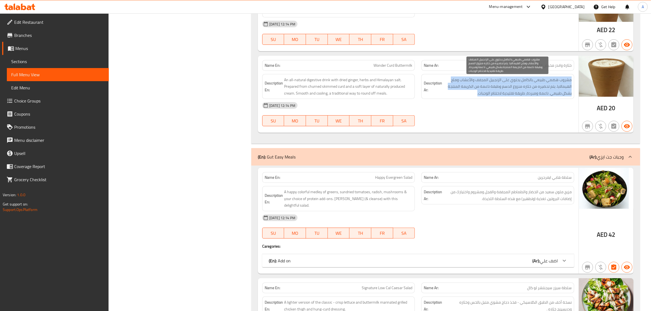
click at [494, 85] on span "مشروب هضمي طبيعي بالكامل يحتوي على الزنجبيل المجفف والأعشاب وملح الهيمالايا. يت…" at bounding box center [508, 87] width 129 height 20
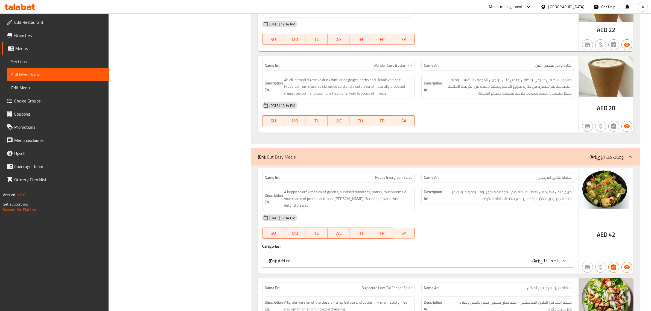
click at [348, 100] on div "[DATE] 12:14 PM" at bounding box center [418, 105] width 319 height 13
click at [352, 91] on span "An all-natural digestive drink with dried ginger, herbs and Himalayan salt. Pre…" at bounding box center [348, 87] width 129 height 20
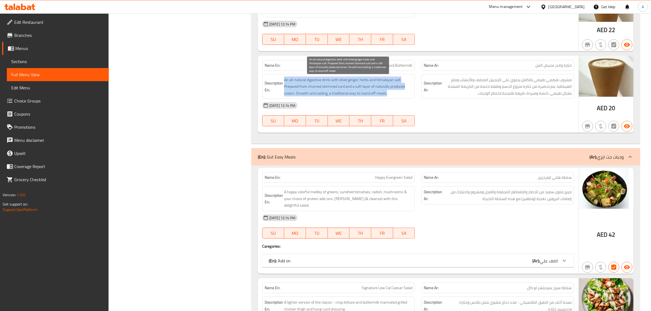
click at [352, 91] on span "An all-natural digestive drink with dried ginger, herbs and Himalayan salt. Pre…" at bounding box center [348, 87] width 129 height 20
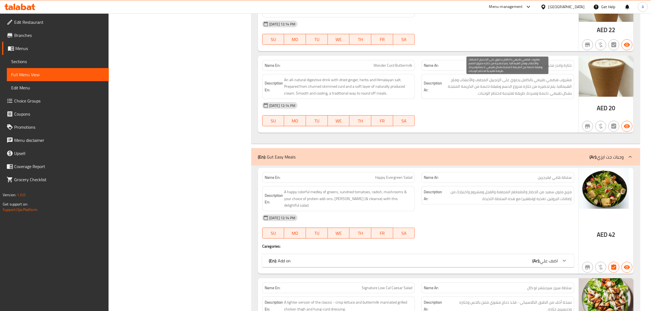
click at [513, 86] on span "مشروب هضمي طبيعي بالكامل يحتوي على الزنجبيل المجفف والأعشاب وملح الهيمالايا. يت…" at bounding box center [508, 87] width 129 height 20
click at [514, 86] on span "مشروب هضمي طبيعي بالكامل يحتوي على الزنجبيل المجفف والأعشاب وملح الهيمالايا. يت…" at bounding box center [508, 87] width 129 height 20
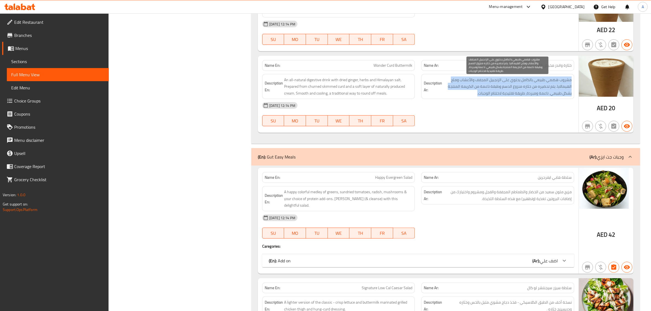
click at [514, 86] on span "مشروب هضمي طبيعي بالكامل يحتوي على الزنجبيل المجفف والأعشاب وملح الهيمالايا. يت…" at bounding box center [508, 87] width 129 height 20
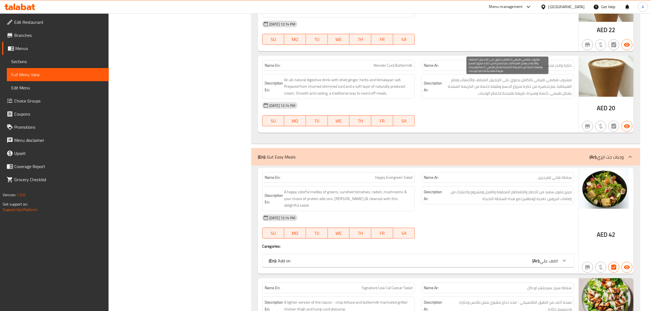
click at [400, 89] on span "An all-natural digestive drink with dried ginger, herbs and Himalayan salt. Pre…" at bounding box center [348, 87] width 129 height 20
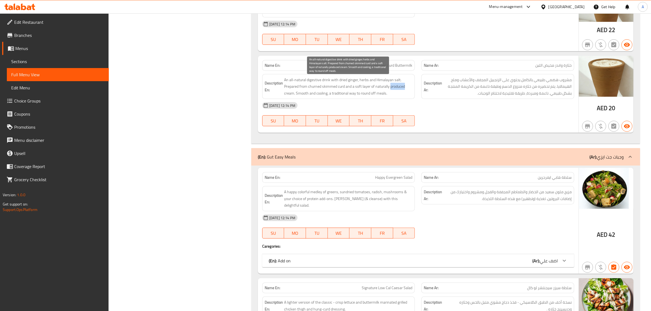
click at [400, 89] on span "An all-natural digestive drink with dried ginger, herbs and Himalayan salt. Pre…" at bounding box center [348, 87] width 129 height 20
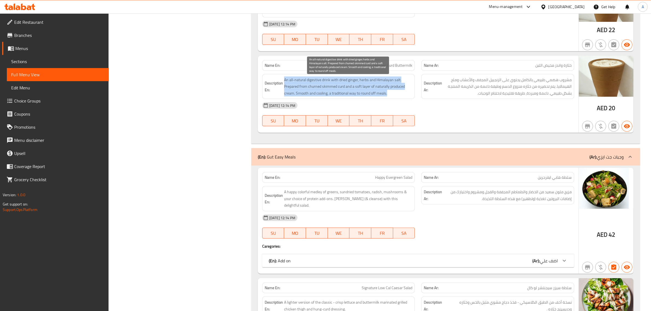
click at [400, 89] on span "An all-natural digestive drink with dried ginger, herbs and Himalayan salt. Pre…" at bounding box center [348, 87] width 129 height 20
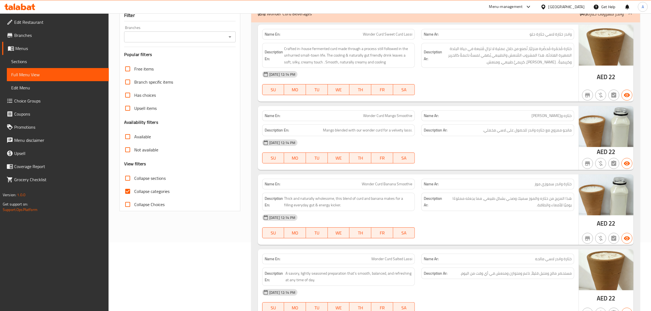
scroll to position [56, 0]
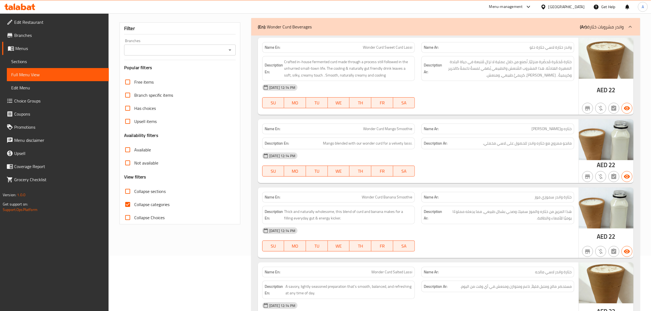
click at [609, 25] on p "(Ar): مشروبات خثارة‎ واندر" at bounding box center [602, 27] width 44 height 7
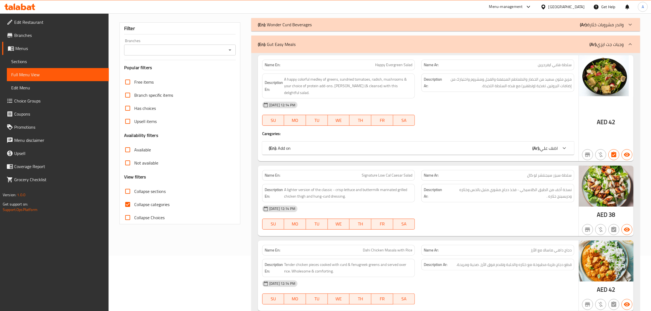
click at [156, 189] on span "Collapse sections" at bounding box center [149, 191] width 31 height 7
click at [134, 189] on input "Collapse sections" at bounding box center [127, 191] width 13 height 13
checkbox input "true"
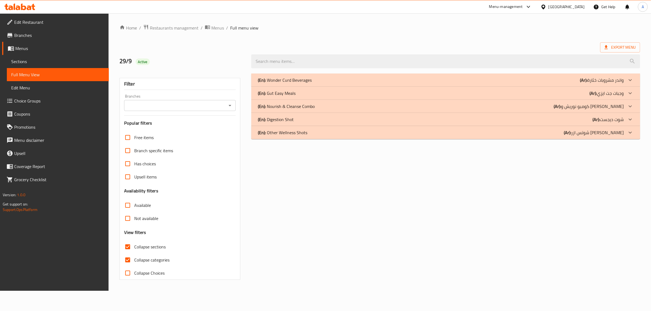
scroll to position [0, 0]
click at [341, 91] on div "(En): Gut Easy Meals (Ar): وجبات جت ايزي" at bounding box center [444, 93] width 369 height 7
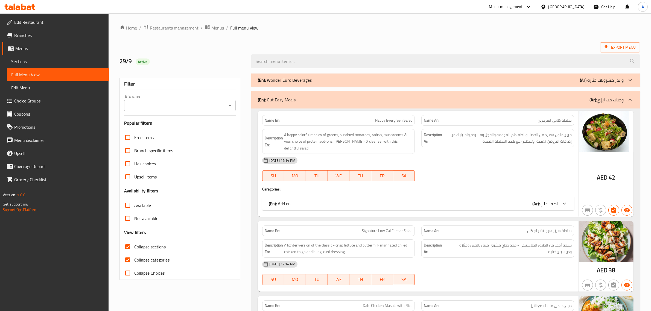
click at [151, 262] on span "Collapse categories" at bounding box center [151, 260] width 35 height 7
click at [134, 262] on input "Collapse categories" at bounding box center [127, 260] width 13 height 13
checkbox input "false"
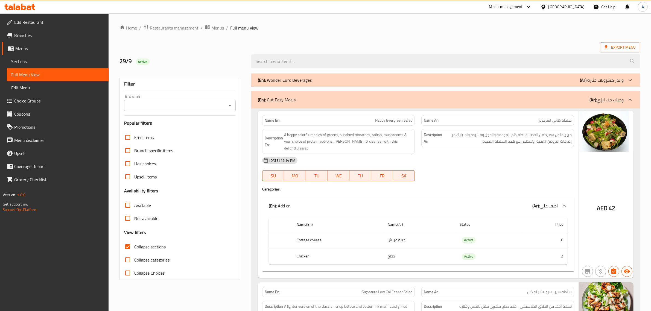
scroll to position [43, 0]
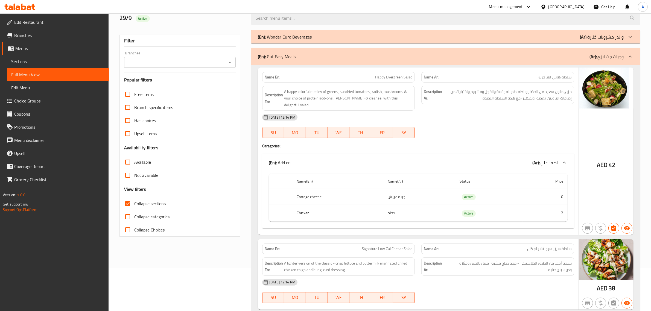
click at [549, 85] on div "Description Ar: مزيج ملون سعيد من الخضار والطماطم المجففة والفجل ومشروم واختيار…" at bounding box center [498, 99] width 160 height 32
click at [347, 206] on th "Chicken" at bounding box center [337, 213] width 91 height 16
click at [331, 197] on th "Cottage cheese" at bounding box center [337, 197] width 91 height 16
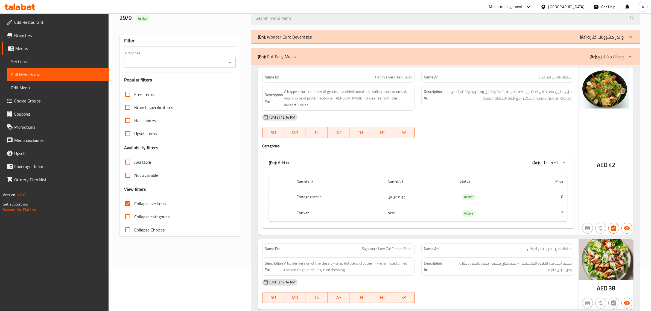
click at [331, 197] on th "Cottage cheese" at bounding box center [337, 197] width 91 height 16
click at [340, 214] on th "Chicken" at bounding box center [337, 213] width 91 height 16
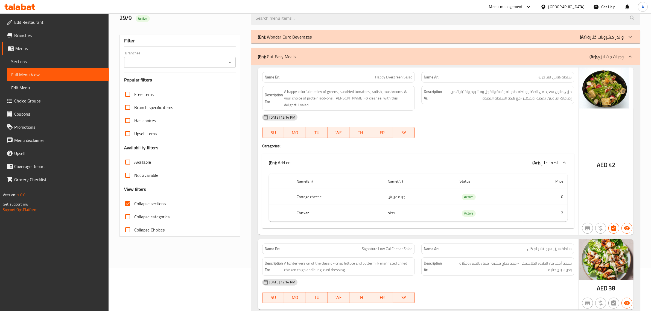
click at [309, 189] on th "Cottage cheese" at bounding box center [337, 197] width 91 height 16
click at [322, 189] on th "Cottage cheese" at bounding box center [337, 197] width 91 height 16
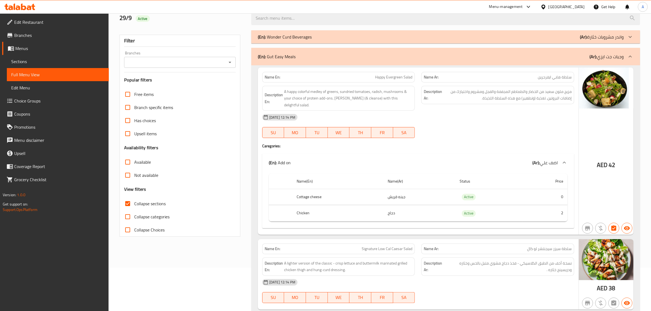
click at [389, 194] on td "جبنه قريش" at bounding box center [420, 197] width 72 height 16
click at [396, 211] on td "دجاج" at bounding box center [420, 213] width 72 height 16
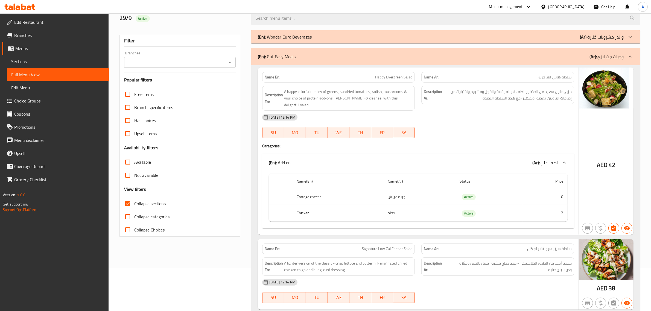
click at [300, 212] on th "Chicken" at bounding box center [337, 213] width 91 height 16
click at [545, 101] on span "مزيج ملون سعيد من الخضار والطماطم المجففة والفجل ومشروم واختيارك من إضافات البر…" at bounding box center [508, 94] width 129 height 13
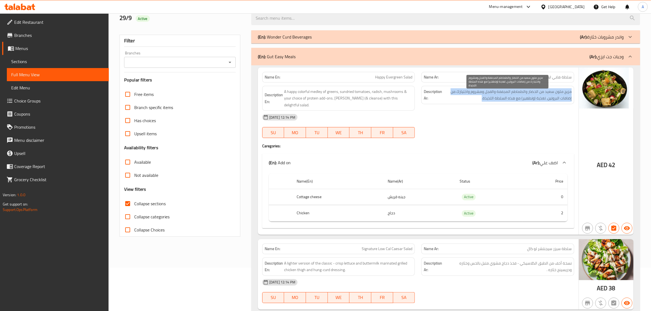
click at [545, 101] on span "مزيج ملون سعيد من الخضار والطماطم المجففة والفجل ومشروم واختيارك من إضافات البر…" at bounding box center [508, 94] width 129 height 13
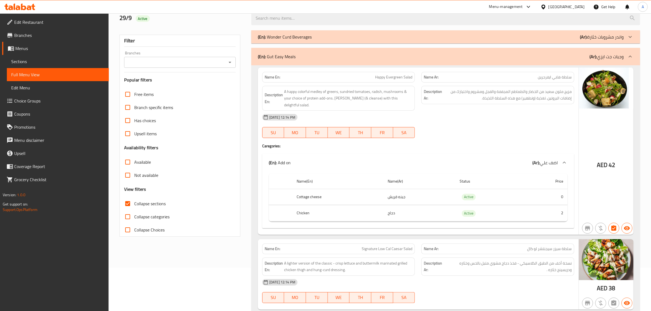
click at [372, 101] on span "A happy colorful medley of greens, sundried tomatoes, radish, mushrooms & your …" at bounding box center [348, 98] width 129 height 20
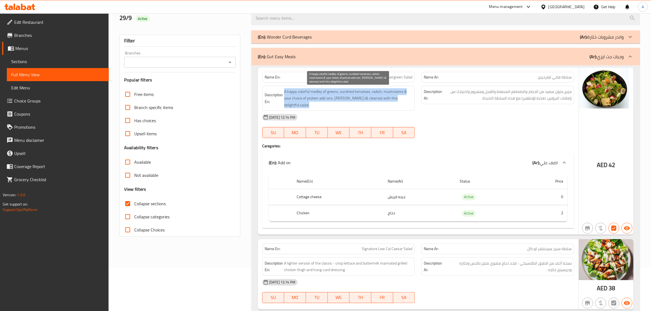
click at [372, 101] on span "A happy colorful medley of greens, sundried tomatoes, radish, mushrooms & your …" at bounding box center [348, 98] width 129 height 20
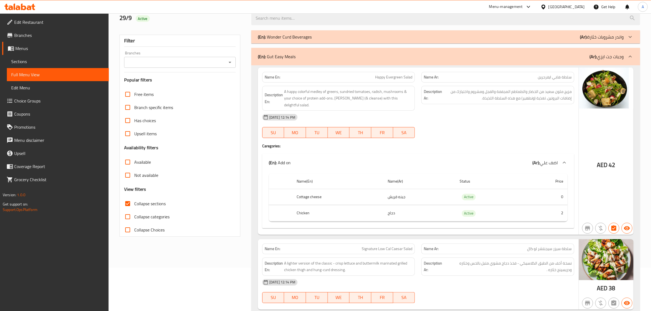
click at [416, 207] on td "دجاج" at bounding box center [420, 213] width 72 height 16
click at [404, 197] on td "جبنه قريش" at bounding box center [420, 197] width 72 height 16
click at [389, 206] on td "دجاج" at bounding box center [420, 213] width 72 height 16
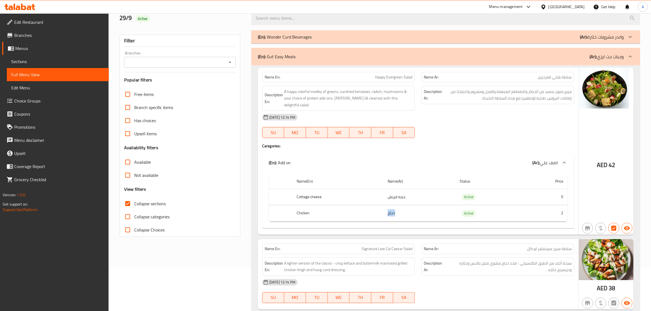
click at [389, 206] on td "دجاج" at bounding box center [420, 213] width 72 height 16
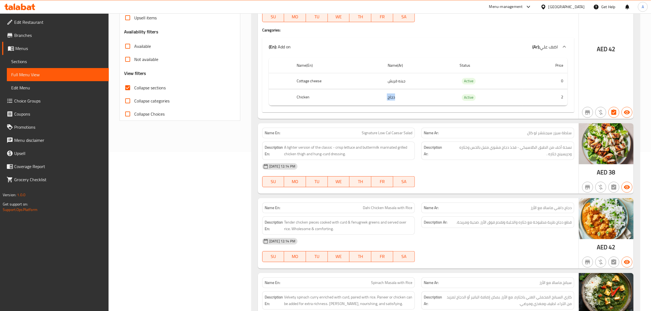
scroll to position [225, 0]
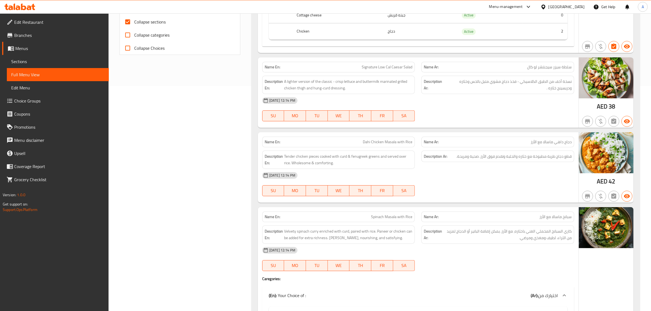
click at [390, 64] on span "Signature Low Cal Caesar Salad" at bounding box center [387, 67] width 51 height 6
click at [508, 64] on p "Name Ar: سلطة سيزر سيجنتشر لو كال" at bounding box center [498, 67] width 148 height 6
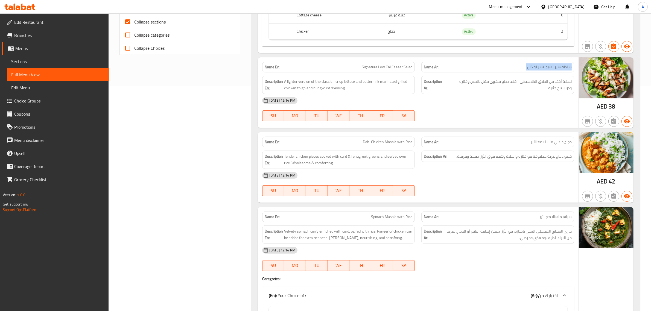
click at [508, 64] on p "Name Ar: سلطة سيزر سيجنتشر لو كال" at bounding box center [498, 67] width 148 height 6
click at [397, 64] on span "Signature Low Cal Caesar Salad" at bounding box center [387, 67] width 51 height 6
copy span "Signature Low Cal Caesar Salad"
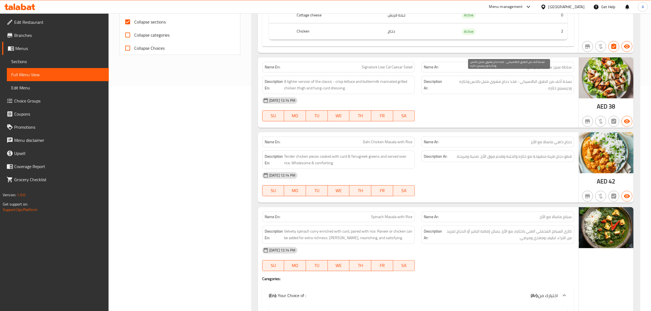
click at [531, 83] on span "نسخة أخف من الطبق الكلاسيكي - فخذ دجاج مشوي متبل بالخس وخثاره ودريسينج خثاره ." at bounding box center [510, 84] width 126 height 13
click at [477, 78] on span "نسخة أخف من الطبق الكلاسيكي - فخذ دجاج مشوي متبل بالخس وخثاره ودريسينج خثاره ." at bounding box center [510, 84] width 126 height 13
click at [327, 64] on p "Name En: Signature Low Cal Caesar Salad" at bounding box center [339, 67] width 148 height 6
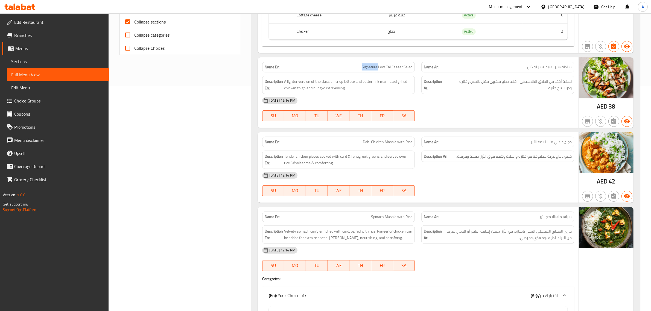
click at [327, 64] on p "Name En: Signature Low Cal Caesar Salad" at bounding box center [339, 67] width 148 height 6
click at [343, 86] on div "Description En: A lighter version of the classic - crisp lettuce and buttermilk…" at bounding box center [338, 85] width 153 height 18
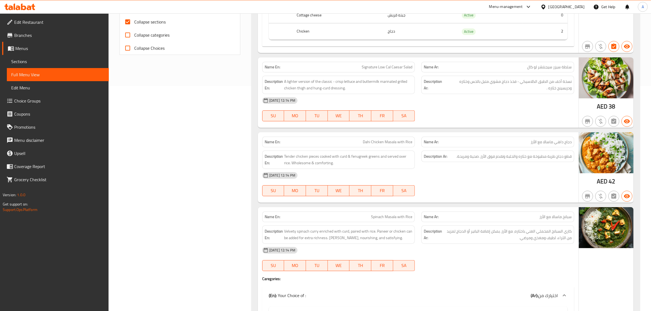
click at [384, 62] on div "Name En: Signature Low Cal Caesar Salad" at bounding box center [338, 67] width 153 height 11
copy span "Signature Low Cal Caesar Salad"
click at [468, 78] on span "نسخة أخف من الطبق الكلاسيكي - فخذ دجاج مشوي متبل بالخس وخثاره ودريسينج خثاره ." at bounding box center [510, 84] width 126 height 13
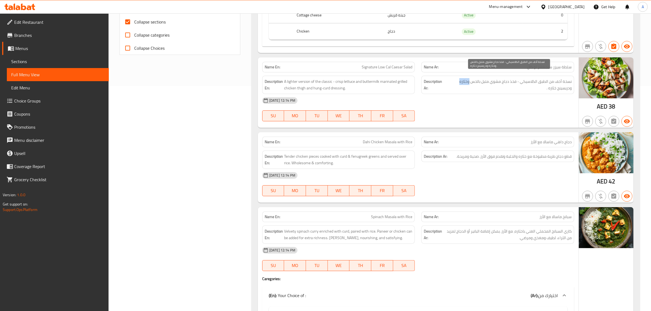
click at [468, 78] on span "نسخة أخف من الطبق الكلاسيكي - فخذ دجاج مشوي متبل بالخس وخثاره ودريسينج خثاره ." at bounding box center [510, 84] width 126 height 13
copy span "وخثاره"
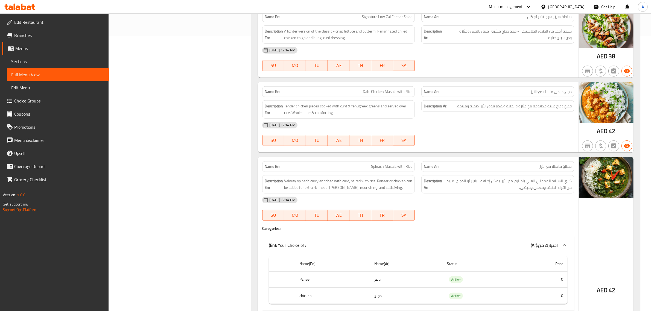
scroll to position [319, 0]
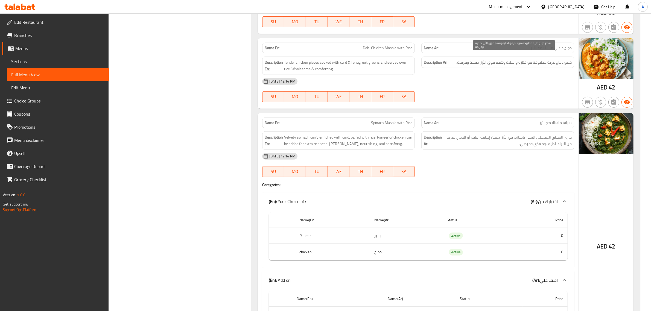
click at [493, 59] on span "قطع دجاج طرية مطبوخة مع خثاره والحلبة وتقدم فوق الأرز. صحية ومريحة." at bounding box center [514, 62] width 115 height 7
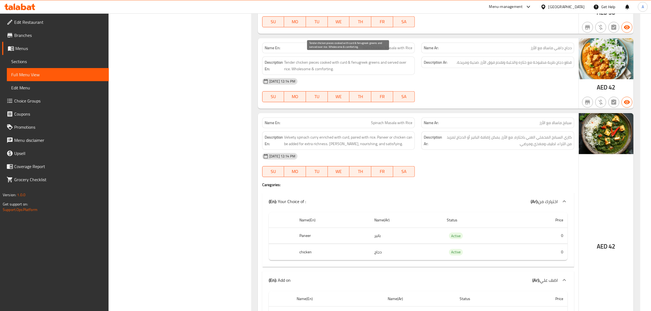
click at [330, 57] on div "Description En: Tender chicken pieces cooked with curd & fenugreek greens and s…" at bounding box center [338, 66] width 153 height 18
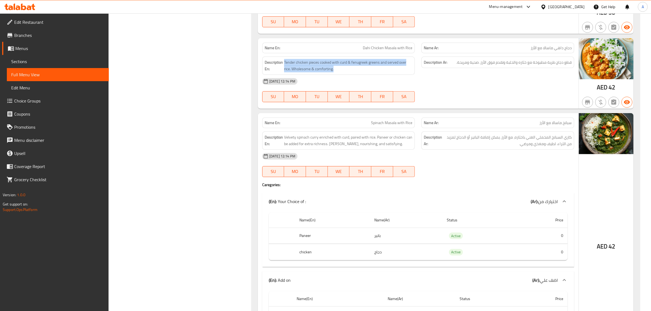
click at [330, 57] on div "Description En: Tender chicken pieces cooked with curd & fenugreek greens and s…" at bounding box center [338, 66] width 153 height 18
copy span "Tender chicken pieces cooked with curd & fenugreek greens and served over rice.…"
click at [396, 45] on span "Dahi Chicken Masala with Rice" at bounding box center [388, 48] width 50 height 6
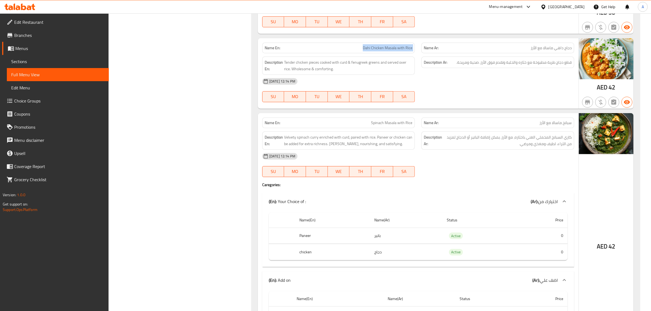
copy span "Dahi Chicken Masala with Rice"
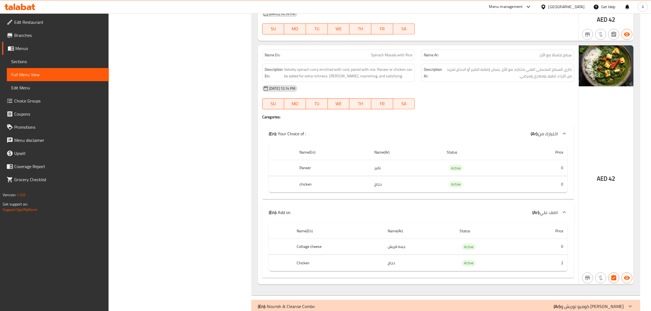
scroll to position [393, 0]
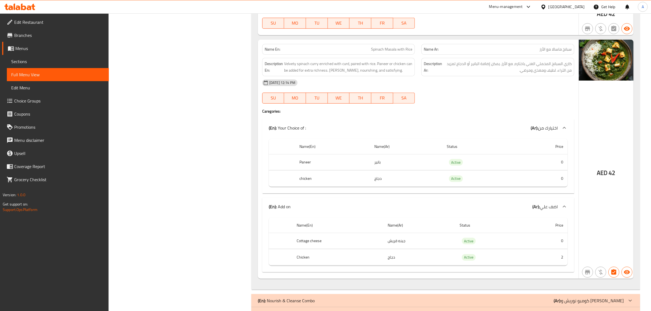
click at [382, 47] on span "Spinach Masala with Rice" at bounding box center [391, 50] width 41 height 6
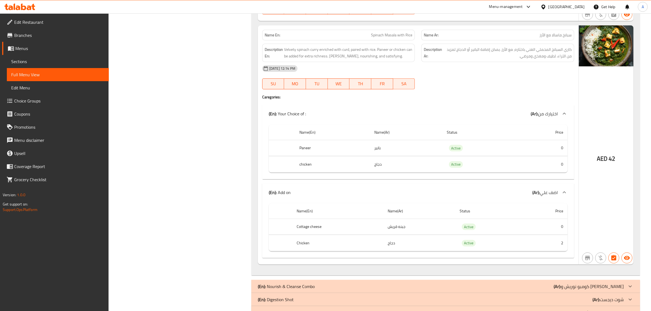
scroll to position [394, 0]
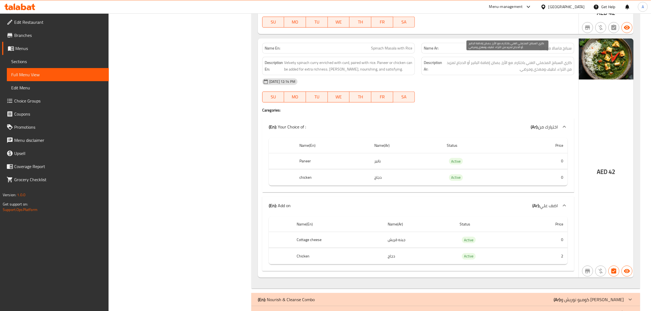
click at [523, 60] on span "كاري السبانخ المخملي الغني باخثاره، مع الأرز. يمكن إضافة البانير أو الدجاج لمزي…" at bounding box center [508, 65] width 129 height 13
click at [351, 156] on th "Paneer" at bounding box center [332, 161] width 75 height 16
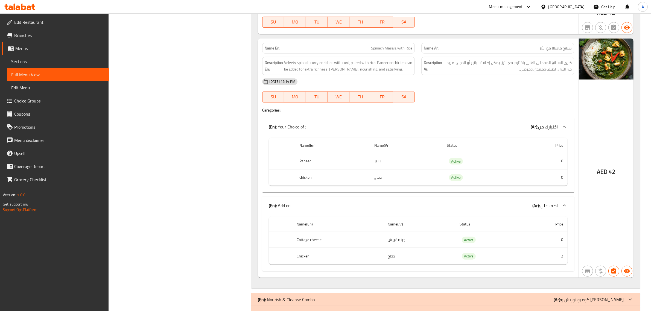
click at [336, 153] on th "Paneer" at bounding box center [332, 161] width 75 height 16
click at [351, 170] on th "chicken" at bounding box center [332, 178] width 75 height 16
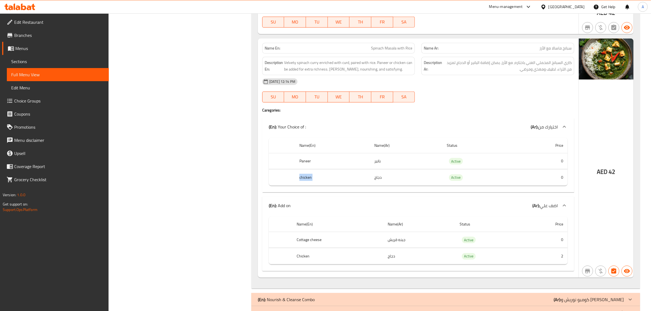
click at [351, 170] on th "chicken" at bounding box center [332, 178] width 75 height 16
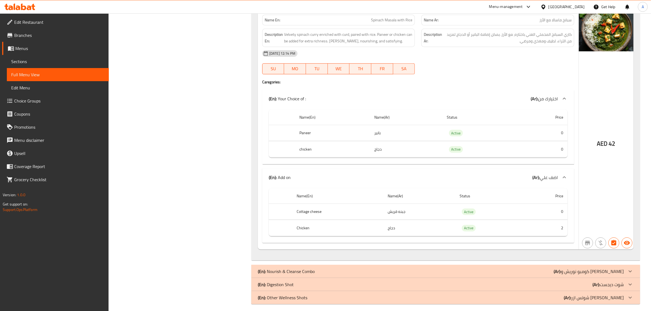
click at [334, 197] on th "Name(En)" at bounding box center [337, 197] width 91 height 16
click at [323, 220] on th "Chicken" at bounding box center [337, 228] width 91 height 16
drag, startPoint x: 323, startPoint y: 218, endPoint x: 324, endPoint y: 221, distance: 2.8
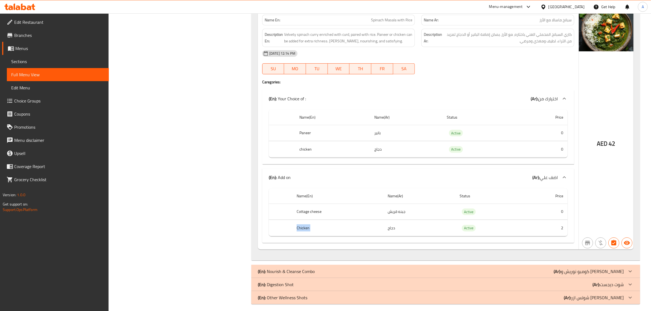
click at [323, 220] on th "Chicken" at bounding box center [337, 228] width 91 height 16
click at [327, 226] on th "Chicken" at bounding box center [337, 228] width 91 height 16
click at [330, 207] on th "Cottage cheese" at bounding box center [337, 212] width 91 height 16
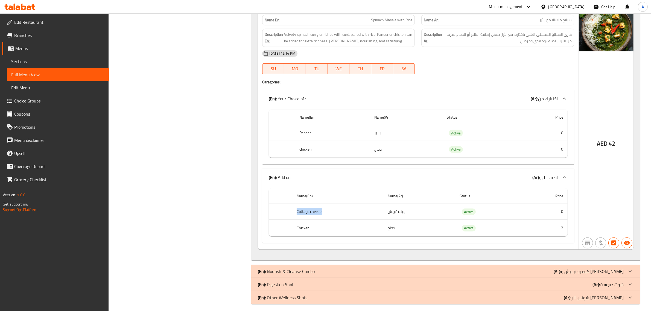
click at [326, 214] on th "Cottage cheese" at bounding box center [337, 212] width 91 height 16
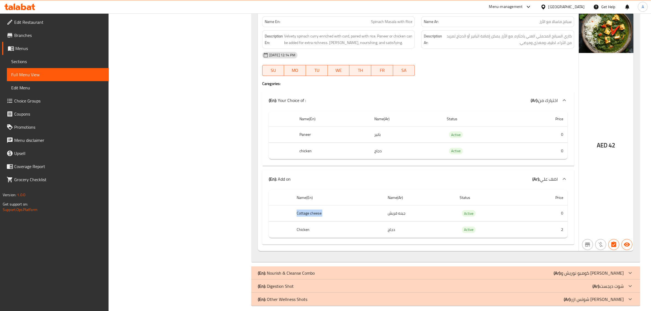
scroll to position [349, 0]
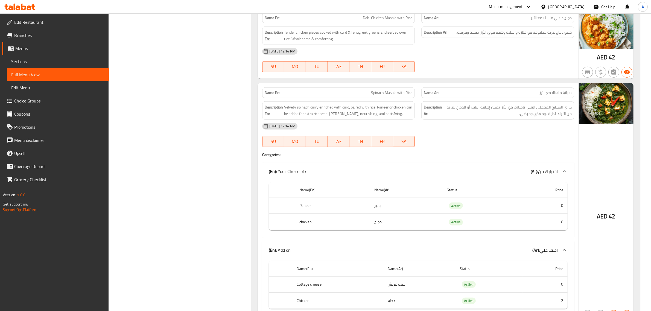
click at [379, 92] on div "Name En: Spinach Masala with Rice" at bounding box center [338, 93] width 153 height 11
copy span "Spinach Masala with Rice"
click at [389, 90] on span "Spinach Masala with Rice" at bounding box center [391, 93] width 41 height 6
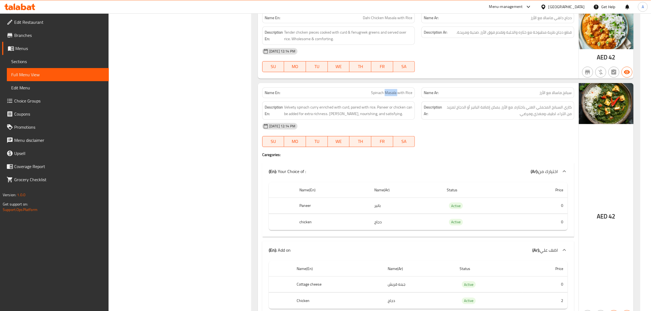
click at [389, 90] on span "Spinach Masala with Rice" at bounding box center [391, 93] width 41 height 6
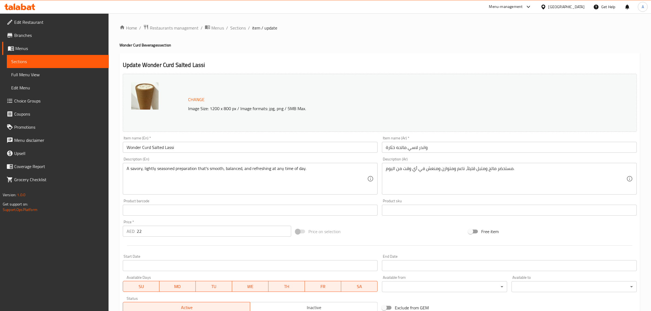
click at [213, 179] on textarea "A savory, lightly seasoned preparation that's smooth, balanced, and refreshing …" at bounding box center [247, 179] width 241 height 26
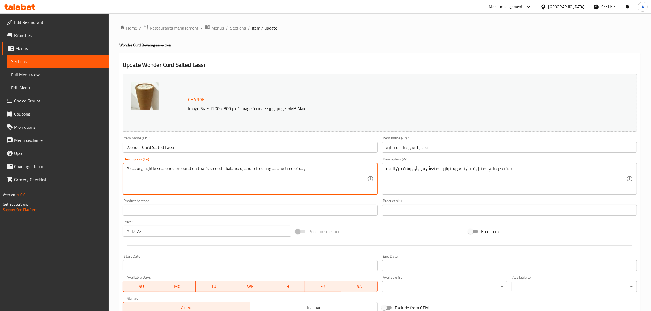
click at [213, 179] on textarea "A savory, lightly seasoned preparation that's smooth, balanced, and refreshing …" at bounding box center [247, 179] width 241 height 26
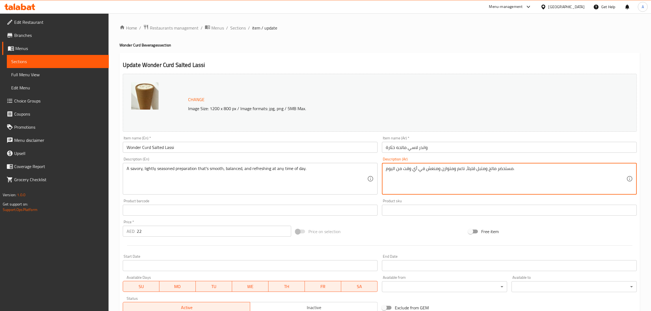
click at [504, 178] on textarea "مستحضر مالح ومتبل قليلاً، ناعم ومتوازن ومنعش في أي وقت من اليوم." at bounding box center [506, 179] width 241 height 26
paste textarea "تحضير لذيذ، متبل قليلاً، سلس، متوازن، ومنعش في أي وقت من اليوم."
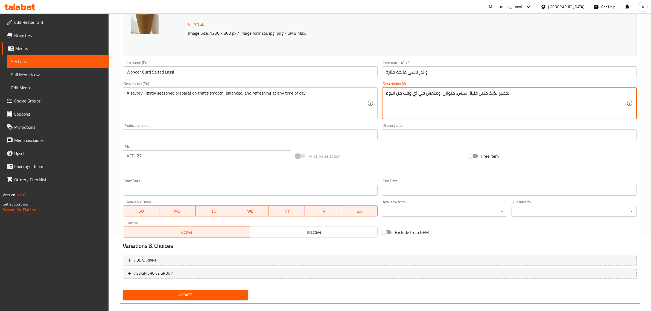
scroll to position [77, 0]
type textarea "تحضير لذيذ، متبل قليلاً، سلس، متوازن، ومنعش في أي وقت من اليوم."
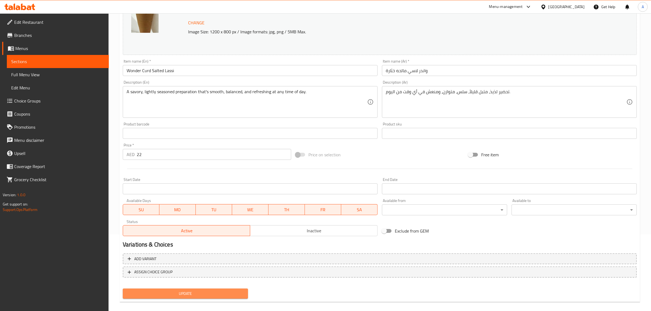
click at [186, 298] on button "Update" at bounding box center [185, 294] width 125 height 10
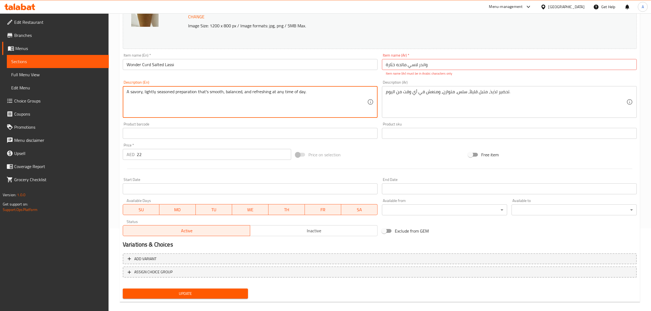
click at [258, 99] on textarea "A savory, lightly seasoned preparation that's smooth, balanced, and refreshing …" at bounding box center [247, 102] width 241 height 26
click at [305, 95] on textarea "A savory, lightly seasoned preparation that's smooth, balanced, and refreshing …" at bounding box center [247, 102] width 241 height 26
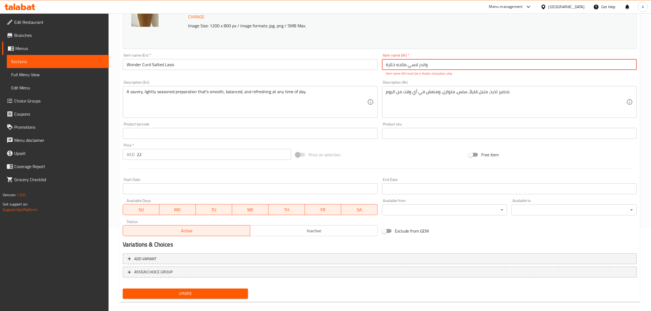
click at [426, 63] on input "خثارة‎ واندر لاسي مالحه" at bounding box center [509, 64] width 255 height 11
click at [398, 65] on input "خثارة‎ واندر لاسي مالحه" at bounding box center [509, 64] width 255 height 11
click at [384, 65] on input "خثارة‎ واندر لاسي مالح" at bounding box center [509, 64] width 255 height 11
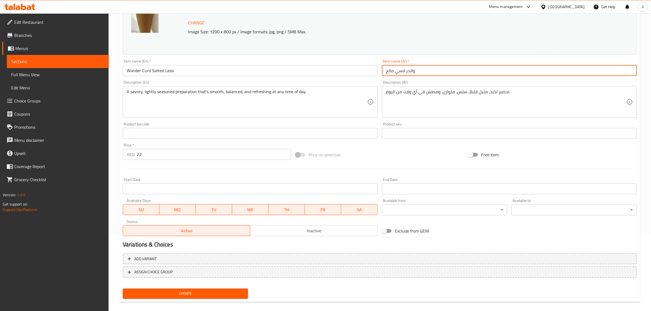
click at [405, 72] on input "واندر لاسي مالح" at bounding box center [509, 70] width 255 height 11
paste input "خثارة‎"
click at [412, 70] on input "واندر لاسي مالح" at bounding box center [509, 70] width 255 height 11
click at [451, 69] on input "واندر لاسي مالح" at bounding box center [509, 70] width 255 height 11
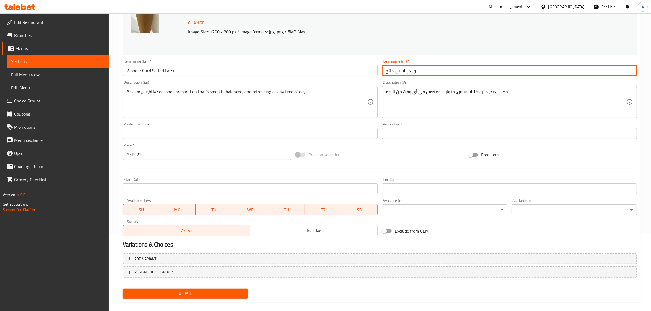
click at [404, 70] on input "واندر لاسي مالح" at bounding box center [509, 70] width 255 height 11
click at [411, 74] on input "واندر لاسي مالح" at bounding box center [509, 70] width 255 height 11
click at [408, 71] on input "واندر لاسي مالح" at bounding box center [509, 70] width 255 height 11
click at [406, 71] on input "واندر لاسي مالح" at bounding box center [509, 70] width 255 height 11
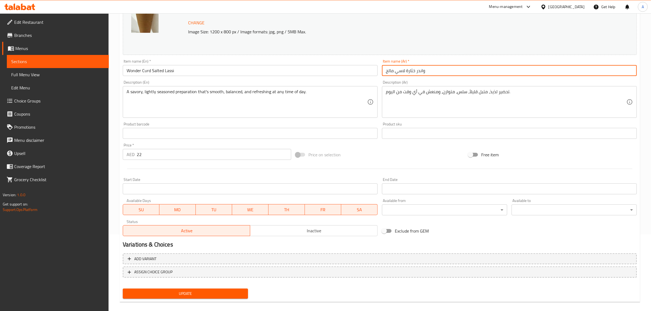
type input "واندر خثارة لاسي مالح"
click at [222, 297] on button "Update" at bounding box center [185, 294] width 125 height 10
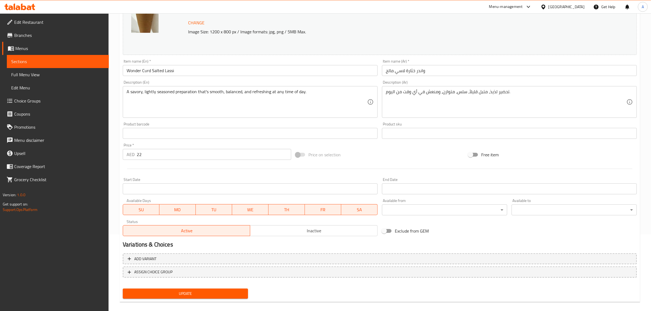
click at [214, 292] on span "Update" at bounding box center [185, 294] width 117 height 7
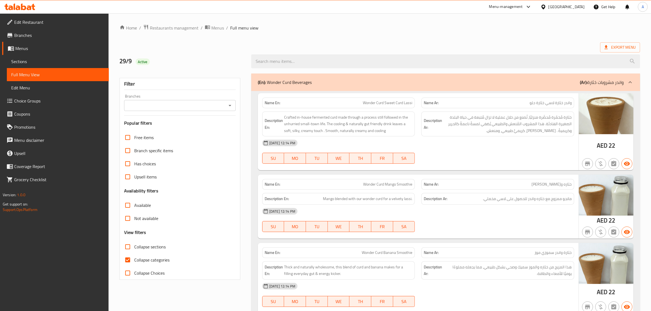
click at [137, 259] on span "Collapse categories" at bounding box center [151, 260] width 35 height 7
click at [134, 259] on input "Collapse categories" at bounding box center [127, 260] width 13 height 13
checkbox input "false"
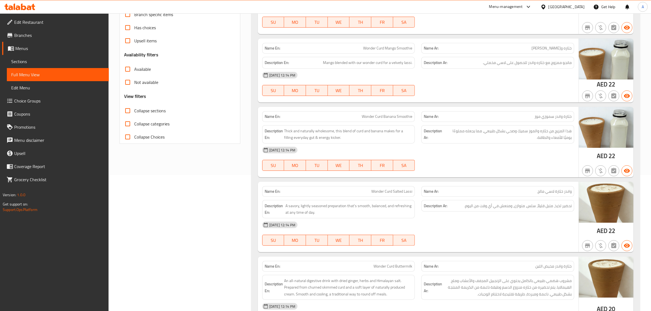
scroll to position [46, 0]
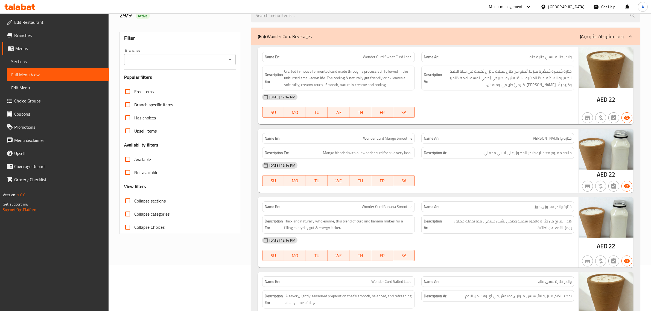
click at [144, 198] on span "Collapse sections" at bounding box center [149, 201] width 31 height 7
click at [134, 198] on input "Collapse sections" at bounding box center [127, 201] width 13 height 13
checkbox input "true"
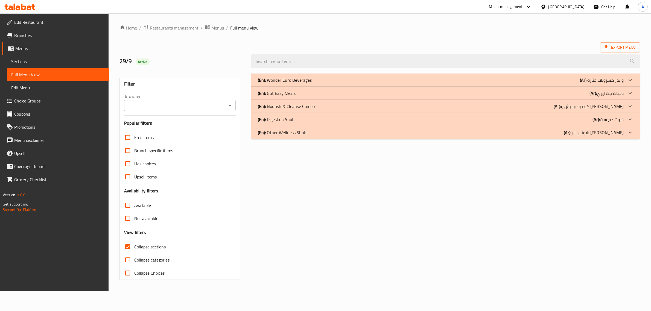
scroll to position [0, 0]
click at [307, 108] on p "(En): Nourish & Cleanse Combo" at bounding box center [288, 106] width 57 height 7
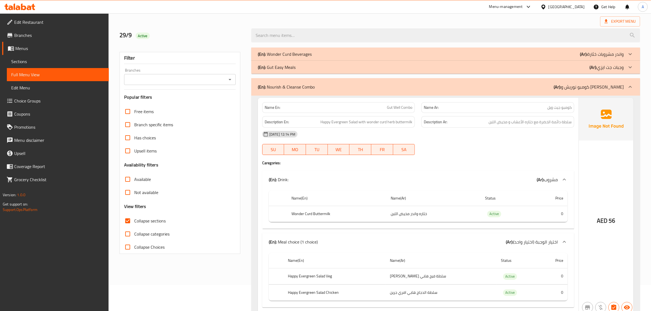
scroll to position [47, 0]
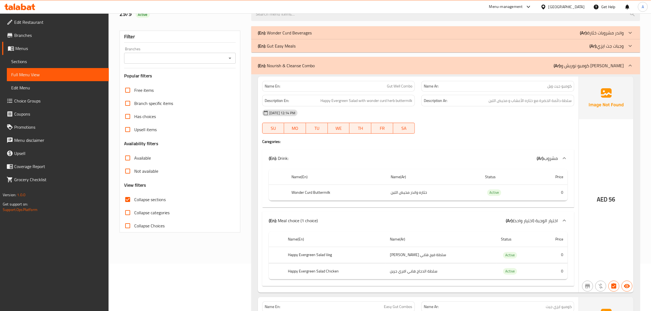
click at [529, 87] on p "Name Ar: [PERSON_NAME]" at bounding box center [498, 86] width 148 height 6
click at [557, 92] on div "Description Ar: سلطة دائمة الخضرة مع خثاره الأعشاب و مخيض اللبن" at bounding box center [498, 101] width 160 height 18
click at [554, 88] on span "كومبو جيت ويل" at bounding box center [560, 86] width 24 height 6
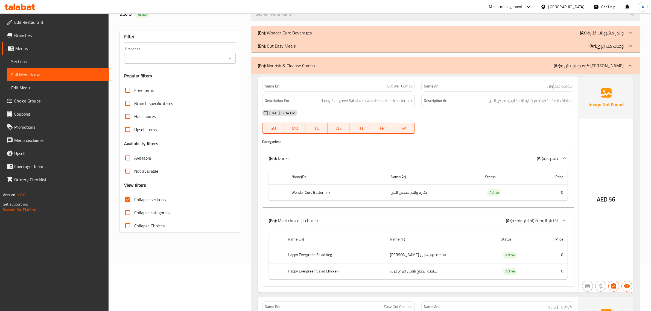
click at [554, 88] on span "كومبو جيت ويل" at bounding box center [560, 86] width 24 height 6
click at [626, 46] on div at bounding box center [630, 45] width 13 height 13
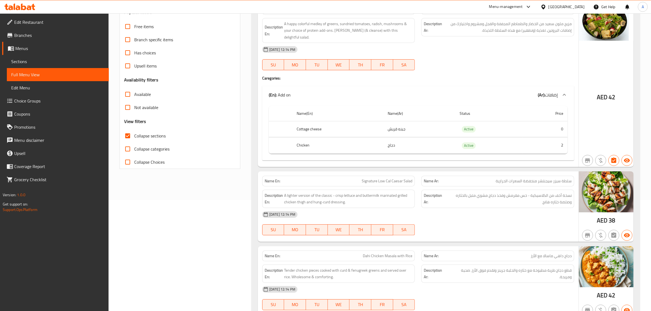
scroll to position [0, 0]
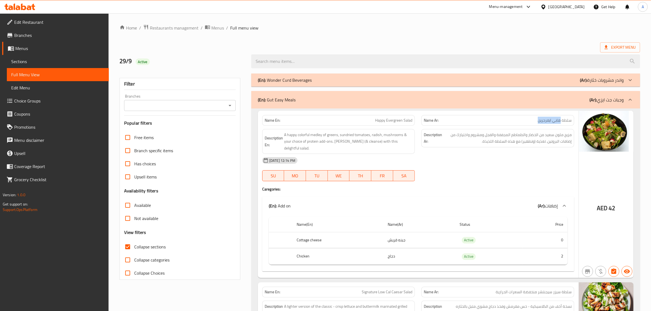
drag, startPoint x: 538, startPoint y: 120, endPoint x: 561, endPoint y: 120, distance: 23.5
click at [561, 120] on p "Name Ar: سلطة هابي ايفرجرين" at bounding box center [498, 121] width 148 height 6
copy span "هابي ايفرجرين"
click at [598, 80] on p "(Ar): مشروبات خثارة‎ واندر" at bounding box center [602, 80] width 44 height 7
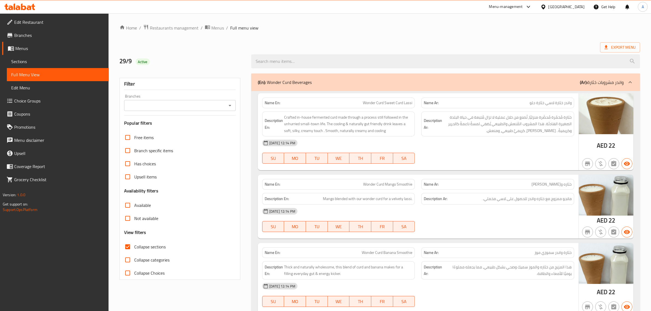
click at [573, 106] on div "Name Ar: واندر خثارة لاسي خثارة حلو" at bounding box center [498, 103] width 153 height 11
click at [570, 104] on span "واندر خثارة لاسي خثارة حلو" at bounding box center [551, 103] width 42 height 6
copy span "واندر"
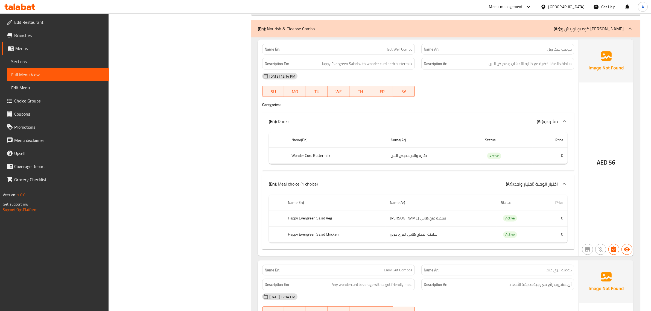
scroll to position [1028, 0]
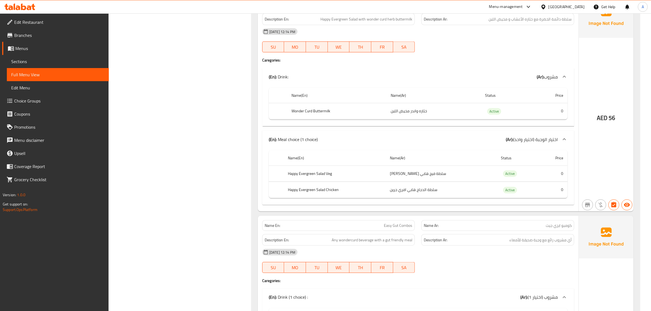
click at [330, 173] on th "Happy Evergreen Salad Veg" at bounding box center [335, 174] width 102 height 16
click at [422, 173] on td "سلطة فيج هابي [PERSON_NAME]" at bounding box center [441, 174] width 111 height 16
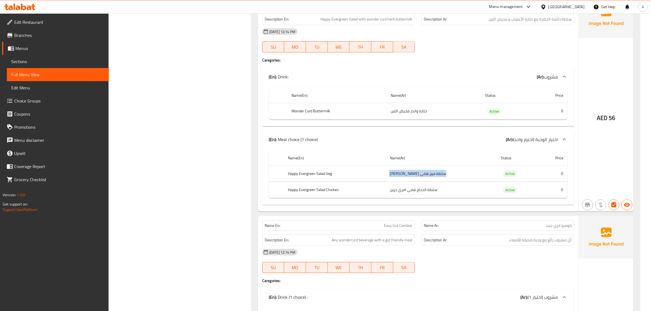
click at [422, 173] on td "سلطة فيج هابي [PERSON_NAME]" at bounding box center [441, 174] width 111 height 16
click at [440, 185] on td "سلطة الدجاج هابي افري جرين" at bounding box center [441, 190] width 111 height 16
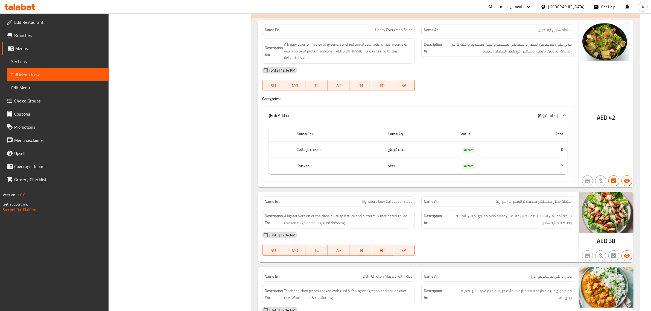
scroll to position [461, 0]
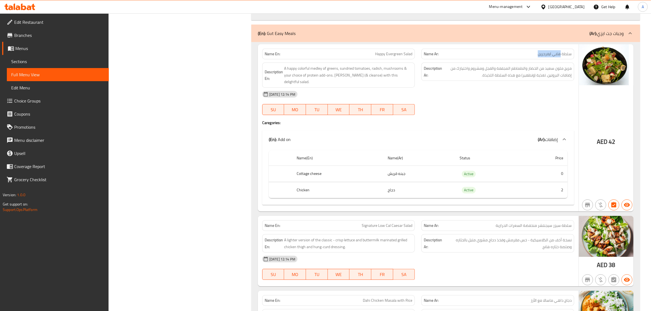
drag, startPoint x: 527, startPoint y: 54, endPoint x: 561, endPoint y: 59, distance: 34.7
click at [561, 59] on div "Name Ar: سلطة هابي ايفرجرين" at bounding box center [498, 54] width 153 height 11
copy span "هابي ايفرجرين"
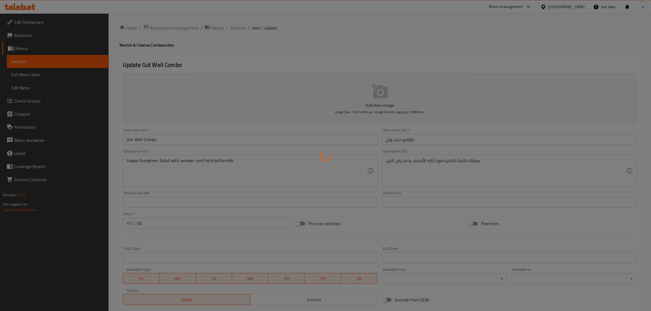
type input "مشروب"
type input "1"
type input "اختيار الوجبة (اختيار واحد)"
type input "1"
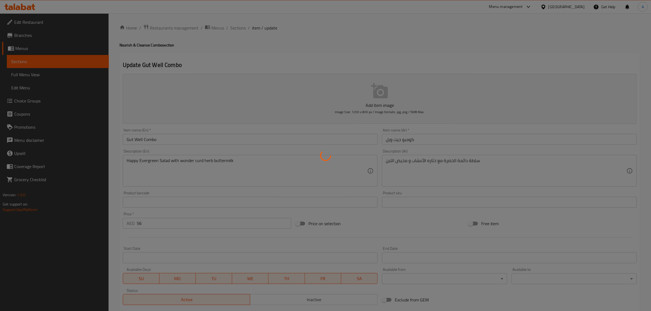
type input "1"
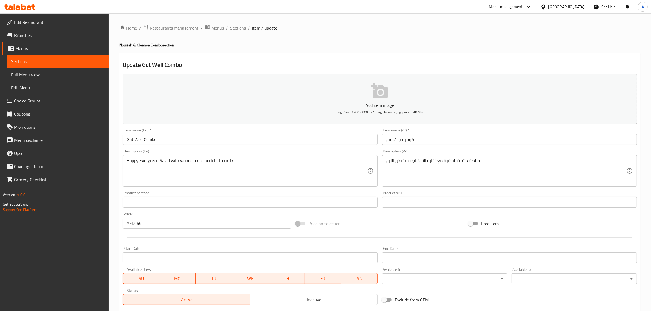
click at [397, 139] on input "كومبو جيت ويل" at bounding box center [509, 139] width 255 height 11
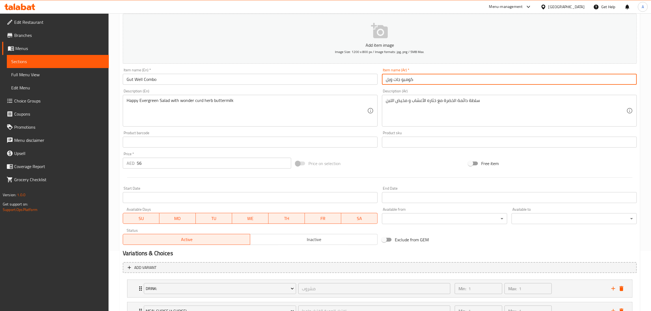
scroll to position [95, 0]
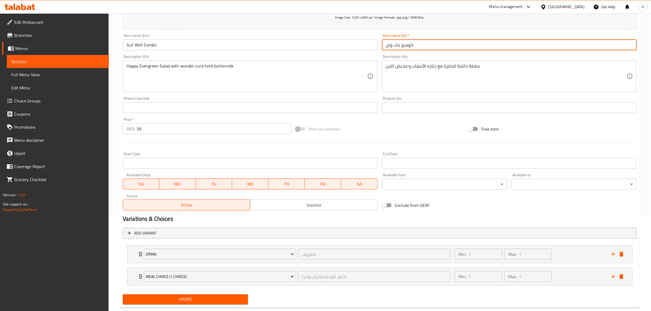
type input "كومبو جات ويل"
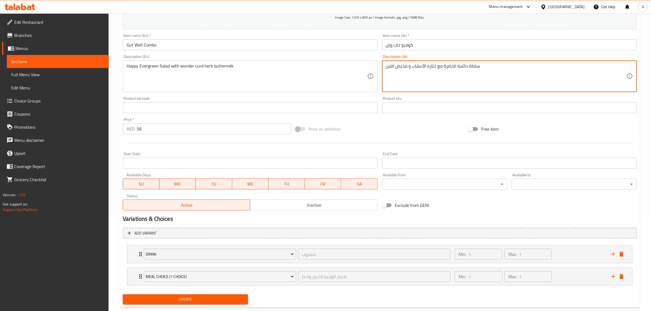
click at [482, 70] on textarea "سلطة دائمة الخضرة مع خثاره الأعشاب و مخيض اللبن" at bounding box center [506, 76] width 241 height 26
click at [482, 68] on textarea "سلطة دائمة الخضرة مع خثاره الأعشاب و مخيض اللبن" at bounding box center [506, 76] width 241 height 26
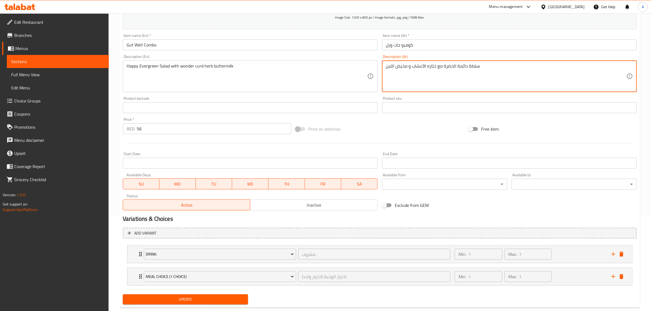
click at [460, 65] on textarea "سلطة دائمة الخضرة مع خثاره الأعشاب و مخيض اللبن" at bounding box center [506, 76] width 241 height 26
click at [451, 65] on textarea "سلطة دائمة الخضرة مع خثاره الأعشاب و مخيض اللبن" at bounding box center [506, 76] width 241 height 26
paste textarea "ابي ايفرجرين"
click at [426, 67] on textarea "سلطة هابي ايفرجرين مع خثاره الأعشاب و مخيض اللبن" at bounding box center [506, 76] width 241 height 26
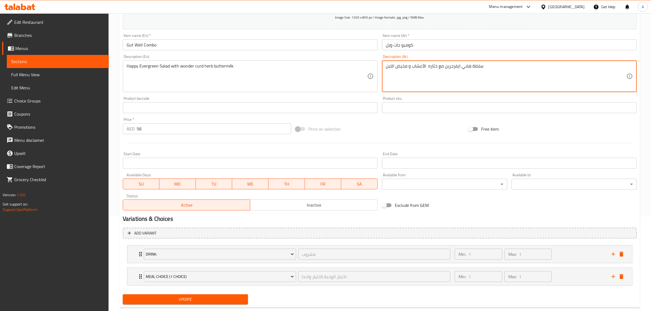
paste textarea "واندر"
click at [408, 68] on textarea "سلطة هابي ايفرجرين مع خثاره واندر الأعشاب و مخيض اللبن" at bounding box center [506, 76] width 241 height 26
click at [264, 73] on textarea "Happy Evergreen Salad with wonder curd herb buttermilk" at bounding box center [247, 76] width 241 height 26
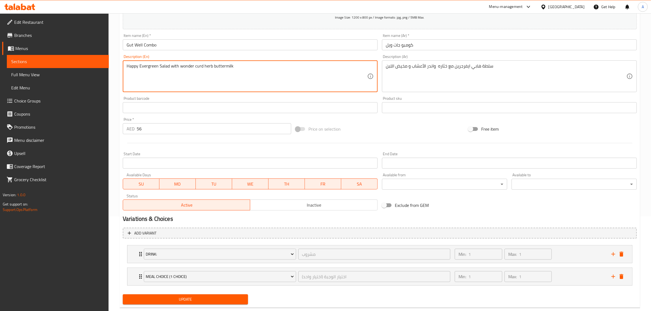
click at [264, 73] on textarea "Happy Evergreen Salad with wonder curd herb buttermilk" at bounding box center [247, 76] width 241 height 26
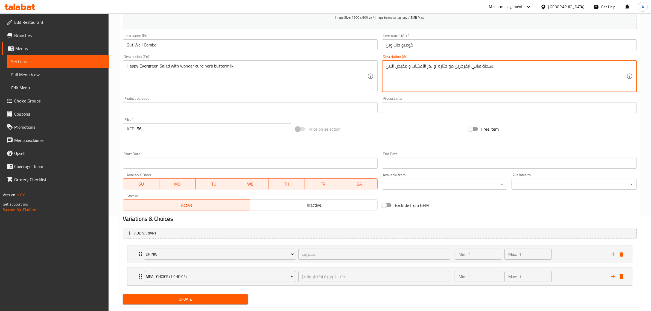
click at [418, 66] on textarea "سلطة هابي ايفرجرين مع خثاره واندر الأعشاب و مخيض اللبن" at bounding box center [506, 76] width 241 height 26
click at [409, 66] on textarea "سلطة هابي ايفرجرين مع خثاره واندر و مخيض اللبن" at bounding box center [506, 76] width 241 height 26
click at [532, 66] on textarea "سلطة هابي ايفرجرين مع خثاره واندر و مخيض اللبن" at bounding box center [506, 76] width 241 height 26
paste textarea "الأعشاب"
click at [426, 68] on textarea "سلطة هابي ايفرجرين مع خثاره واندر و مخيض اللبن الأعشاب" at bounding box center [506, 76] width 241 height 26
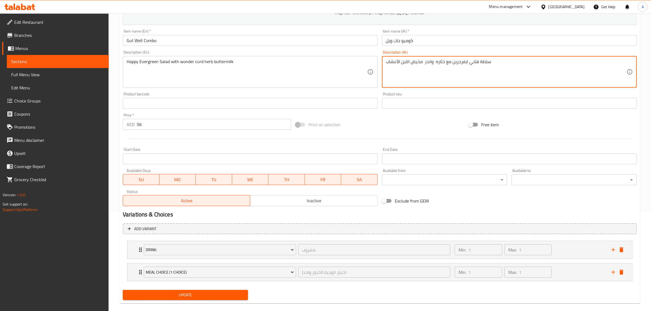
scroll to position [107, 0]
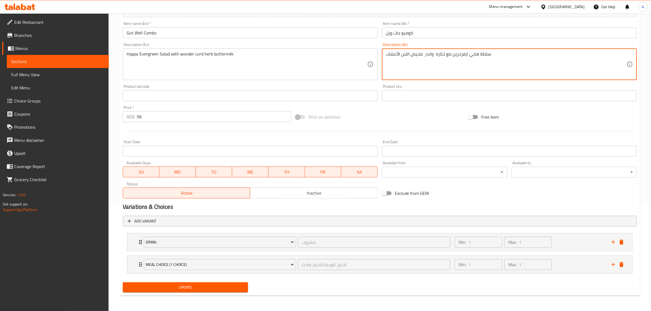
type textarea "سلطة هابي ايفرجرين مع خثاره واندر مخيض اللبن الأعشاب"
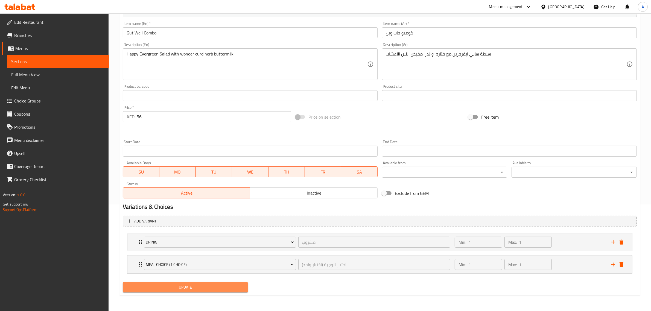
click at [177, 287] on span "Update" at bounding box center [185, 287] width 117 height 7
click at [201, 292] on button "Update" at bounding box center [185, 288] width 125 height 10
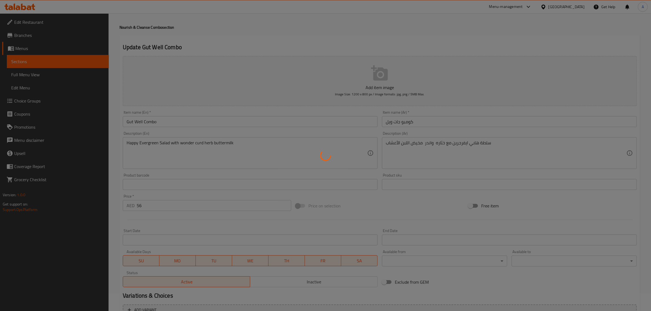
scroll to position [0, 0]
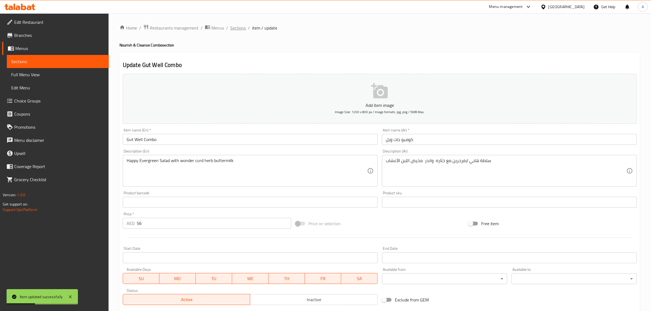
click at [234, 30] on span "Sections" at bounding box center [238, 28] width 16 height 7
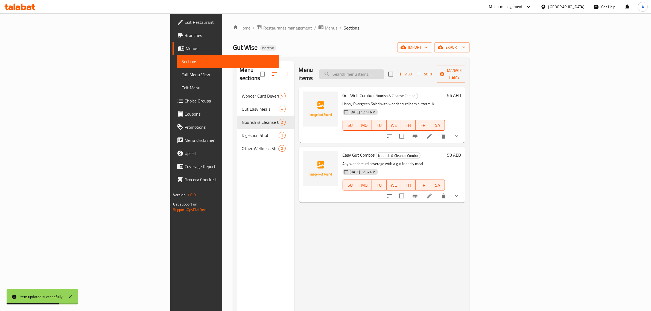
click at [384, 73] on input "search" at bounding box center [352, 74] width 65 height 10
paste input "Easy Gut Combos"
type input "Easy Gut Combos"
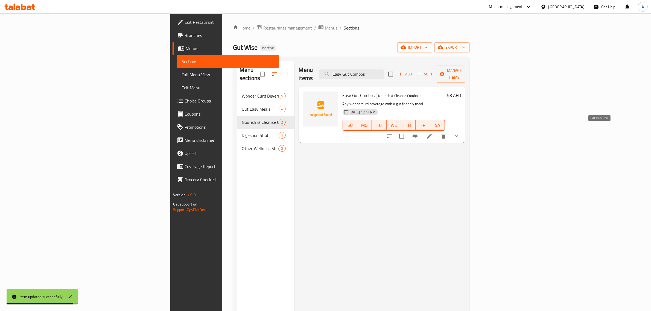
click at [433, 133] on icon at bounding box center [429, 136] width 7 height 7
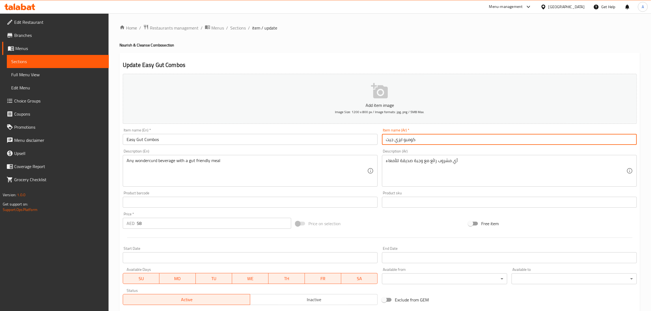
click at [391, 136] on input "كومبو ايزي جيت" at bounding box center [509, 139] width 255 height 11
paste input "ات"
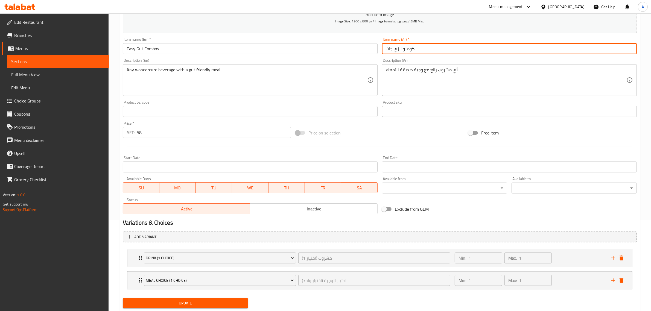
scroll to position [107, 0]
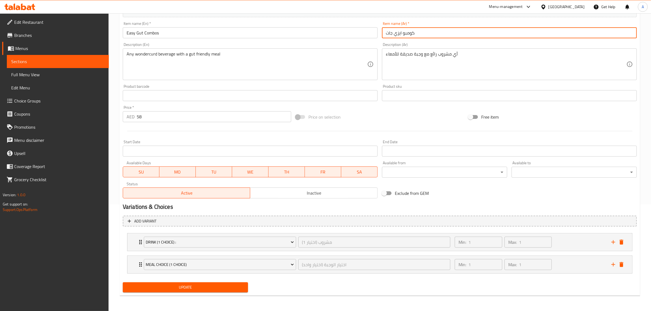
type input "كومبو ايزي جات"
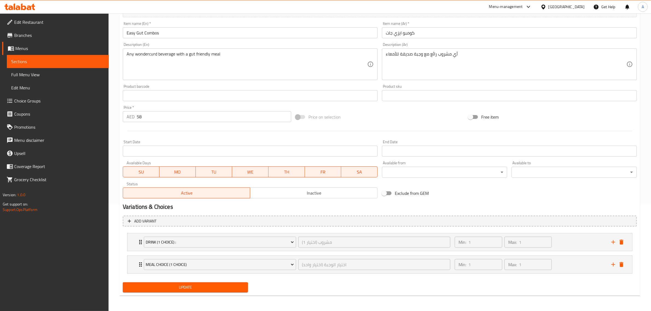
click at [442, 56] on textarea "أي مشروب رائع مع وجبة صديقة للأمعاء" at bounding box center [506, 64] width 241 height 26
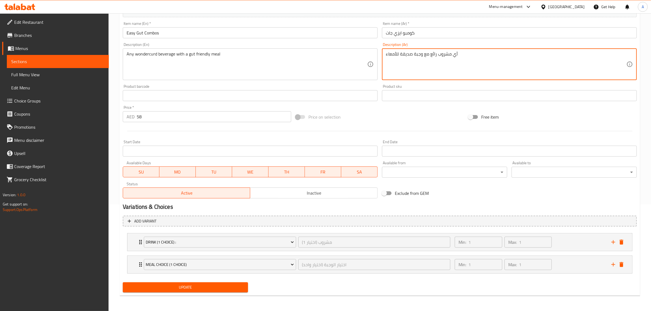
click at [433, 51] on div "أي مشروب رائع مع وجبة صديقة للأمعاء Description (Ar)" at bounding box center [509, 64] width 255 height 32
click at [431, 55] on textarea "أي مشروب رائع مع وجبة صديقة للأمعاء" at bounding box center [506, 64] width 241 height 26
paste textarea "اندر خثارة"
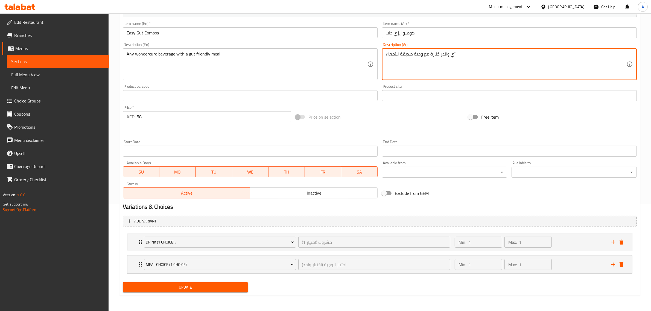
click at [289, 63] on textarea "Any wondercurd beverage with a gut friendly meal" at bounding box center [247, 64] width 241 height 26
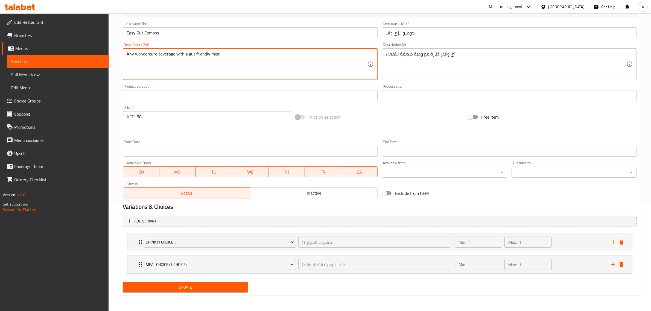
click at [289, 63] on textarea "Any wondercurd beverage with a gut friendly meal" at bounding box center [247, 64] width 241 height 26
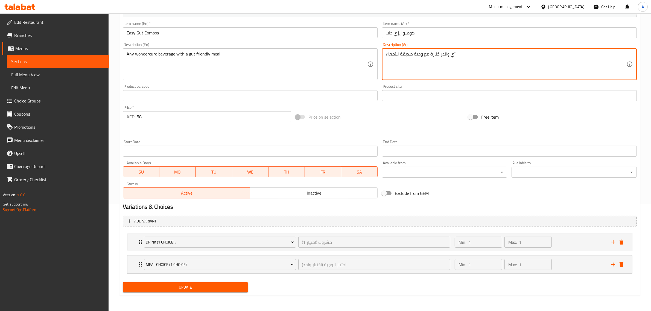
click at [401, 56] on textarea "أي واندر خثارة مع وجبة صديقة للأمعاء" at bounding box center [506, 64] width 241 height 26
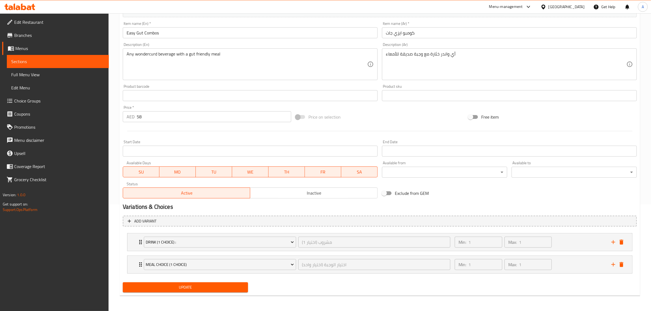
click at [409, 51] on div "أي واندر خثارة مع وجبة صديقة للأمعاء Description (Ar)" at bounding box center [509, 64] width 255 height 32
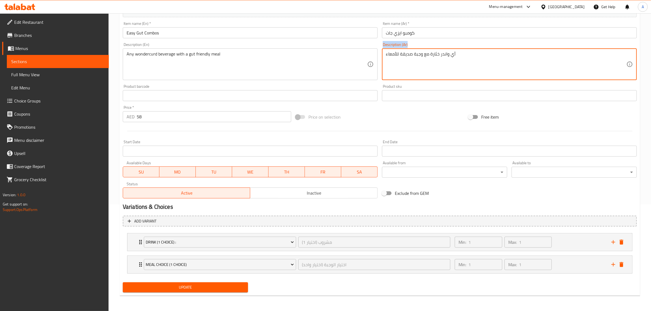
click at [409, 51] on div "أي واندر خثارة مع وجبة صديقة للأمعاء Description (Ar)" at bounding box center [509, 64] width 255 height 32
click at [405, 56] on textarea "أي واندر خثارة مع وجبة صديقة للأمعاء" at bounding box center [506, 64] width 241 height 26
paste textarea "ي"
type textarea "أي واندر خثارة مع وجبة صحية للأمعاء"
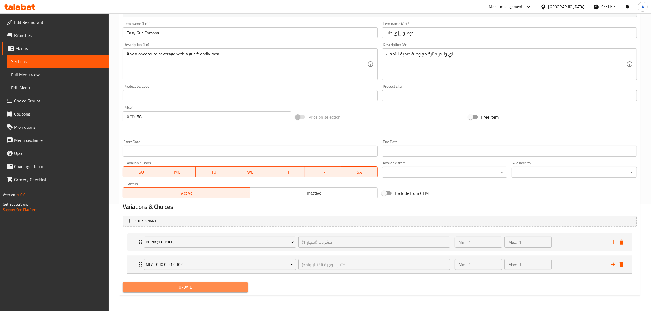
click at [179, 288] on span "Update" at bounding box center [185, 287] width 117 height 7
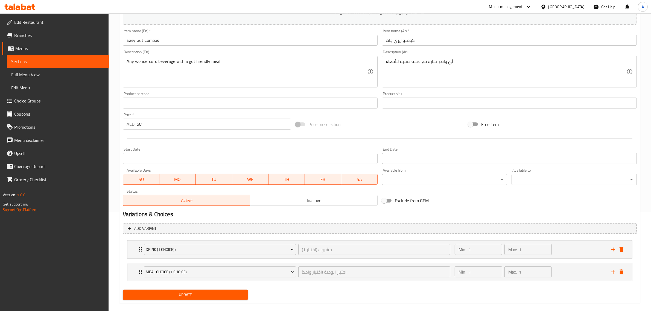
scroll to position [0, 0]
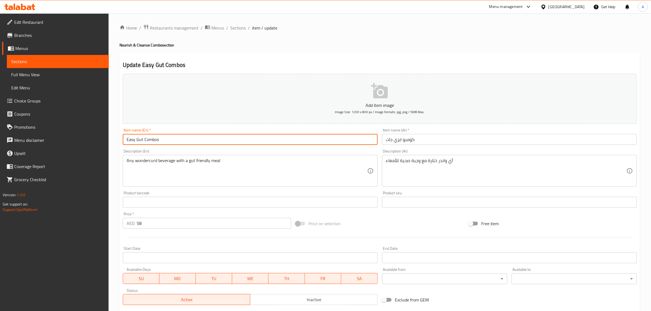
click at [156, 139] on input "Easy Gut Combos" at bounding box center [250, 139] width 255 height 11
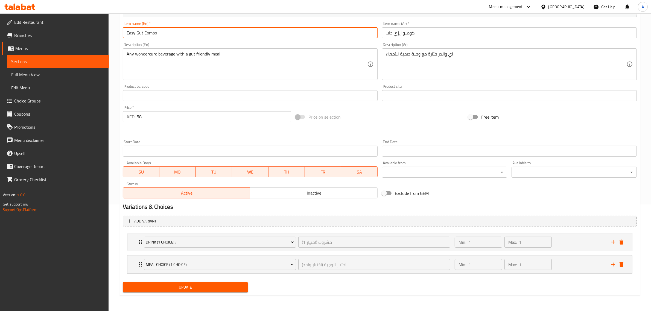
type input "Easy Gut Combo"
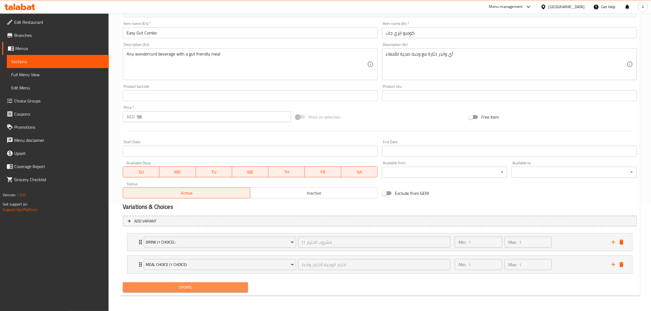
click at [190, 286] on span "Update" at bounding box center [185, 287] width 117 height 7
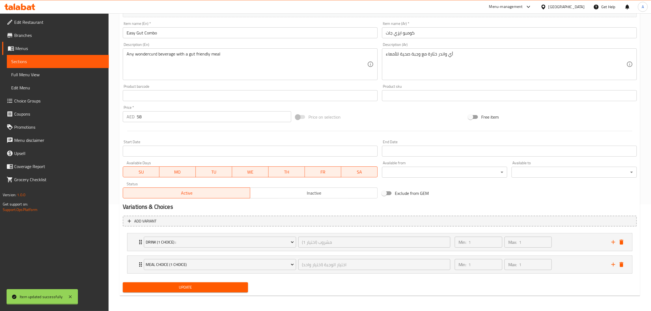
scroll to position [0, 0]
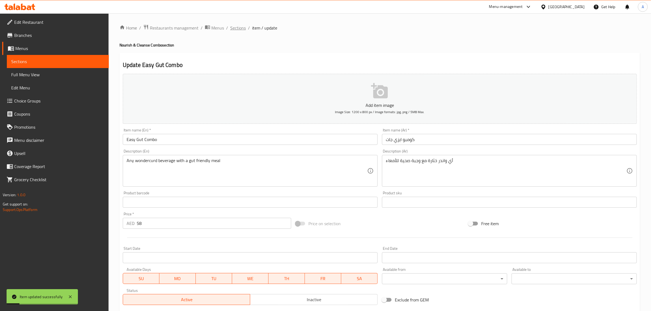
click at [232, 26] on span "Sections" at bounding box center [238, 28] width 16 height 7
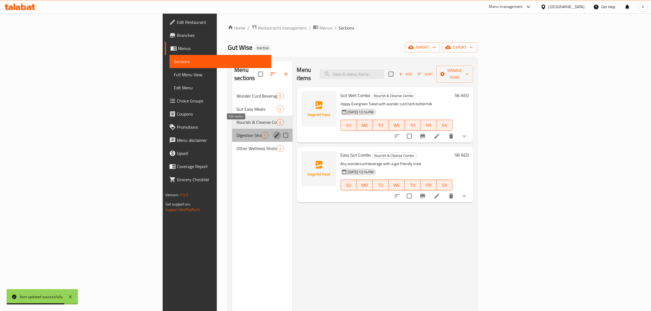
click at [274, 132] on icon "edit" at bounding box center [277, 135] width 7 height 7
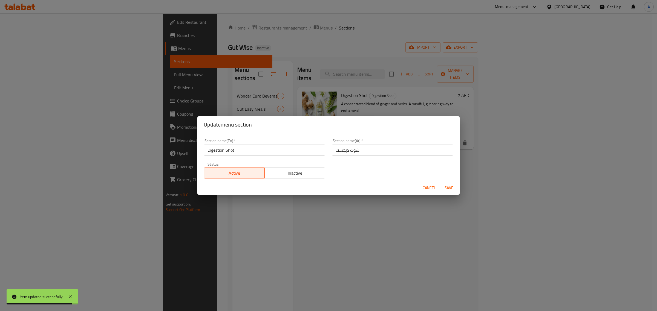
click at [278, 157] on div "Section name(En)   * Digestion Shot Section name(En) *" at bounding box center [264, 147] width 128 height 23
click at [240, 153] on input "Digestion Shot" at bounding box center [264, 150] width 121 height 11
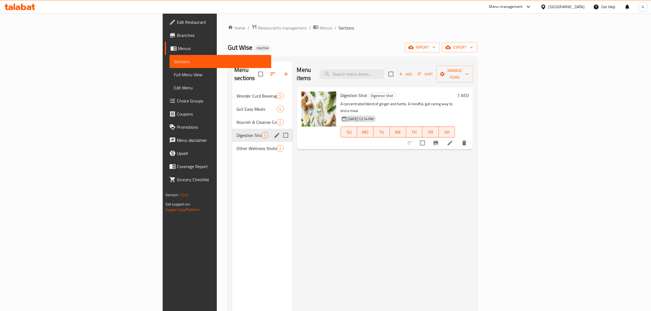
click at [280, 130] on input "Menu sections" at bounding box center [285, 135] width 11 height 11
checkbox input "true"
click at [274, 132] on icon "edit" at bounding box center [277, 135] width 7 height 7
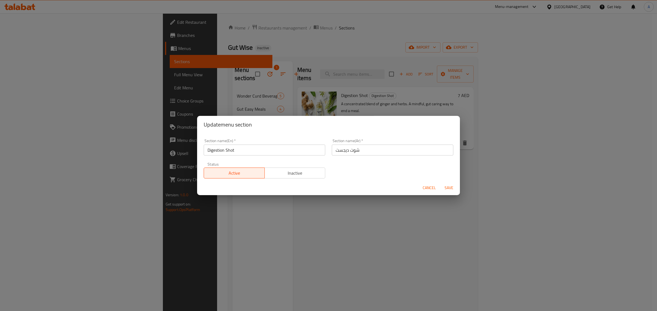
click at [210, 150] on input "Digestion Shot" at bounding box center [264, 150] width 121 height 11
click at [382, 150] on input "شوت ديجست" at bounding box center [392, 150] width 121 height 11
type input "شوت ديجستشن"
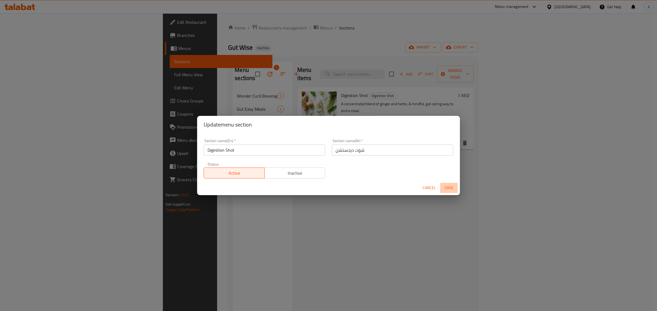
click at [447, 188] on span "Save" at bounding box center [448, 188] width 13 height 7
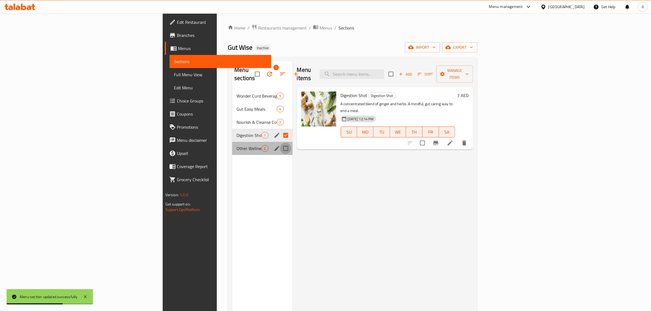
click at [280, 143] on input "Menu sections" at bounding box center [285, 148] width 11 height 11
checkbox input "true"
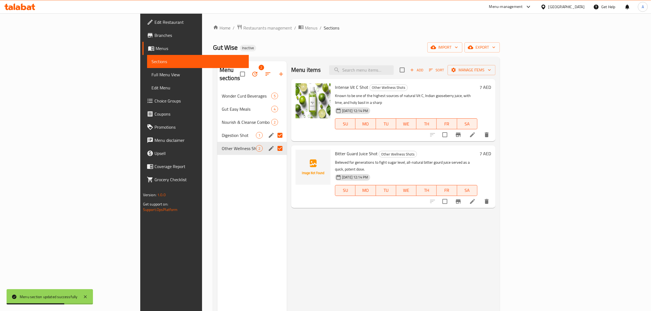
click at [268, 145] on icon "edit" at bounding box center [271, 148] width 7 height 7
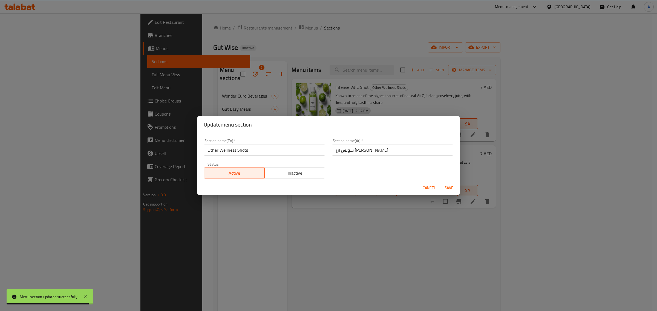
click at [359, 150] on input "شوتس ازر [PERSON_NAME]" at bounding box center [392, 150] width 121 height 11
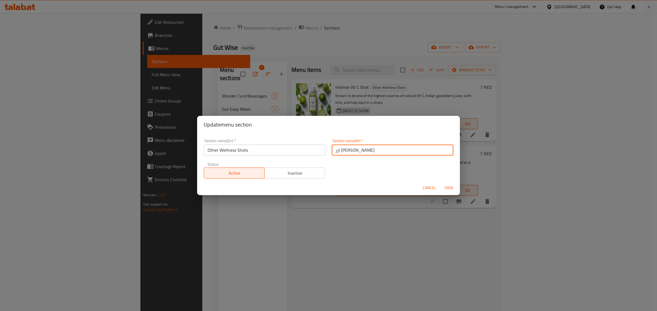
click at [373, 150] on input "ازر ويلنيس" at bounding box center [392, 150] width 121 height 11
paste input "شوتس"
type input "ازر ويلنيس شوتس"
click at [446, 185] on span "Save" at bounding box center [448, 188] width 13 height 7
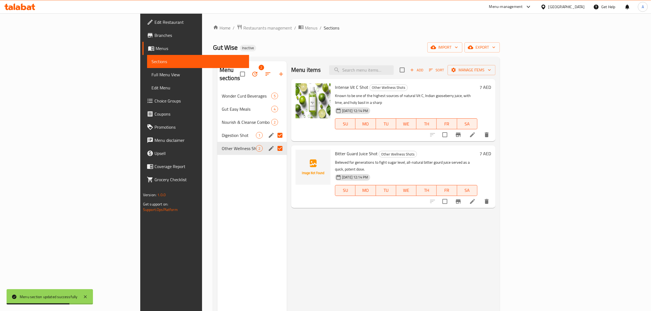
click at [222, 145] on span "Other Wellness Shots" at bounding box center [239, 148] width 34 height 7
click at [475, 199] on icon at bounding box center [472, 201] width 5 height 5
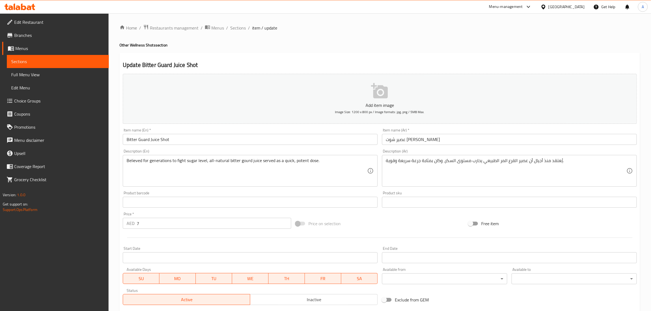
click at [416, 142] on input "عصير شوت [PERSON_NAME]" at bounding box center [509, 139] width 255 height 11
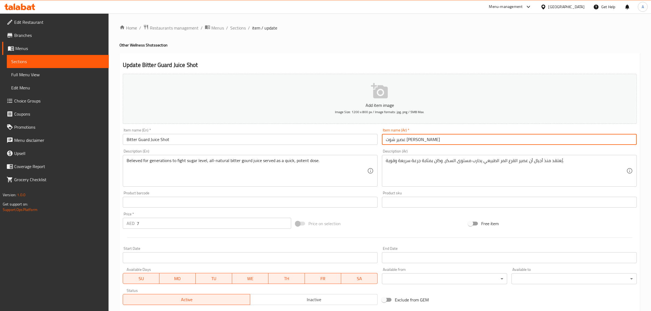
click at [416, 142] on input "عصير شوت [PERSON_NAME]" at bounding box center [509, 139] width 255 height 11
click at [402, 136] on input "شوت جارد بيتر" at bounding box center [509, 139] width 255 height 11
paste input "عصير"
click at [333, 144] on input "Bitter Guard Juice Shot" at bounding box center [250, 139] width 255 height 11
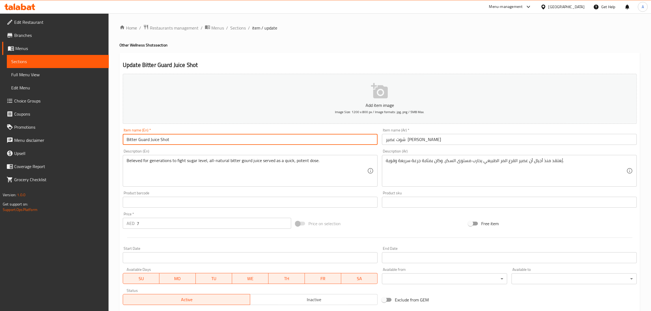
click at [333, 144] on input "Bitter Guard Juice Shot" at bounding box center [250, 139] width 255 height 11
click at [395, 141] on input "شوت عصير جارد بيتر" at bounding box center [509, 139] width 255 height 11
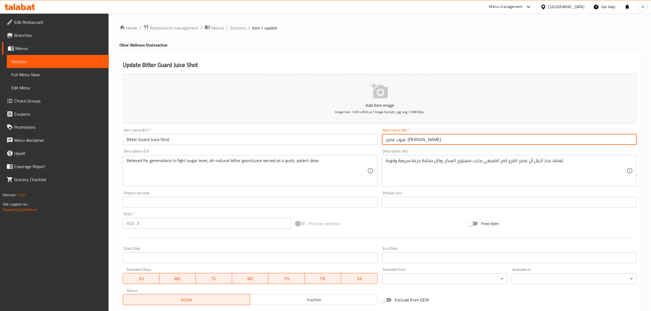
click at [395, 141] on input "شوت عصير جارد بيتر" at bounding box center [509, 139] width 255 height 11
click at [451, 140] on input "شوت عصير بيتر" at bounding box center [509, 139] width 255 height 11
paste input "جارد"
click at [393, 138] on input "شوت عصير بيترجارد" at bounding box center [509, 139] width 255 height 11
drag, startPoint x: 403, startPoint y: 139, endPoint x: 399, endPoint y: 137, distance: 3.7
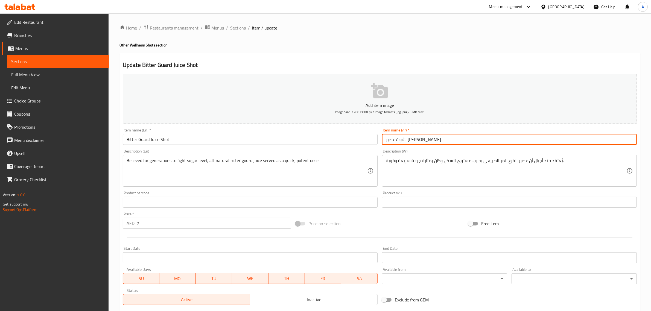
click at [399, 137] on input "شوت عصير بيتر جارد" at bounding box center [509, 139] width 255 height 11
click at [403, 140] on input "شوت عصير بيتر جارد" at bounding box center [509, 139] width 255 height 11
type input "شوت عصير بيتر جارد"
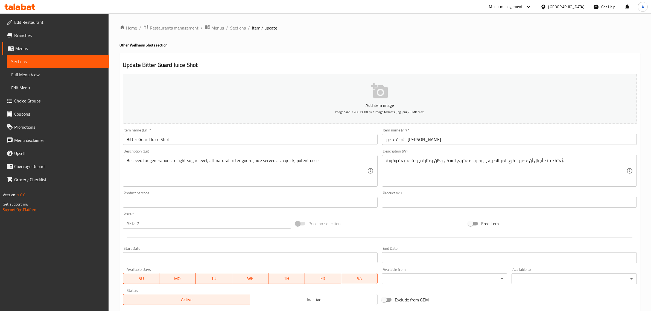
click at [288, 181] on textarea "Believed for generations to fight sugar level, all-natural bitter gourd juice s…" at bounding box center [247, 171] width 241 height 26
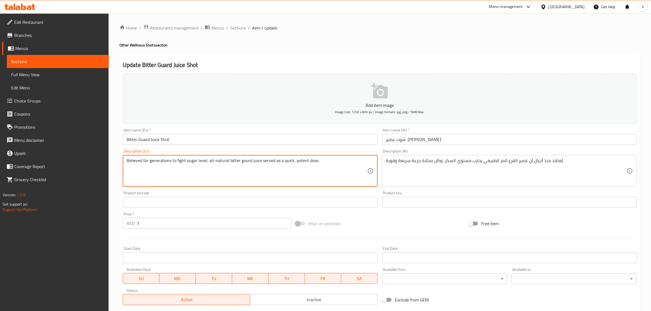
click at [288, 181] on textarea "Believed for generations to fight sugar level, all-natural bitter gourd juice s…" at bounding box center [247, 171] width 241 height 26
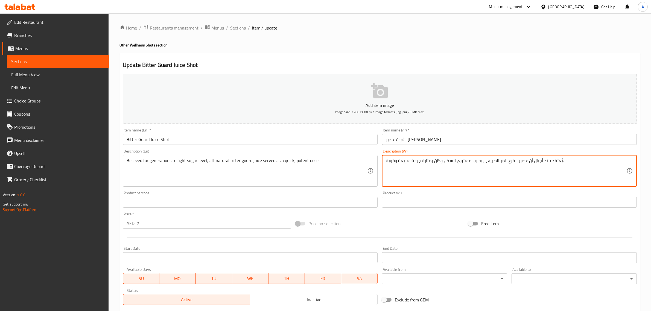
click at [534, 170] on textarea "يُعتقد منذ أجيال أن عصير القرع المر الطبيعي يحارب مستوى السكر، وكان بمثابة جرعة…" at bounding box center [506, 171] width 241 height 26
paste textarea "ادر على مكافحة مستويات السكر في الدم، وكان بمثابة جرعة سريعة وقوية."
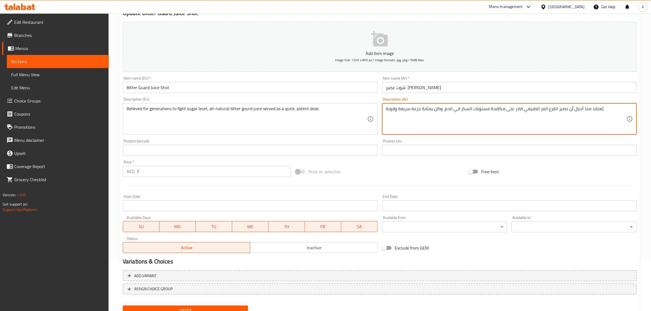
scroll to position [74, 0]
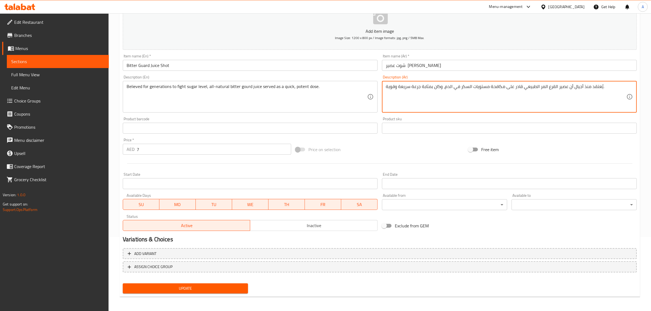
type textarea "يُعتقد منذ أجيال أن عصير القرع المر الطبيعي قادر على مكافحة مستويات السكر في ال…"
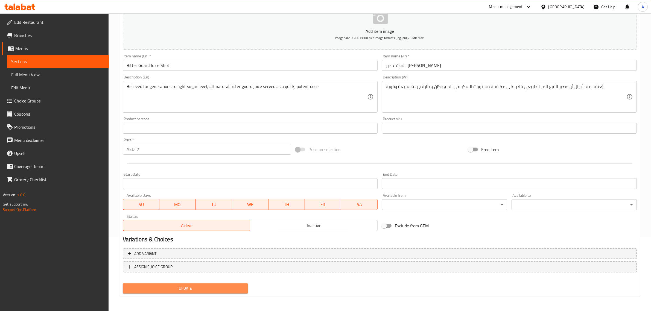
click at [195, 290] on span "Update" at bounding box center [185, 288] width 117 height 7
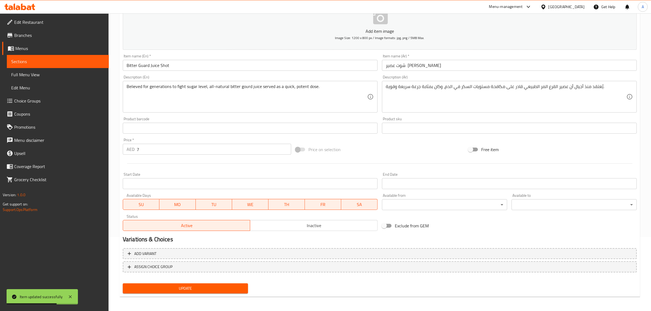
scroll to position [0, 0]
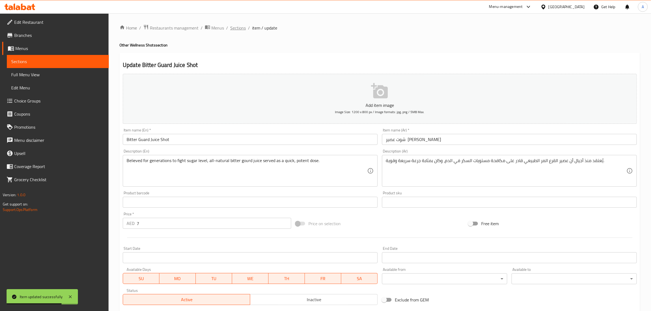
click at [241, 29] on span "Sections" at bounding box center [238, 28] width 16 height 7
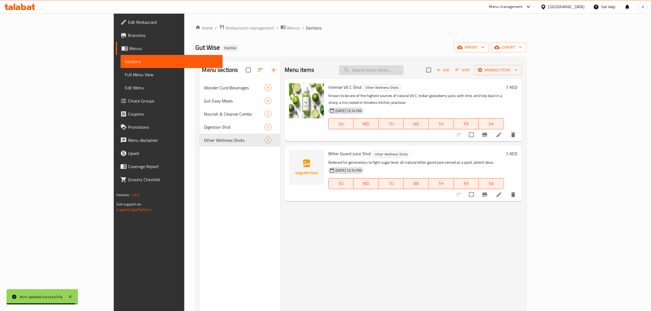
click at [404, 68] on input "search" at bounding box center [371, 70] width 65 height 10
paste input "Happy Evergreen Salad"
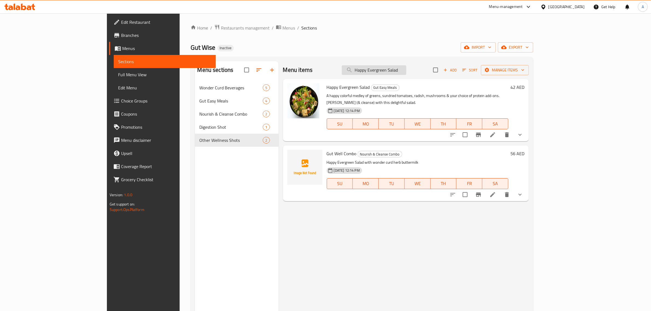
click at [407, 68] on input "Happy Evergreen Salad" at bounding box center [374, 70] width 65 height 10
paste input "Spinach Masala with Rice"
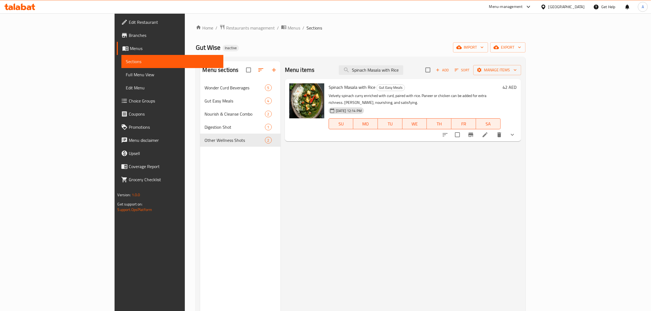
type input "Spinach Masala with Rice"
drag, startPoint x: 604, startPoint y: 129, endPoint x: 599, endPoint y: 127, distance: 5.8
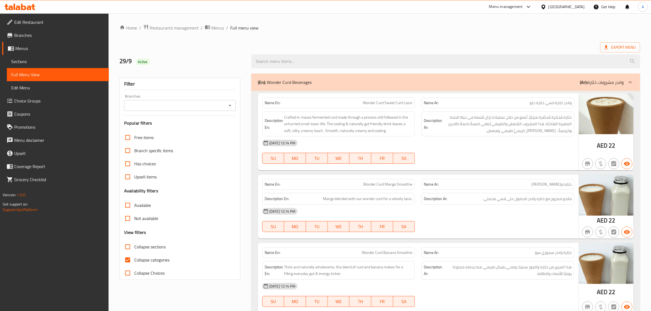
click at [147, 251] on label "Collapse sections" at bounding box center [143, 246] width 45 height 13
click at [134, 251] on input "Collapse sections" at bounding box center [127, 246] width 13 height 13
checkbox input "true"
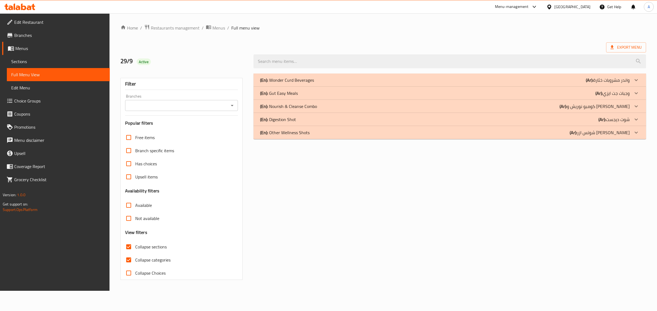
click at [140, 260] on span "Collapse categories" at bounding box center [152, 260] width 35 height 7
click at [135, 260] on input "Collapse categories" at bounding box center [128, 260] width 13 height 13
checkbox input "false"
click at [319, 105] on div "(En): Nourish & Cleanse Combo (Ar): كومبو نوريش و [PERSON_NAME]" at bounding box center [444, 106] width 369 height 7
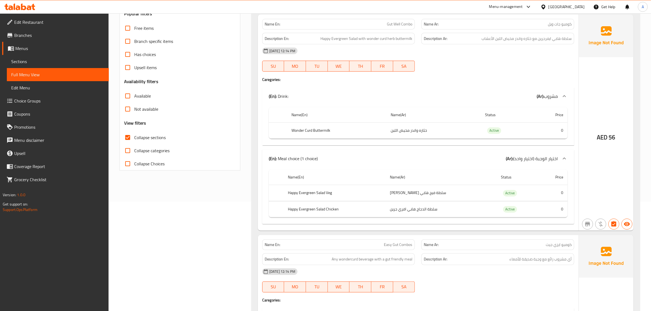
scroll to position [112, 0]
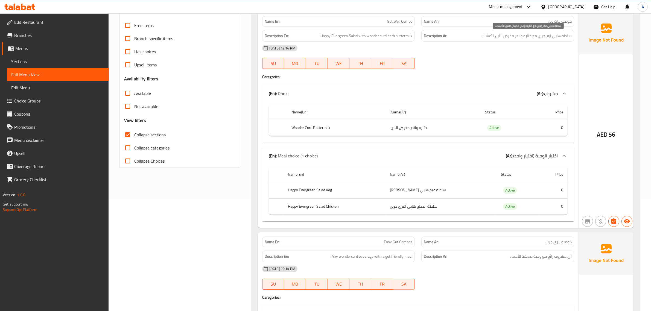
click at [514, 35] on span "سلطة هابي ايفرجرين مع خثاره واندر مخيض اللبن الأعشاب" at bounding box center [527, 36] width 90 height 7
click at [368, 28] on div "Description En: Happy Evergreen Salad with wonder curd herb buttermilk" at bounding box center [339, 36] width 160 height 18
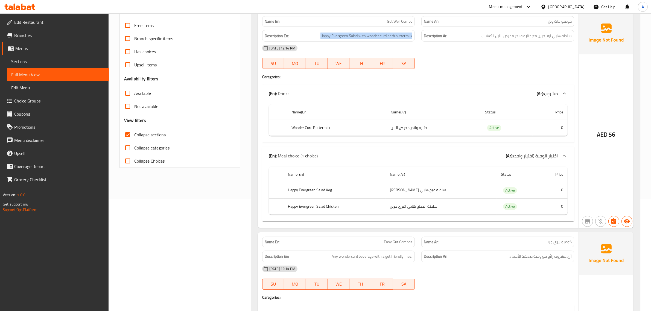
click at [368, 28] on div "Description En: Happy Evergreen Salad with wonder curd herb buttermilk" at bounding box center [339, 36] width 160 height 18
click at [544, 32] on div "Description Ar: سلطة هابي ايفرجرين مع خثاره واندر مخيض اللبن الأعشاب" at bounding box center [498, 36] width 153 height 12
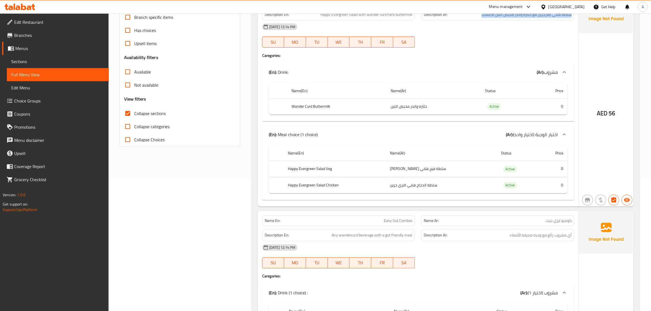
scroll to position [135, 0]
click at [447, 103] on td "خثاره واندر مخيض اللبن" at bounding box center [434, 105] width 94 height 16
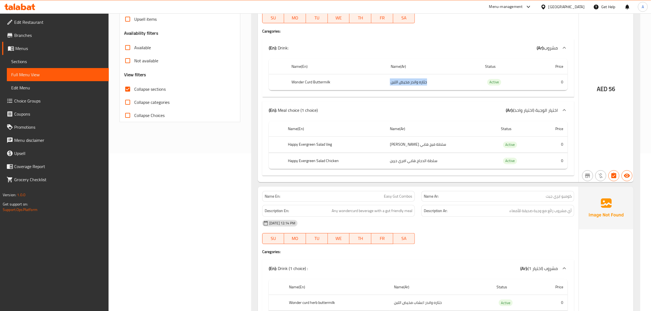
scroll to position [163, 0]
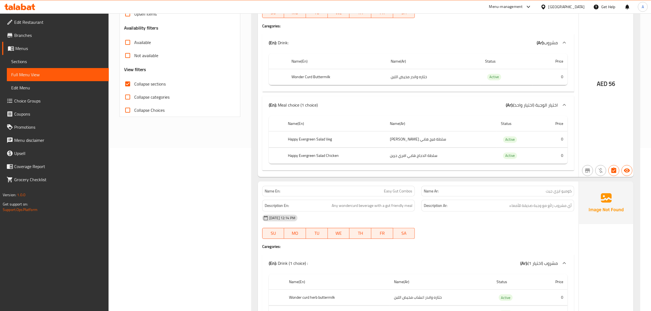
click at [396, 134] on td "سلطة فيج هابي [PERSON_NAME]" at bounding box center [441, 140] width 111 height 16
click at [397, 135] on td "سلطة فيج هابي [PERSON_NAME]" at bounding box center [441, 140] width 111 height 16
click at [415, 144] on td "سلطة فيج هابي [PERSON_NAME]" at bounding box center [441, 140] width 111 height 16
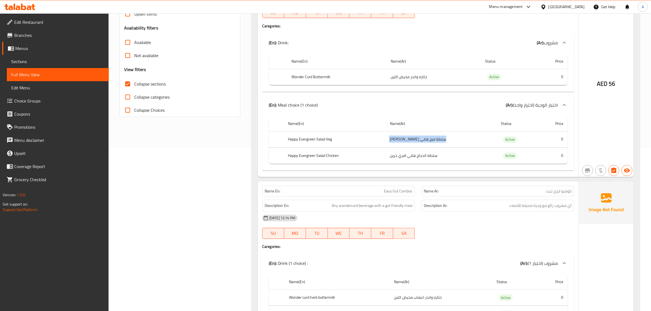
click at [415, 144] on td "سلطة فيج هابي [PERSON_NAME]" at bounding box center [441, 140] width 111 height 16
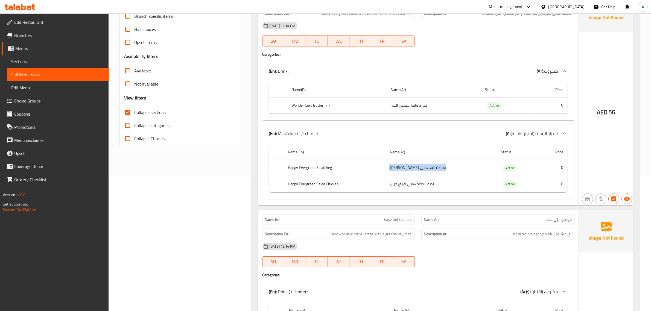
scroll to position [62, 0]
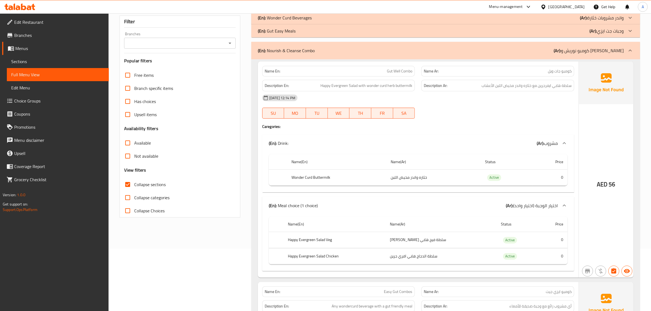
click at [385, 67] on div "Name En: Gut Well Combo" at bounding box center [338, 71] width 153 height 11
copy span "Gut Well Combo"
click at [401, 70] on span "Gut Well Combo" at bounding box center [399, 71] width 25 height 6
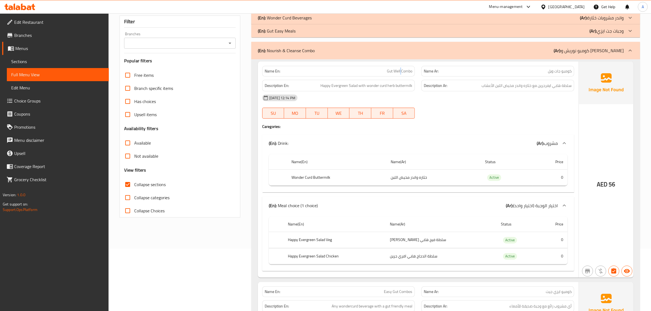
click at [401, 70] on span "Gut Well Combo" at bounding box center [399, 71] width 25 height 6
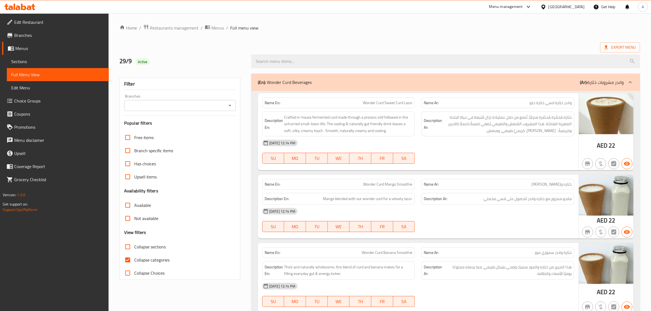
click at [150, 248] on span "Collapse sections" at bounding box center [149, 247] width 31 height 7
click at [134, 248] on input "Collapse sections" at bounding box center [127, 246] width 13 height 13
checkbox input "true"
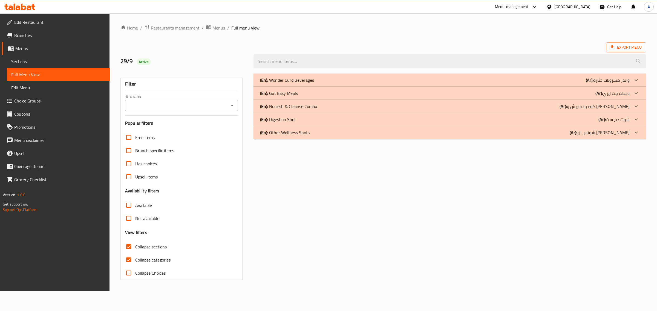
click at [140, 262] on span "Collapse categories" at bounding box center [152, 260] width 35 height 7
click at [135, 262] on input "Collapse categories" at bounding box center [128, 260] width 13 height 13
checkbox input "false"
click at [310, 108] on p "(En): Nourish & Cleanse Combo" at bounding box center [288, 106] width 57 height 7
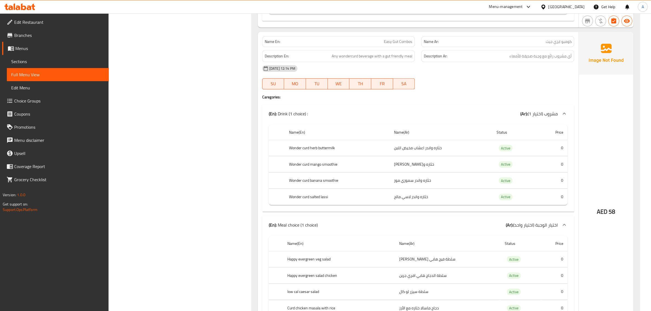
scroll to position [331, 0]
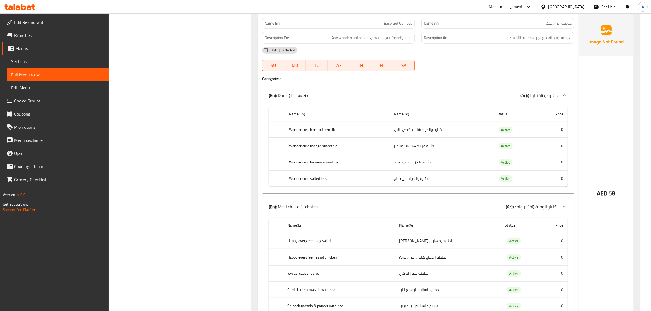
click at [520, 30] on div "Description Ar: أي مشروب رائع مع وجبة صديقة للأمعاء" at bounding box center [498, 38] width 160 height 18
click at [355, 15] on div "Name En: Easy Gut Combos Name Ar: كومبو ايزي جيت Description En: Any wondercurd…" at bounding box center [418, 179] width 321 height 331
click at [372, 22] on p "Name En: Easy Gut Combos" at bounding box center [339, 24] width 148 height 6
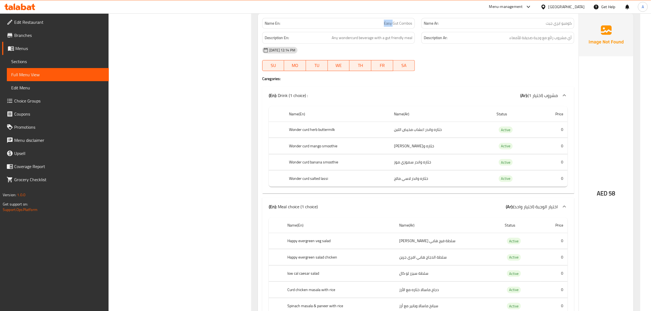
click at [372, 22] on p "Name En: Easy Gut Combos" at bounding box center [339, 24] width 148 height 6
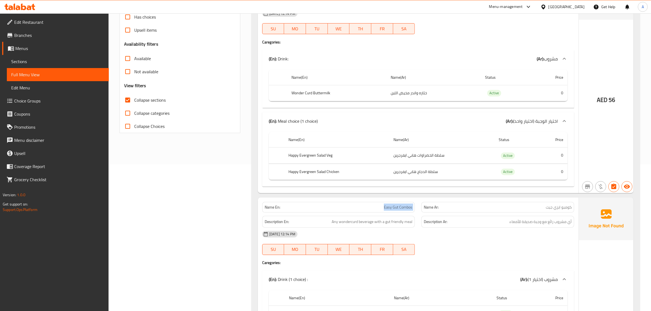
scroll to position [111, 0]
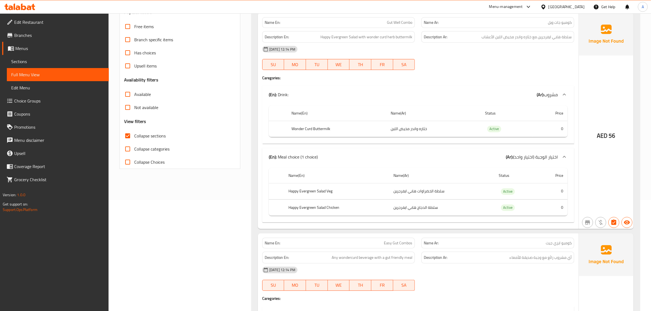
click at [560, 22] on span "كومبو جات ويل" at bounding box center [560, 23] width 24 height 6
copy span "جات"
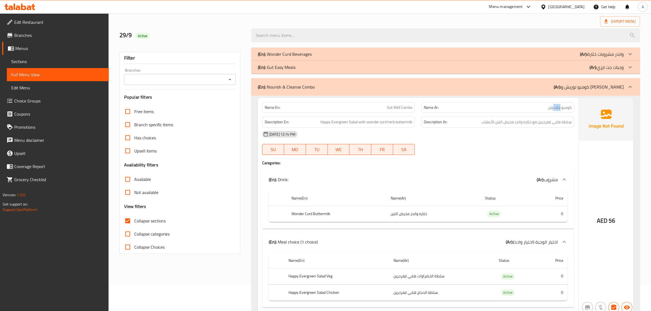
scroll to position [0, 0]
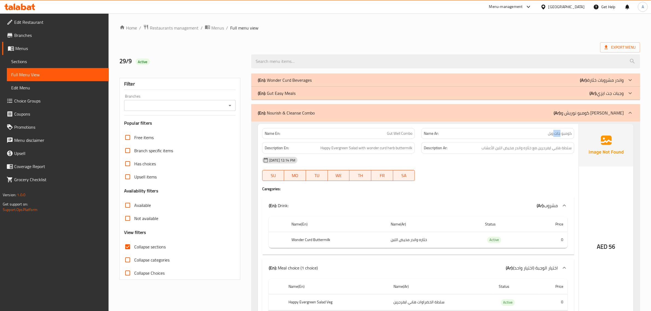
click at [620, 80] on p "(Ar): مشروبات خثارة‎ واندر" at bounding box center [602, 80] width 44 height 7
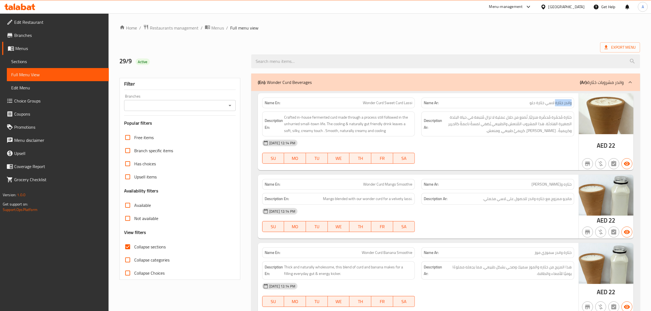
drag, startPoint x: 571, startPoint y: 101, endPoint x: 555, endPoint y: 99, distance: 15.7
click at [555, 99] on div "Name Ar: واندر خثارة لاسي خثارة حلو" at bounding box center [498, 103] width 153 height 11
copy span "واندر خثارة"
click at [141, 250] on span "Collapse sections" at bounding box center [149, 247] width 31 height 7
click at [134, 250] on input "Collapse sections" at bounding box center [127, 246] width 13 height 13
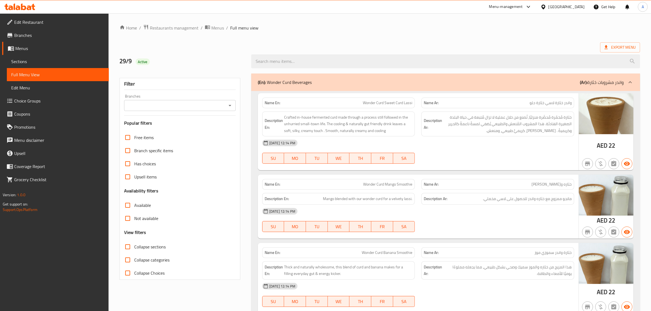
click at [141, 250] on span "Collapse sections" at bounding box center [149, 247] width 31 height 7
click at [134, 250] on input "Collapse sections" at bounding box center [127, 246] width 13 height 13
checkbox input "true"
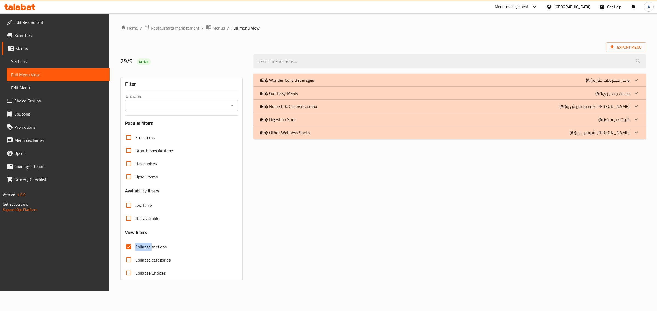
click at [567, 106] on b "(Ar):" at bounding box center [562, 106] width 7 height 8
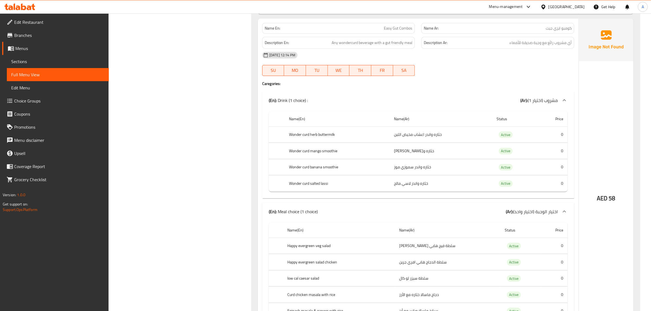
scroll to position [338, 0]
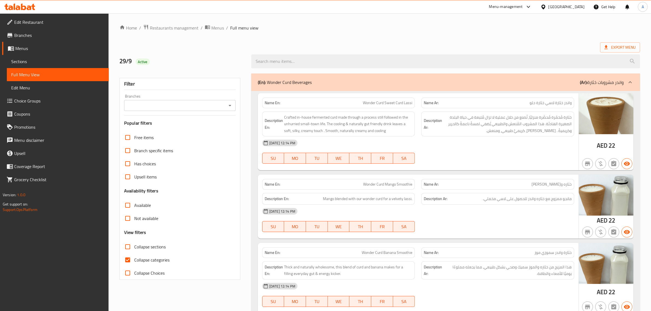
click at [140, 249] on span "Collapse sections" at bounding box center [149, 247] width 31 height 7
click at [134, 249] on input "Collapse sections" at bounding box center [127, 246] width 13 height 13
checkbox input "true"
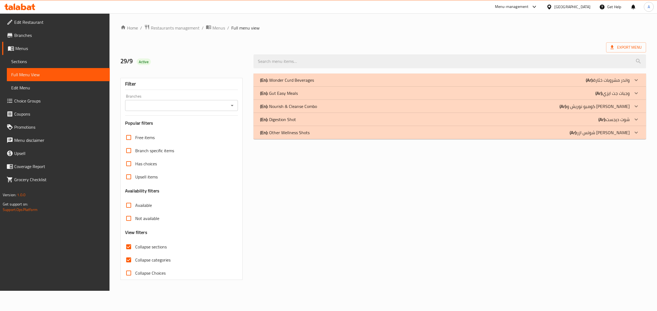
click at [140, 259] on span "Collapse categories" at bounding box center [152, 260] width 35 height 7
click at [135, 259] on input "Collapse categories" at bounding box center [128, 260] width 13 height 13
checkbox input "false"
click at [295, 103] on p "(En): Nourish & Cleanse Combo" at bounding box center [288, 106] width 57 height 7
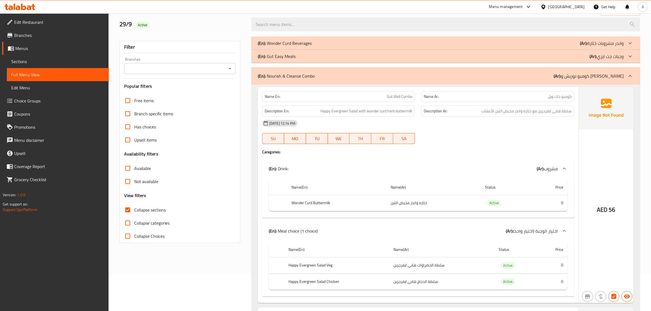
scroll to position [36, 0]
click at [146, 211] on span "Collapse sections" at bounding box center [149, 211] width 31 height 7
click at [134, 211] on input "Collapse sections" at bounding box center [127, 210] width 13 height 13
checkbox input "false"
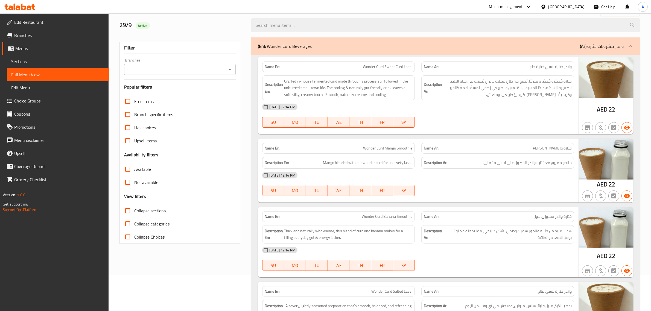
scroll to position [523, 0]
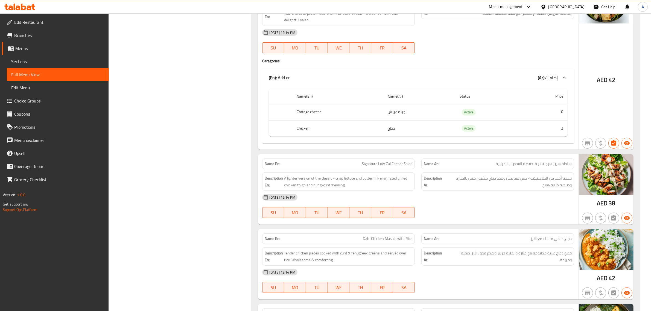
click at [521, 161] on span "سلطة سيزر سيجنتشر منخفضة السعرات الحرارية" at bounding box center [534, 164] width 76 height 6
copy span "سلطة سيزر سيجنتشر منخفضة السعرات الحرارية"
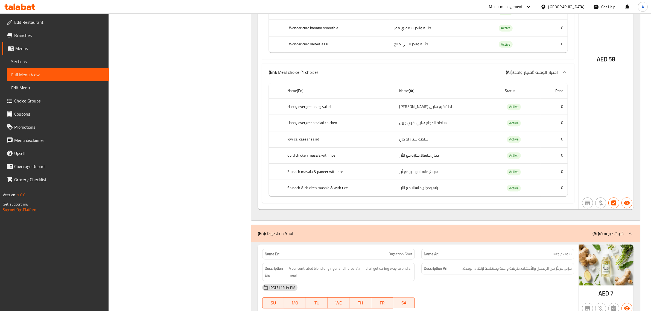
click at [427, 155] on td "دجاج ماسالا خثاره مع الأرز" at bounding box center [447, 155] width 105 height 16
click at [423, 155] on td "دجاج ماسالا خثاره مع الأرز" at bounding box center [447, 155] width 105 height 16
copy td "خثاره"
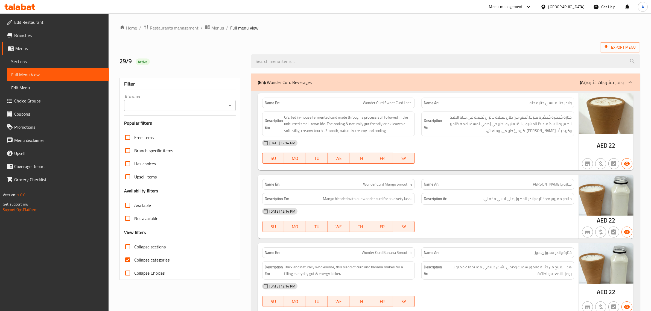
click at [154, 248] on span "Collapse sections" at bounding box center [149, 247] width 31 height 7
click at [134, 248] on input "Collapse sections" at bounding box center [127, 246] width 13 height 13
checkbox input "true"
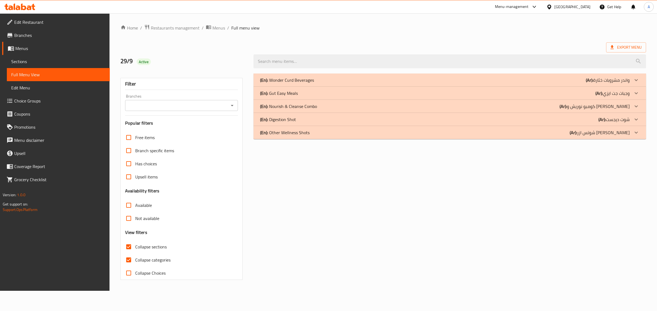
click at [306, 103] on p "(En): Nourish & Cleanse Combo" at bounding box center [288, 106] width 57 height 7
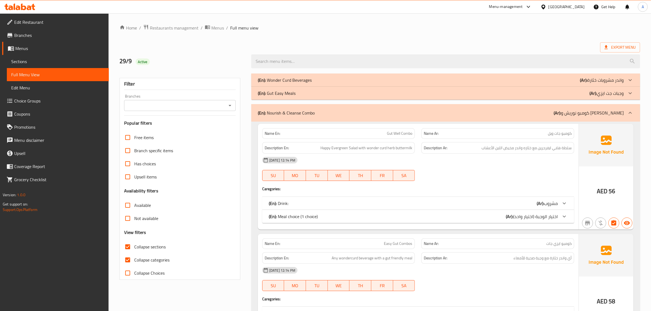
click at [157, 257] on span "Collapse categories" at bounding box center [151, 260] width 35 height 7
click at [134, 257] on input "Collapse categories" at bounding box center [127, 260] width 13 height 13
checkbox input "false"
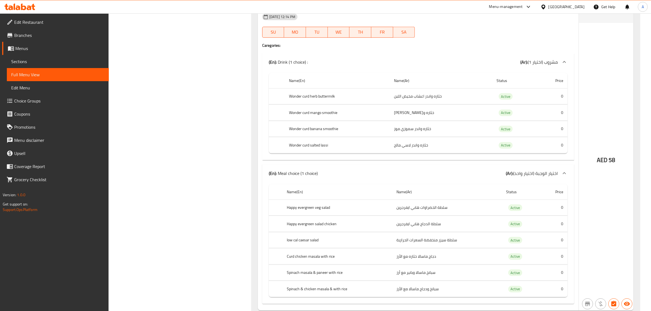
scroll to position [366, 0]
click at [328, 96] on th "Wonder curd herb buttermilk" at bounding box center [337, 95] width 105 height 16
click at [329, 96] on th "Wonder curd herb buttermilk" at bounding box center [337, 95] width 105 height 16
click at [431, 102] on td "خثاره واندر اعشاب مخيض اللبن" at bounding box center [441, 95] width 103 height 16
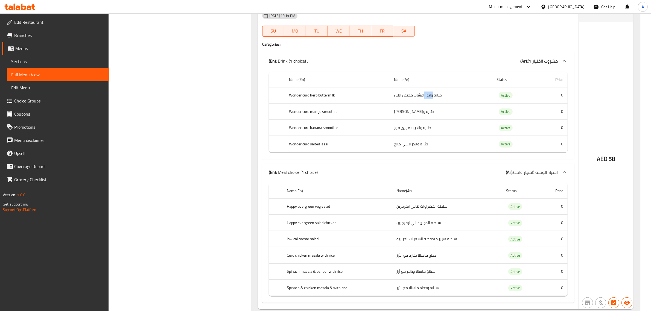
click at [431, 102] on td "خثاره واندر اعشاب مخيض اللبن" at bounding box center [441, 95] width 103 height 16
click at [424, 106] on td "خثاره واندر سموزي مانجو" at bounding box center [441, 112] width 103 height 16
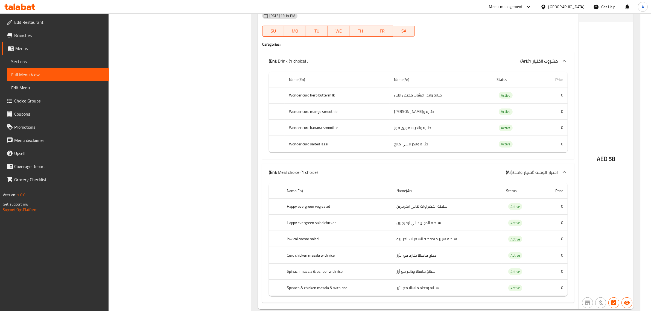
click at [415, 127] on td "خثاره واندر سموزي موز" at bounding box center [441, 128] width 103 height 16
click at [404, 145] on td "خثاره واندر لاسي مالح" at bounding box center [441, 144] width 103 height 16
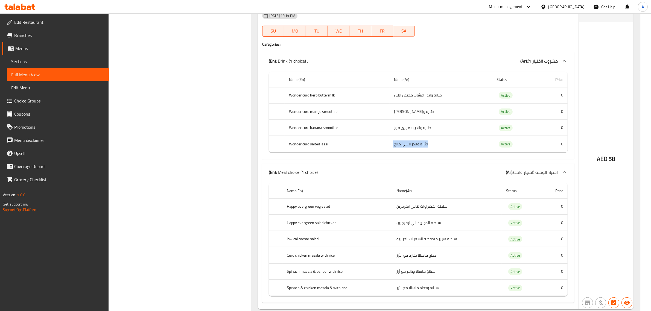
click at [404, 145] on td "خثاره واندر لاسي مالح" at bounding box center [441, 144] width 103 height 16
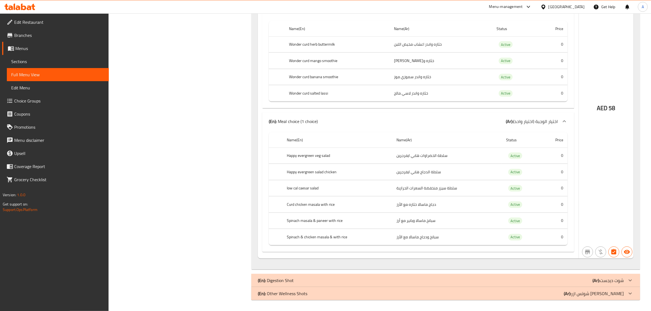
click at [425, 148] on td "سلطة الخضراوات هابي ايفرجرين" at bounding box center [447, 156] width 110 height 16
click at [427, 168] on td "سلطة الدجاج هابي ايفرجرين" at bounding box center [447, 172] width 110 height 16
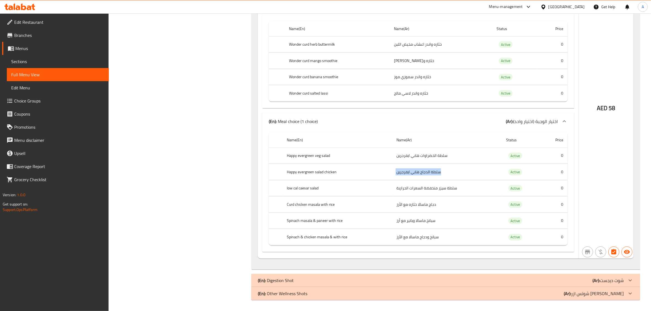
click at [427, 168] on td "سلطة الدجاج هابي ايفرجرين" at bounding box center [447, 172] width 110 height 16
click at [438, 190] on td "سلطة سيزر منخفضة السعرات الحرارية" at bounding box center [447, 188] width 110 height 16
click at [423, 201] on td "دجاج ماسالا خثاره مع الأرز" at bounding box center [447, 205] width 110 height 16
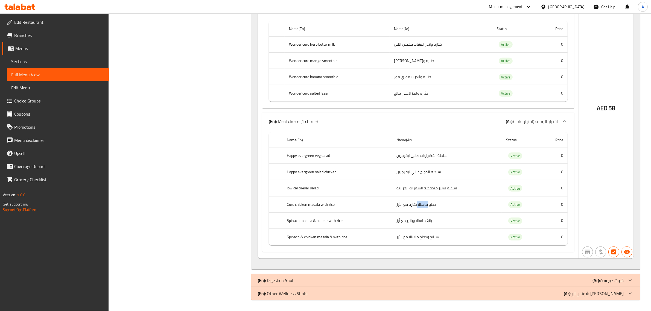
click at [423, 201] on td "دجاج ماسالا خثاره مع الأرز" at bounding box center [447, 205] width 110 height 16
click at [423, 219] on td "سبانخ ماسالا وبانير مع أرز" at bounding box center [447, 221] width 110 height 16
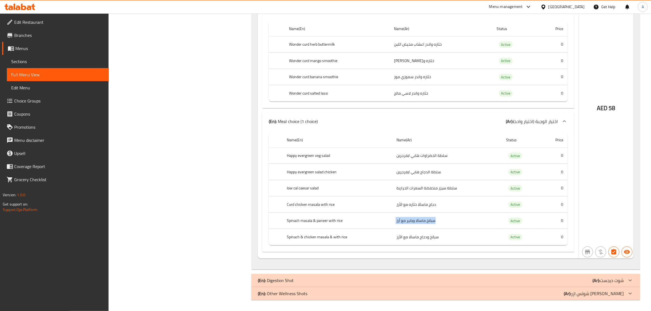
click at [470, 225] on td "سبانخ ماسالا وبانير مع أرز" at bounding box center [447, 221] width 110 height 16
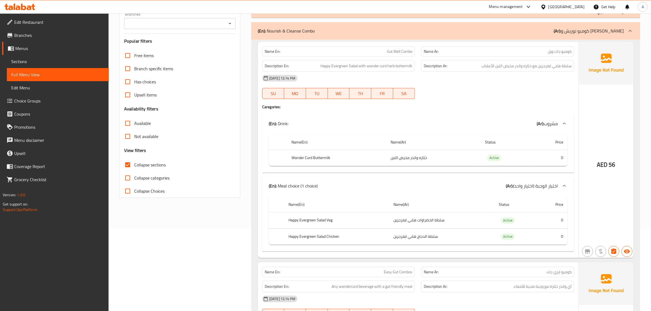
scroll to position [38, 0]
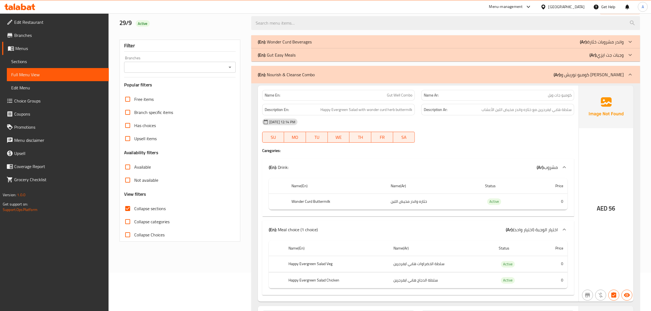
click at [561, 72] on b "(Ar):" at bounding box center [557, 75] width 7 height 8
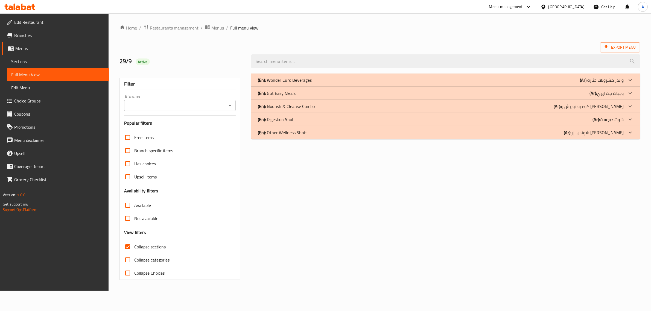
scroll to position [0, 0]
click at [286, 121] on p "(En): Digestion Shot" at bounding box center [278, 119] width 36 height 7
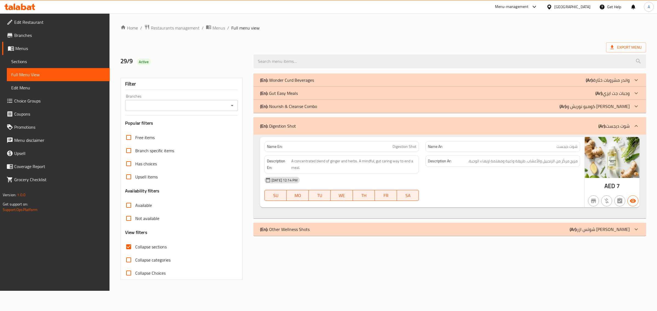
click at [541, 161] on span "مزيج مركّز من الزنجبيل والأعشاب. طريقة واعية ومهتمة لإنهاء الوجبة." at bounding box center [522, 161] width 109 height 7
click at [535, 164] on span "مزيج مركّز من الزنجبيل والأعشاب. طريقة واعية ومهتمة لإنهاء الوجبة." at bounding box center [522, 161] width 109 height 7
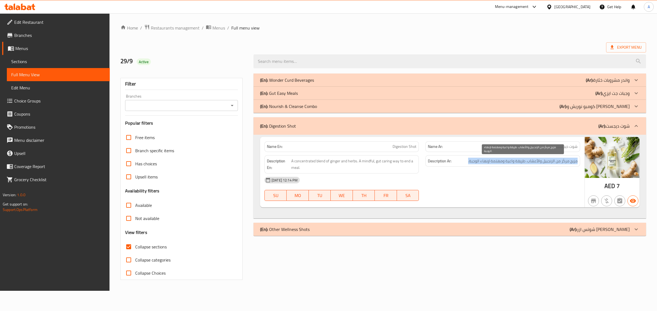
click at [535, 164] on span "مزيج مركّز من الزنجبيل والأعشاب. طريقة واعية ومهتمة لإنهاء الوجبة." at bounding box center [522, 161] width 109 height 7
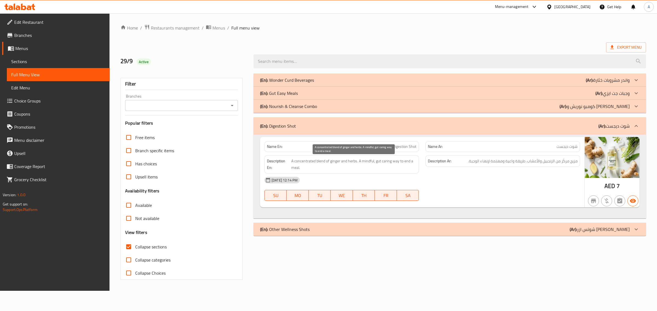
click at [408, 159] on span "A concentrated blend of ginger and herbs. A mindful, gut caring way to end a me…" at bounding box center [353, 164] width 125 height 13
click at [398, 163] on span "A concentrated blend of ginger and herbs. A mindful, gut caring way to end a me…" at bounding box center [353, 164] width 125 height 13
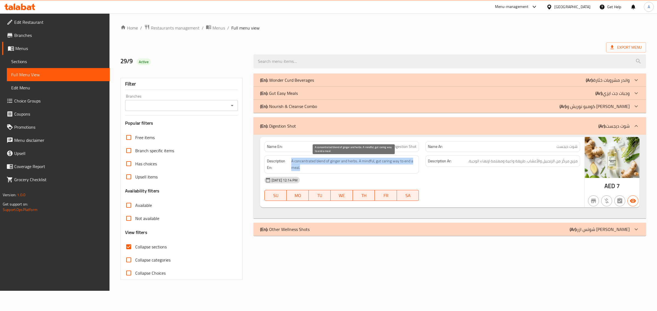
copy span "A concentrated blend of ginger and herbs. A mindful, gut caring way to end a me…"
click at [601, 121] on div "(En): Digestion Shot (Ar): شوت ديجست" at bounding box center [449, 126] width 392 height 18
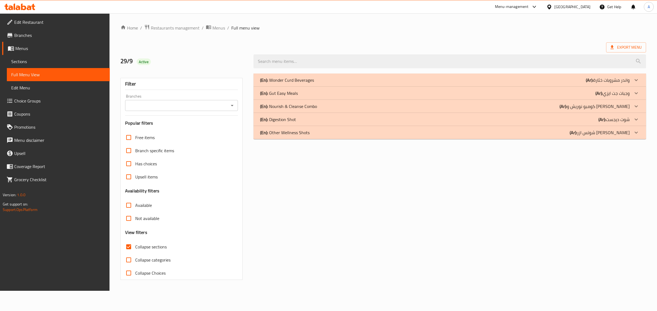
click at [611, 145] on div "(En): Wonder Curd Beverages (Ar): مشروبات خثارة‎ واندر Name En: Wonder Curd Swe…" at bounding box center [449, 176] width 399 height 213
click at [609, 132] on p "(Ar): شوتس ازر ويلنيس" at bounding box center [599, 132] width 60 height 7
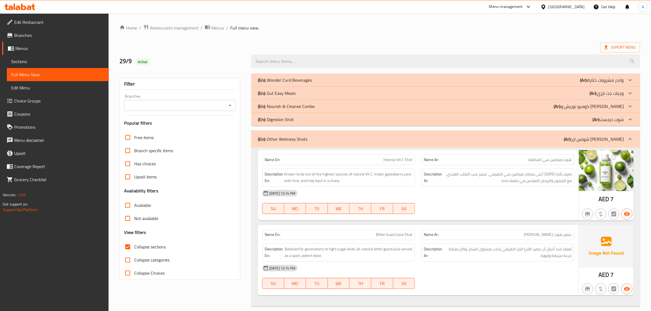
scroll to position [7, 0]
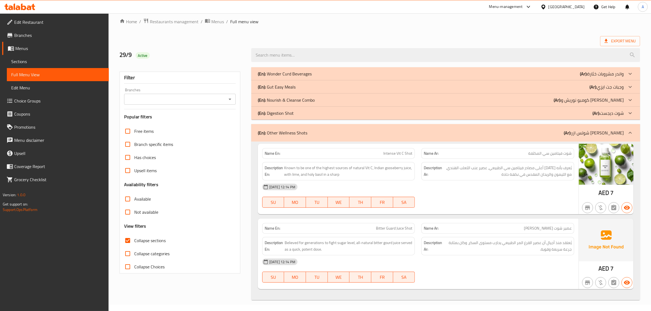
click at [463, 152] on p "Name Ar: شوت فيتامين سي المكثفة" at bounding box center [498, 154] width 148 height 6
click at [493, 148] on div "Name Ar: شوت فيتامين سي المكثفة" at bounding box center [498, 153] width 153 height 11
click at [493, 149] on div "Name Ar: شوت فيتامين سي المكثفة" at bounding box center [498, 153] width 153 height 11
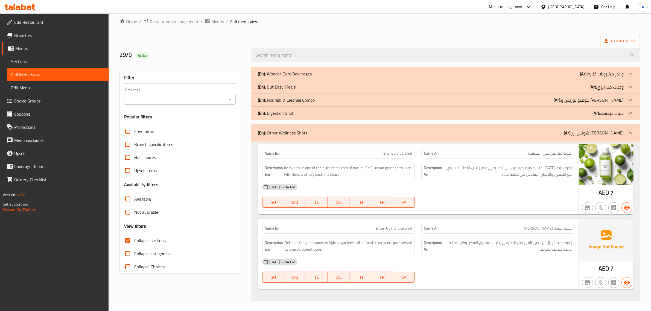
click at [493, 149] on div "Name Ar: شوت فيتامين سي المكثفة" at bounding box center [498, 153] width 153 height 11
click at [616, 111] on p "(Ar): شوت ديجست" at bounding box center [608, 113] width 31 height 7
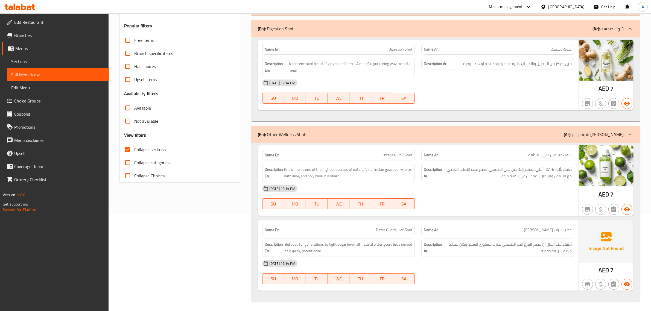
scroll to position [99, 0]
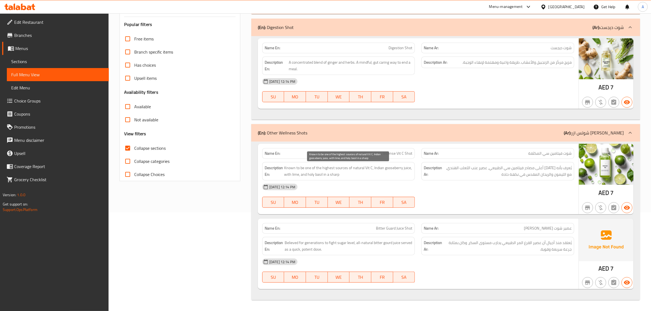
click at [393, 172] on span "Known to be one of the highest sources of natural Vit C, Indian gooseberry juic…" at bounding box center [348, 171] width 129 height 13
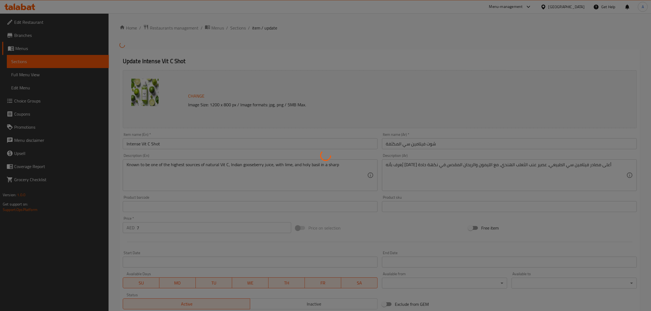
click at [205, 177] on div at bounding box center [325, 155] width 651 height 311
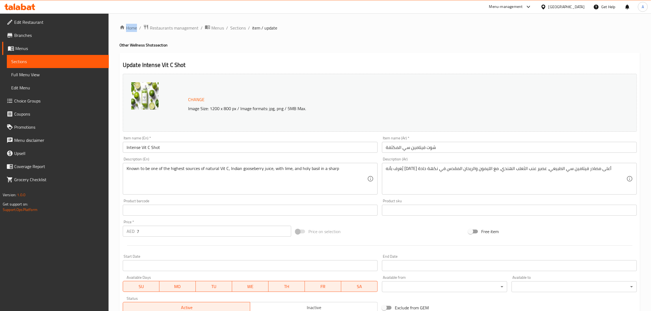
click at [205, 177] on div "Home / Restaurants management / Menus / Sections / item / update Other Wellness…" at bounding box center [380, 203] width 521 height 359
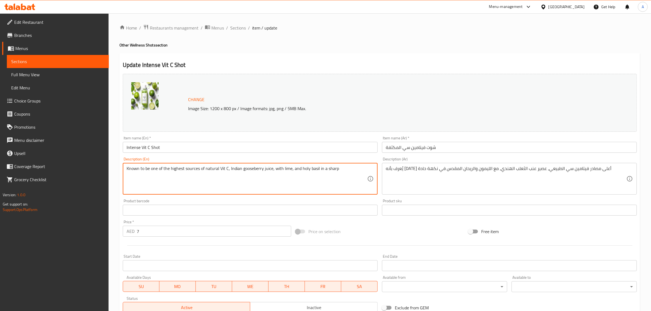
paste textarea "gooseberry juice, with lime, and holy basil in a sharp, a mix rooted in"
click at [152, 167] on textarea "gooseberry juice, with lime, and holy basil in a sharp, a mix rooted in" at bounding box center [247, 179] width 241 height 26
click at [153, 168] on textarea "gooseberry juice, with lime, and holy basil in a sharp, a mix rooted in" at bounding box center [247, 179] width 241 height 26
click at [155, 174] on textarea "gooseberry juice, with lime, and holy basil in a sharp, a mix rooted in" at bounding box center [247, 179] width 241 height 26
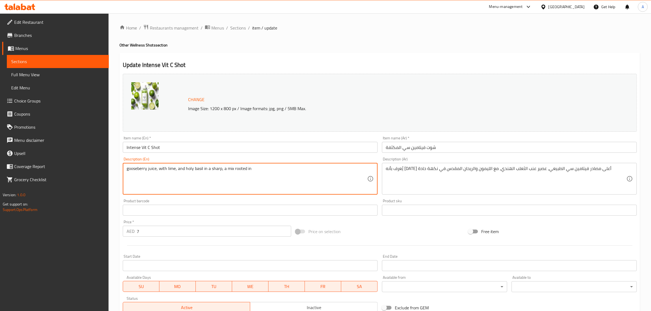
click at [155, 174] on textarea "gooseberry juice, with lime, and holy basil in a sharp, a mix rooted in" at bounding box center [247, 179] width 241 height 26
paste textarea "Known to be one of the highest sources of natural Vit C, Indian gooseberry juic…"
type textarea "Known to be one of the highest sources of natural Vit C, Indian gooseberry juic…"
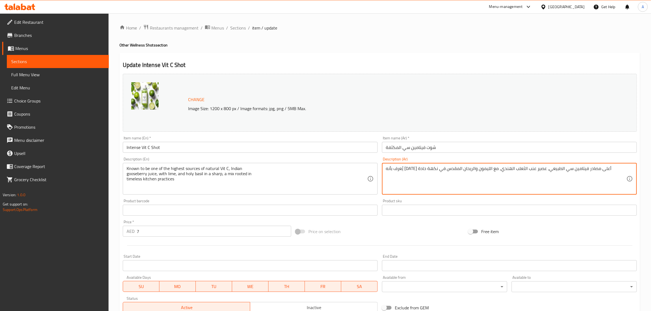
click at [477, 177] on textarea "يُعرف بأنه [DATE] أعلى مصادر فيتامين سي الطبيعي، عصير عنب الثعلب الهندي، مع الل…" at bounding box center [506, 179] width 241 height 26
paste textarea "صير عنب الثعلب الهندي، مع الليمون والريحان المقدس، بأنه [DATE] أغنى مصادر فيتام…"
type textarea "يُعرف عصير عنب الثعلب الهندي، مع الليمون والريحان المقدس، بأنه أحد أغنى مصادر ف…"
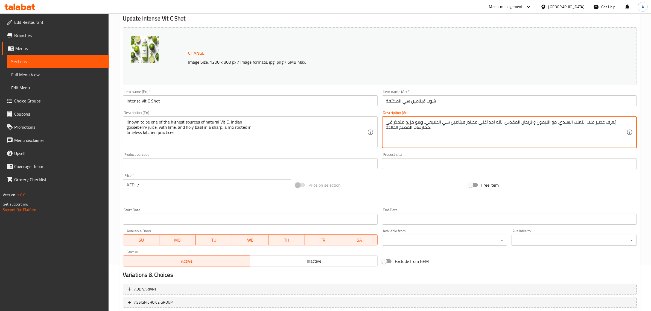
scroll to position [82, 0]
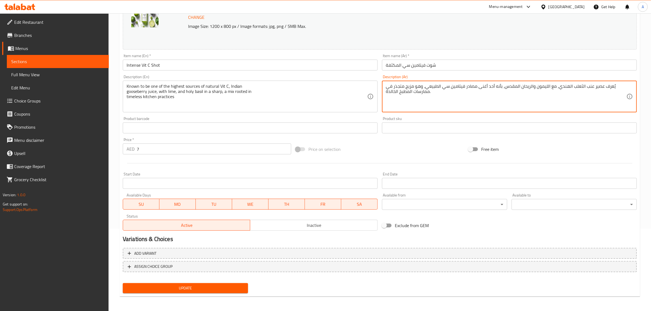
click at [183, 293] on button "Update" at bounding box center [185, 288] width 125 height 10
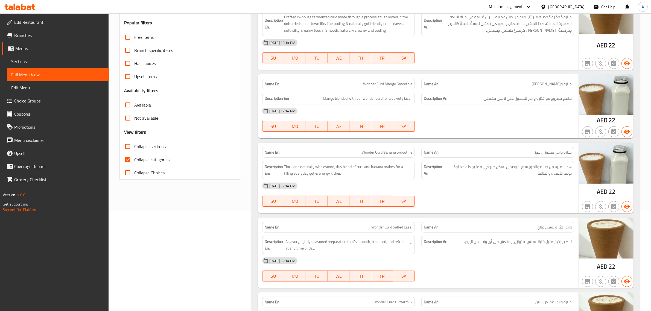
scroll to position [96, 0]
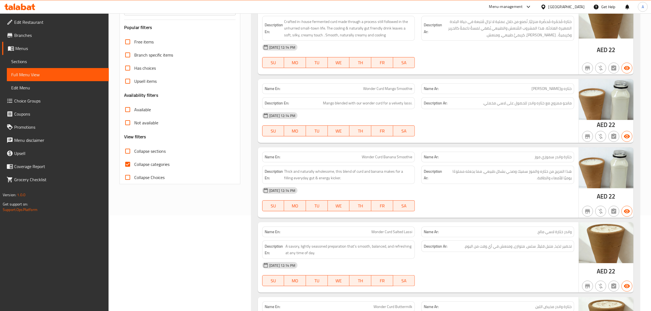
click at [143, 167] on span "Collapse categories" at bounding box center [151, 164] width 35 height 7
click at [134, 167] on input "Collapse categories" at bounding box center [127, 164] width 13 height 13
checkbox input "false"
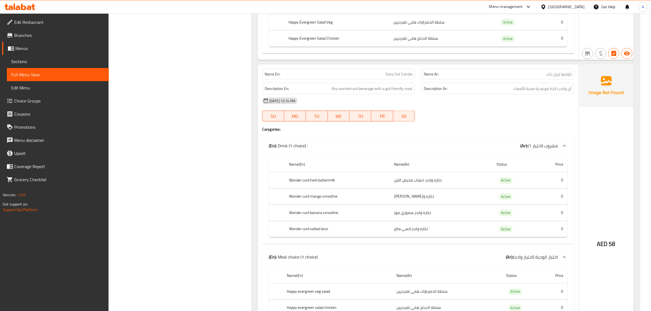
scroll to position [1164, 0]
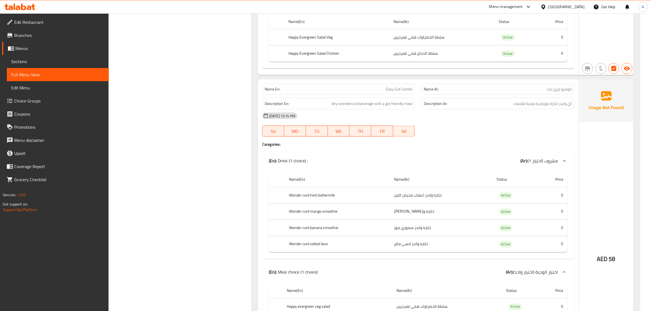
click at [409, 88] on span "Easy Gut Combo" at bounding box center [399, 89] width 27 height 6
copy span "Easy Gut Combo"
click at [409, 88] on span "Easy Gut Combo" at bounding box center [399, 89] width 27 height 6
click at [438, 195] on td "خثاره واندر اعشاب مخيض اللبن" at bounding box center [441, 196] width 103 height 16
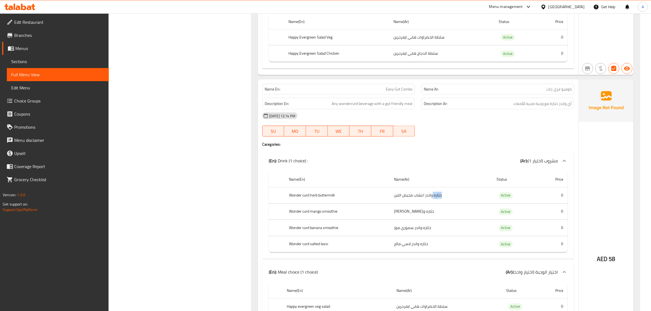
click at [438, 195] on td "خثاره واندر اعشاب مخيض اللبن" at bounding box center [441, 196] width 103 height 16
click at [428, 209] on td "خثاره واندر سموزي مانجو" at bounding box center [441, 212] width 103 height 16
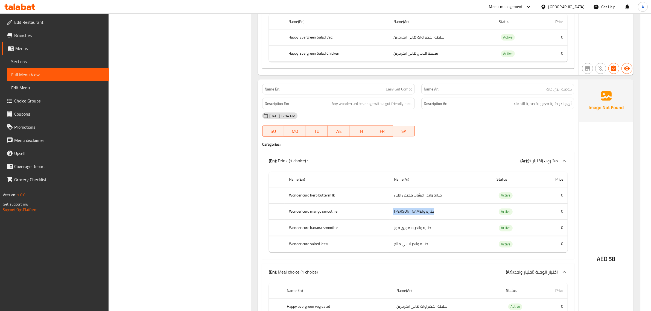
click at [428, 209] on td "خثاره واندر سموزي مانجو" at bounding box center [441, 212] width 103 height 16
click at [425, 222] on td "خثاره واندر سموزي موز" at bounding box center [441, 228] width 103 height 16
click at [422, 234] on td "خثاره واندر سموزي موز" at bounding box center [441, 228] width 103 height 16
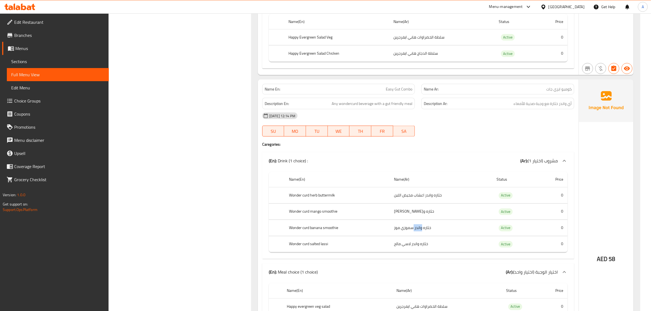
click at [422, 234] on td "خثاره واندر سموزي موز" at bounding box center [441, 228] width 103 height 16
click at [421, 239] on td "خثاره واندر لاسي مالح" at bounding box center [441, 244] width 103 height 16
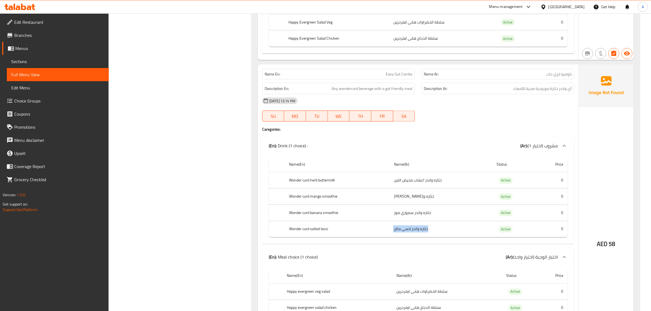
scroll to position [1352, 0]
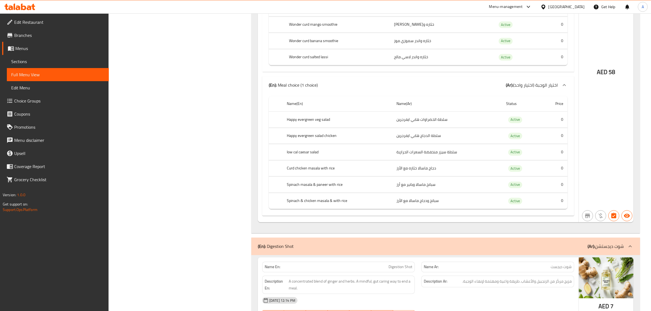
click at [440, 133] on td "سلطة الدجاج هابي ايفرجرين" at bounding box center [447, 136] width 110 height 16
click at [434, 149] on td "سلطة سيزر منخفضة السعرات الحرارية" at bounding box center [447, 152] width 110 height 16
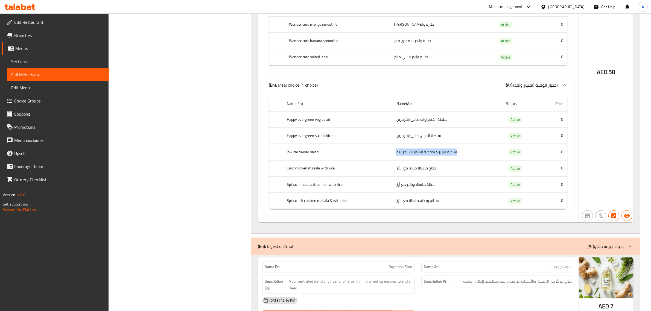
click at [434, 149] on td "سلطة سيزر منخفضة السعرات الحرارية" at bounding box center [447, 152] width 110 height 16
click at [433, 168] on td "دجاج ماسالا خثاره مع الأرز" at bounding box center [447, 168] width 110 height 16
click at [414, 189] on td "سبانخ ماسالا وبانير مع أرز" at bounding box center [447, 185] width 110 height 16
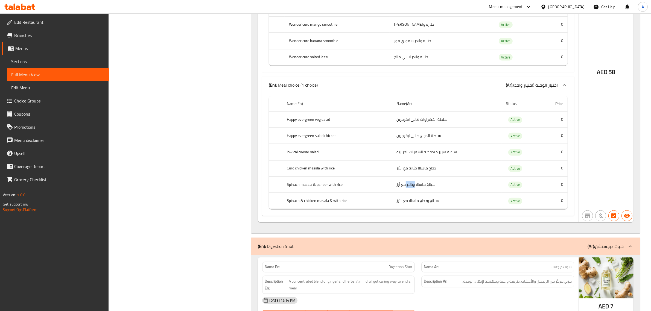
click at [414, 189] on td "سبانخ ماسالا وبانير مع أرز" at bounding box center [447, 185] width 110 height 16
click at [427, 205] on td "سبانخ ودجاج ماسالا مع الأرز" at bounding box center [447, 201] width 110 height 16
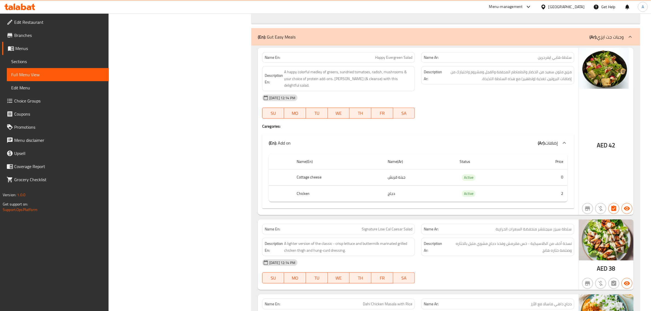
scroll to position [430, 0]
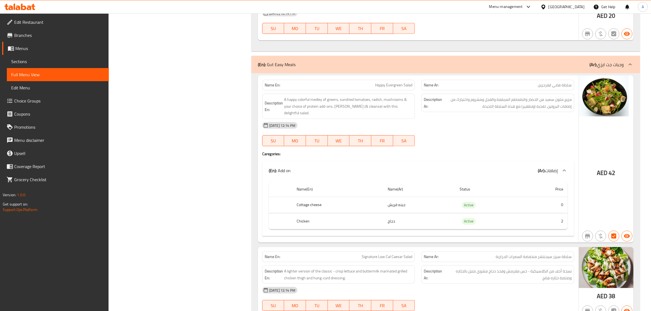
drag, startPoint x: 656, startPoint y: 189, endPoint x: 656, endPoint y: 113, distance: 76.6
click at [397, 81] on div "Name En: Happy Evergreen Salad" at bounding box center [338, 85] width 153 height 11
copy span "Happy Evergreen Salad"
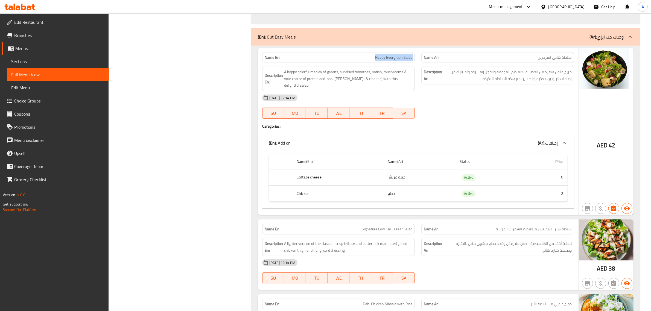
scroll to position [432, 0]
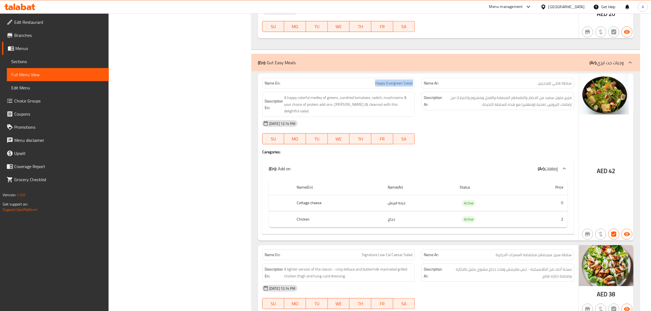
click at [396, 84] on span "Happy Evergreen Salad" at bounding box center [393, 83] width 37 height 6
copy span "Happy Evergreen Salad"
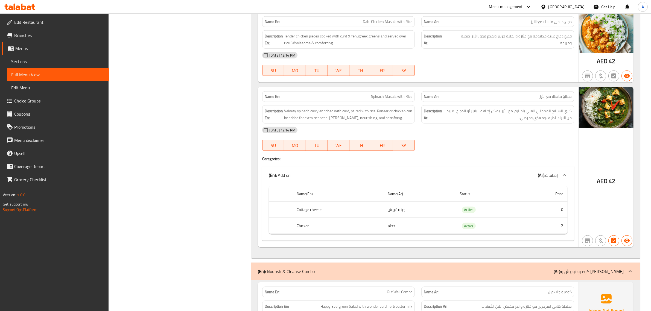
scroll to position [761, 0]
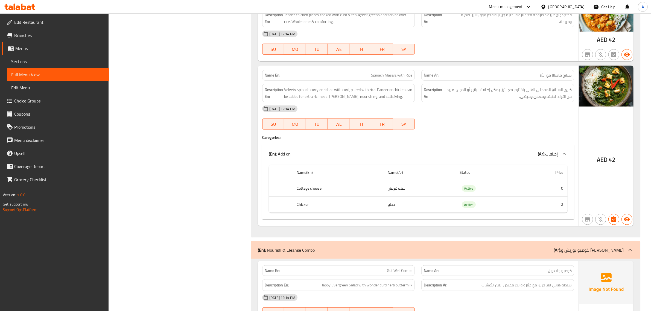
click at [386, 73] on span "Spinach Masala with Rice" at bounding box center [391, 76] width 41 height 6
copy span "Spinach Masala with Rice"
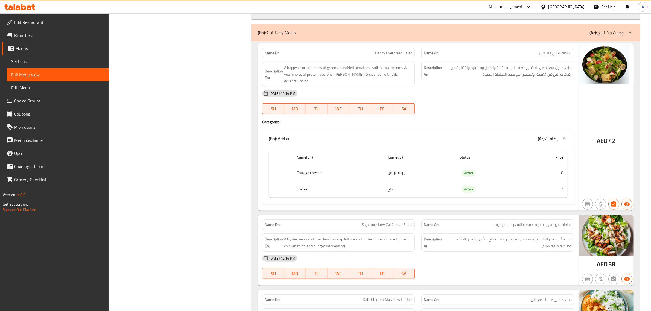
scroll to position [442, 0]
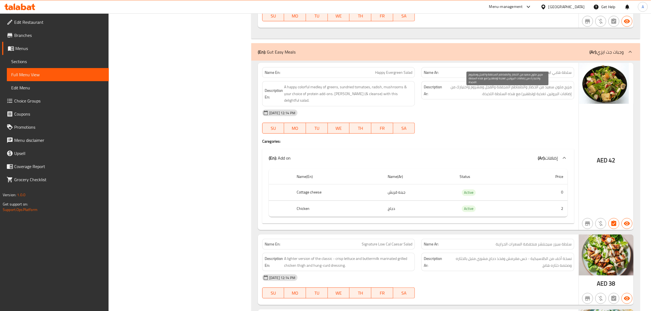
click at [475, 92] on span "مزيج ملون سعيد من الخضار والطماطم المجففة والفجل ومشروم واختيارك من إضافات البر…" at bounding box center [508, 90] width 129 height 13
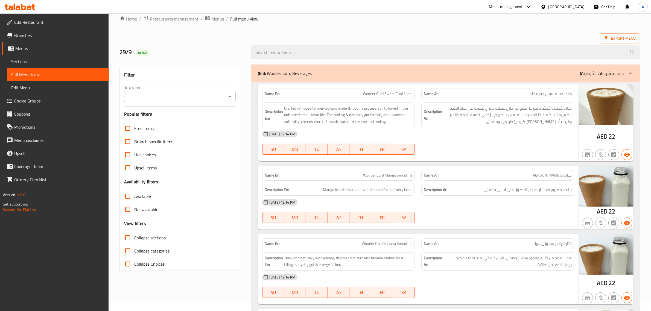
scroll to position [0, 0]
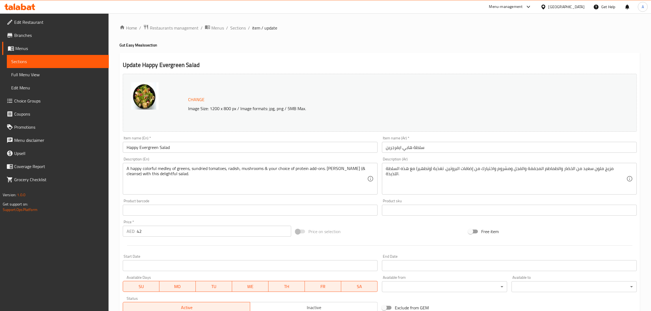
scroll to position [92, 0]
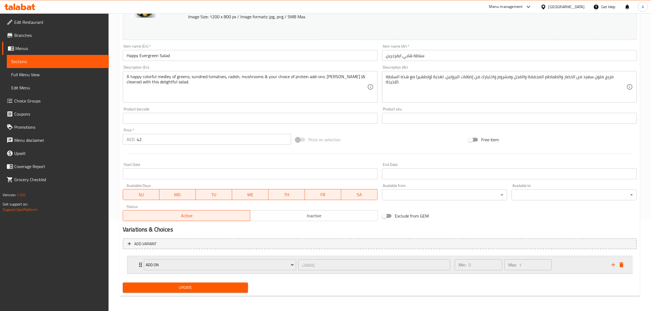
click at [561, 266] on div "Min: 0 ​ Max: 1 ​" at bounding box center [530, 265] width 157 height 18
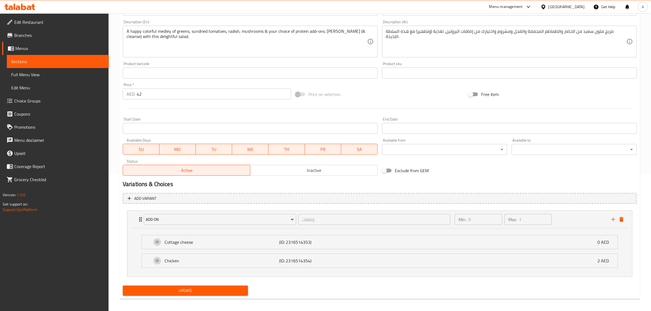
scroll to position [140, 0]
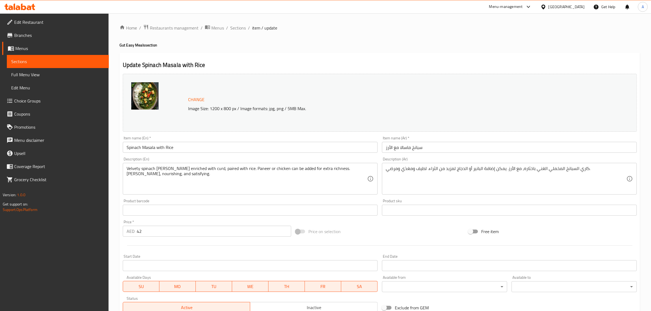
scroll to position [92, 0]
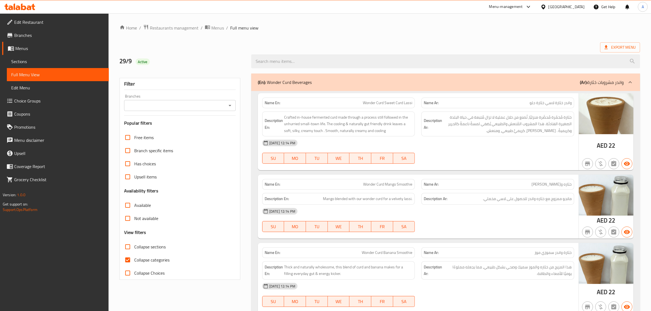
click at [142, 267] on label "Collapse Choices" at bounding box center [143, 273] width 44 height 13
click at [134, 267] on input "Collapse Choices" at bounding box center [127, 273] width 13 height 13
checkbox input "true"
click at [135, 255] on label "Collapse categories" at bounding box center [145, 260] width 48 height 13
click at [134, 255] on input "Collapse categories" at bounding box center [127, 260] width 13 height 13
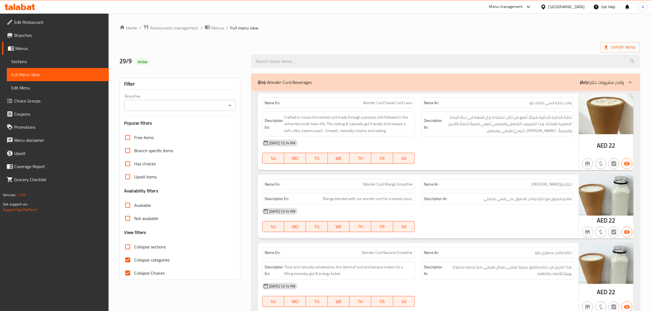
checkbox input "false"
click at [134, 268] on input "Collapse Choices" at bounding box center [127, 273] width 13 height 13
checkbox input "false"
click at [602, 49] on span "Export Menu" at bounding box center [621, 47] width 40 height 10
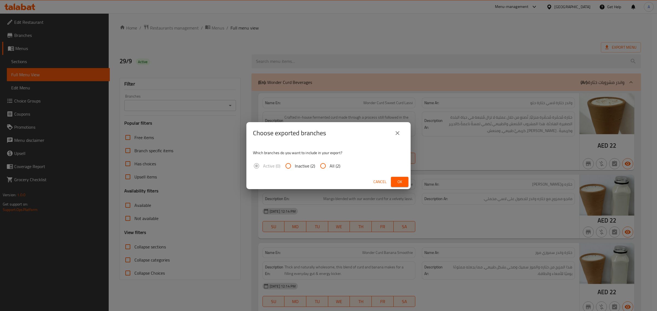
click at [332, 164] on span "All (2)" at bounding box center [334, 166] width 11 height 7
click at [329, 164] on input "All (2)" at bounding box center [322, 166] width 13 height 13
radio input "true"
click at [401, 179] on span "Ok" at bounding box center [399, 182] width 9 height 7
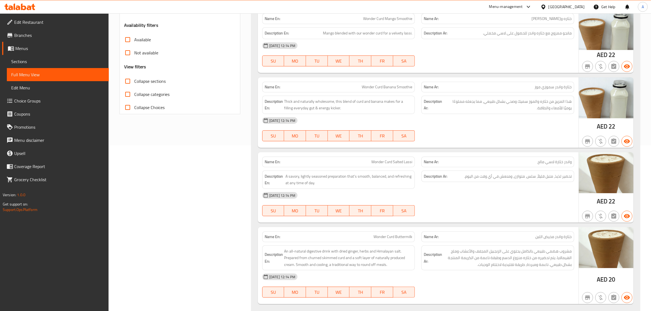
scroll to position [164, 0]
